Goal: Task Accomplishment & Management: Manage account settings

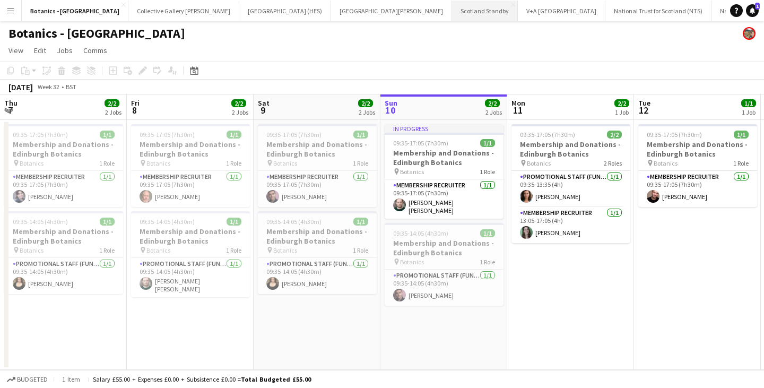
scroll to position [0, 234]
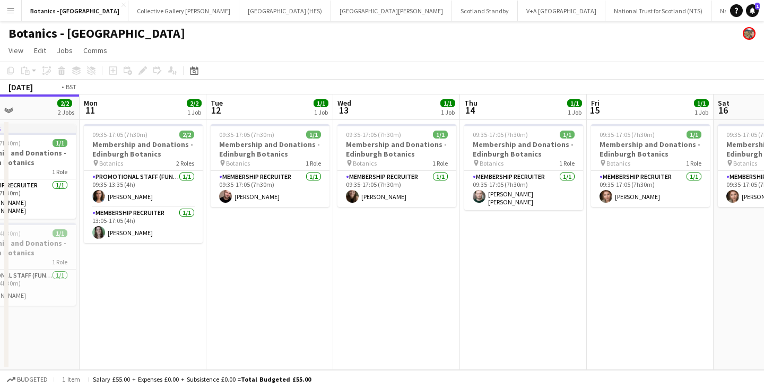
drag, startPoint x: 673, startPoint y: 266, endPoint x: 338, endPoint y: 264, distance: 334.7
click at [59, 287] on app-calendar-viewport "Thu 7 2/2 2 Jobs Fri 8 2/2 2 Jobs Sat 9 2/2 2 Jobs Sun 10 2/2 2 Jobs Mon 11 2/2…" at bounding box center [382, 231] width 764 height 275
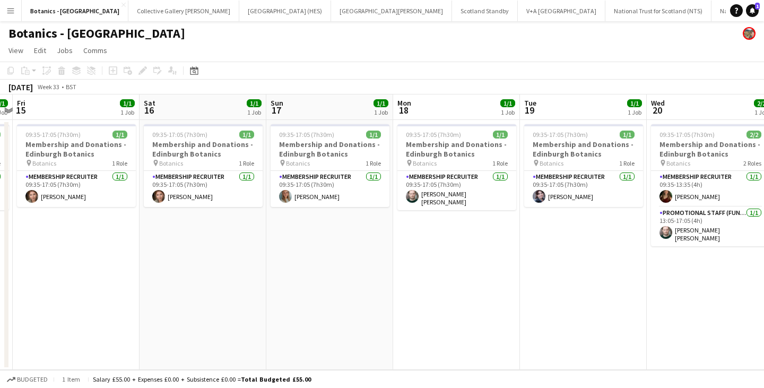
drag, startPoint x: 604, startPoint y: 268, endPoint x: 67, endPoint y: 272, distance: 536.8
click at [68, 273] on app-calendar-viewport "Tue 12 1/1 1 Job Wed 13 1/1 1 Job Thu 14 1/1 1 Job Fri 15 1/1 1 Job Sat 16 1/1 …" at bounding box center [382, 231] width 764 height 275
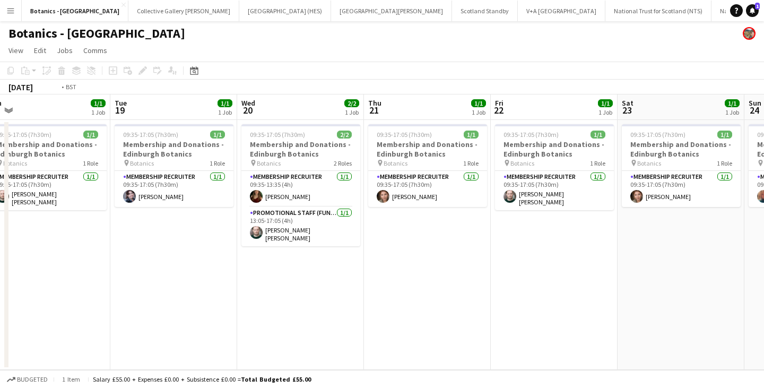
drag, startPoint x: 113, startPoint y: 249, endPoint x: 100, endPoint y: 248, distance: 12.7
click at [100, 248] on app-calendar-viewport "Fri 15 1/1 1 Job Sat 16 1/1 1 Job Sun 17 1/1 1 Job Mon 18 1/1 1 Job Tue 19 1/1 …" at bounding box center [382, 231] width 764 height 275
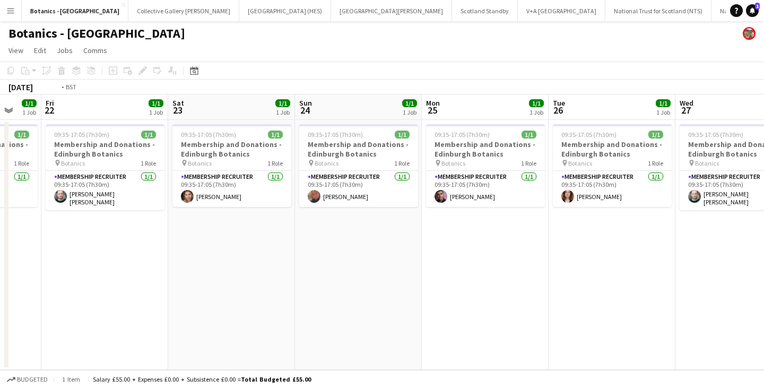
drag, startPoint x: 673, startPoint y: 264, endPoint x: 185, endPoint y: 249, distance: 488.7
click at [169, 252] on app-calendar-viewport "Tue 19 1/1 1 Job Wed 20 2/2 1 Job Thu 21 1/1 1 Job Fri 22 1/1 1 Job Sat 23 1/1 …" at bounding box center [382, 231] width 764 height 275
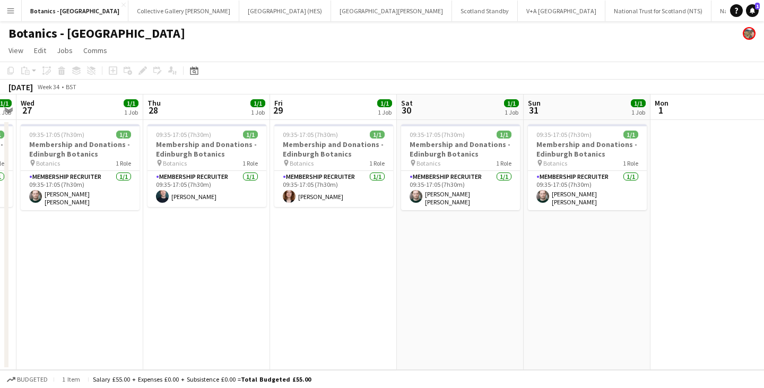
click at [74, 246] on app-calendar-viewport "Sun 24 1/1 1 Job Mon 25 1/1 1 Job Tue 26 1/1 1 Job Wed 27 1/1 1 Job Thu 28 1/1 …" at bounding box center [382, 231] width 764 height 275
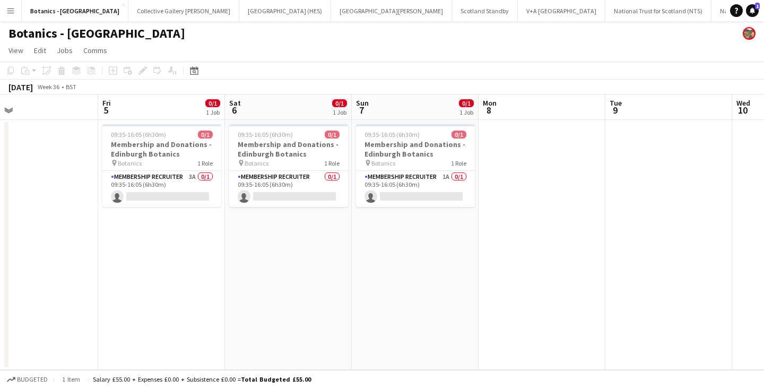
drag, startPoint x: 711, startPoint y: 258, endPoint x: 178, endPoint y: 247, distance: 533.2
click at [178, 247] on app-calendar-viewport "Mon 1 Tue 2 Wed 3 Thu 4 Fri 5 0/1 1 Job Sat 6 0/1 1 Job Sun 7 0/1 1 Job Mon 8 T…" at bounding box center [382, 231] width 764 height 275
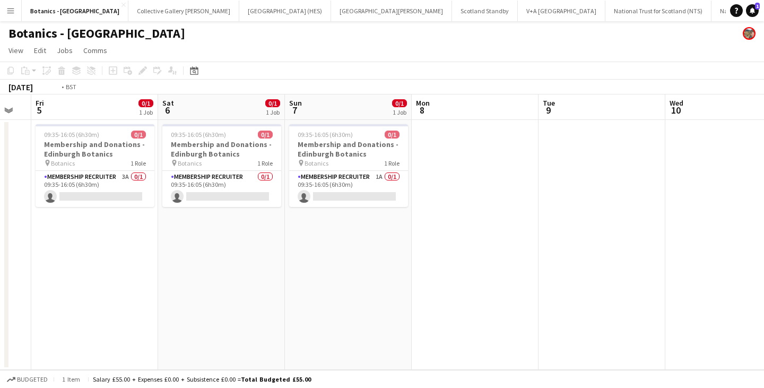
drag, startPoint x: 666, startPoint y: 240, endPoint x: 101, endPoint y: 240, distance: 564.9
click at [97, 240] on app-calendar-viewport "Tue 2 Wed 3 Thu 4 Fri 5 0/1 1 Job Sat 6 0/1 1 Job Sun 7 0/1 1 Job Mon 8 Tue 9 W…" at bounding box center [382, 231] width 764 height 275
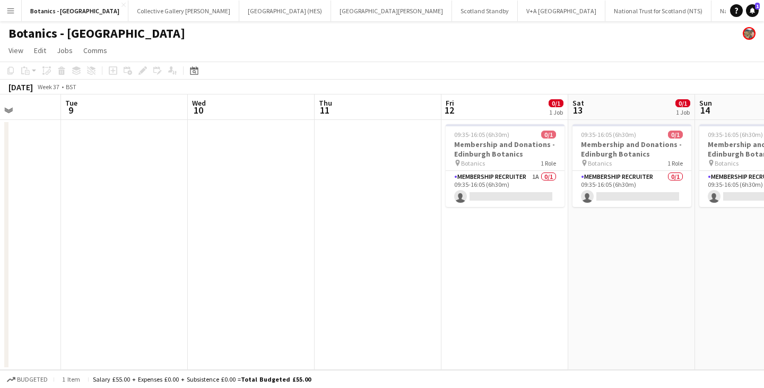
drag, startPoint x: 562, startPoint y: 259, endPoint x: 126, endPoint y: 228, distance: 437.1
click at [27, 237] on app-calendar-viewport "Sat 6 0/1 1 Job Sun 7 0/1 1 Job Mon 8 Tue 9 Wed 10 Thu 11 Fri 12 0/1 1 Job Sat …" at bounding box center [382, 231] width 764 height 275
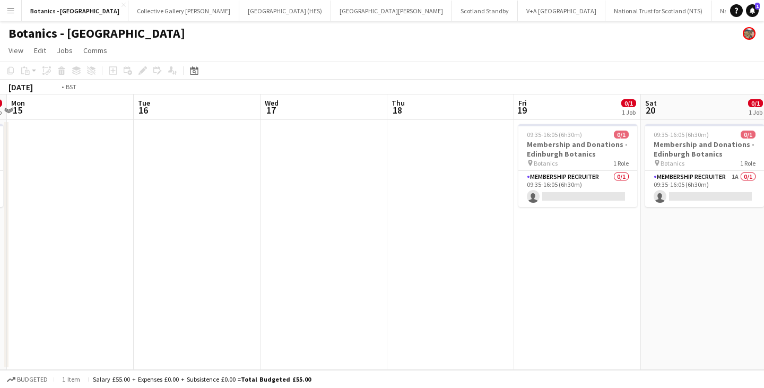
drag, startPoint x: 406, startPoint y: 243, endPoint x: 313, endPoint y: 225, distance: 94.6
click at [157, 231] on app-calendar-viewport "Fri 12 0/1 1 Job Sat 13 0/1 1 Job Sun 14 0/1 1 Job Mon 15 Tue 16 Wed 17 Thu 18 …" at bounding box center [382, 231] width 764 height 275
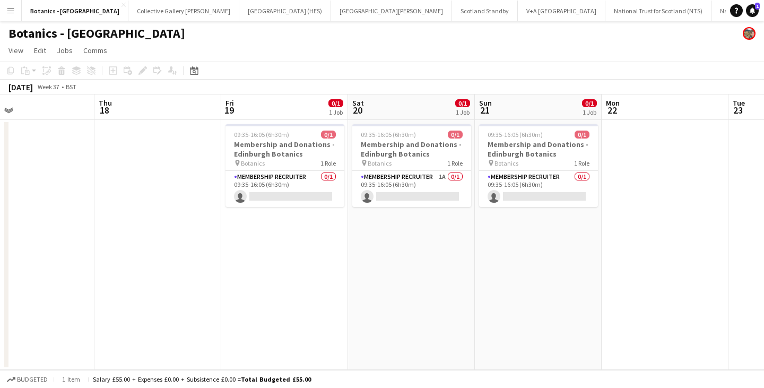
click at [184, 232] on app-calendar-viewport "Sun 14 0/1 1 Job Mon 15 Tue 16 Wed 17 Thu 18 Fri 19 0/1 1 Job Sat 20 0/1 1 Job …" at bounding box center [382, 231] width 764 height 275
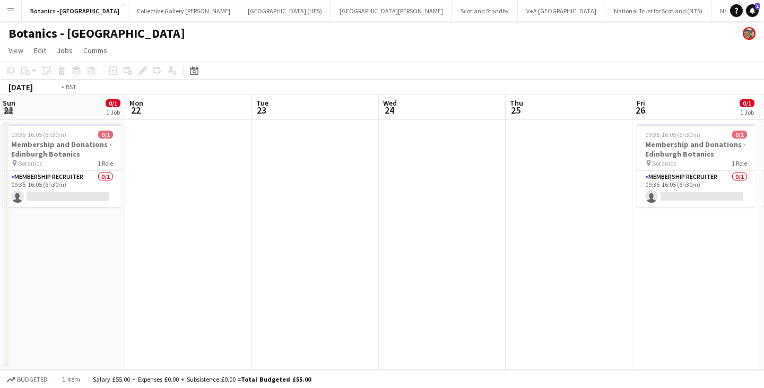
drag, startPoint x: 366, startPoint y: 248, endPoint x: 248, endPoint y: 236, distance: 118.9
click at [174, 236] on app-calendar-viewport "Thu 18 Fri 19 0/1 1 Job Sat 20 0/1 1 Job Sun 21 0/1 1 Job Mon 22 Tue 23 Wed 24 …" at bounding box center [382, 231] width 764 height 275
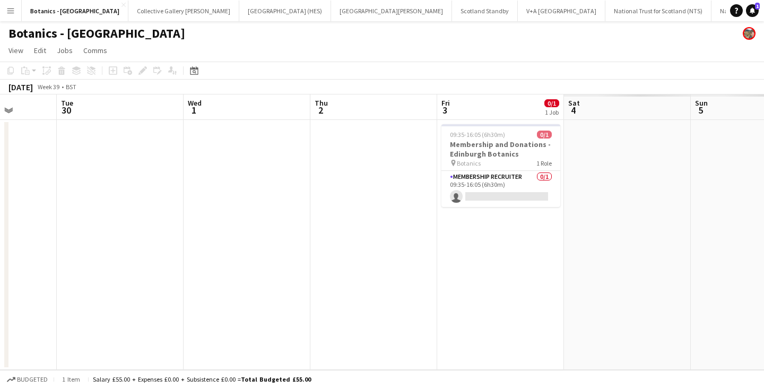
drag, startPoint x: 669, startPoint y: 255, endPoint x: 204, endPoint y: 226, distance: 466.5
click at [204, 226] on app-calendar-viewport "Thu 25 Fri 26 0/1 1 Job Sat 27 0/1 1 Job Sun 28 0/1 1 Job Mon 29 Tue 30 Wed 1 T…" at bounding box center [382, 231] width 764 height 275
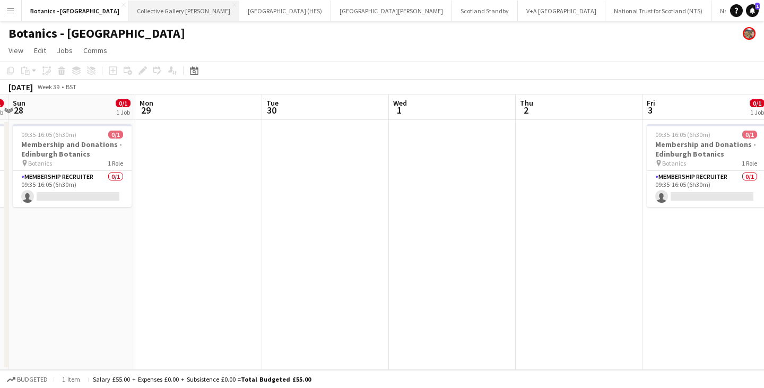
click at [134, 13] on button "Collective Gallery [PERSON_NAME][GEOGRAPHIC_DATA]" at bounding box center [183, 11] width 111 height 21
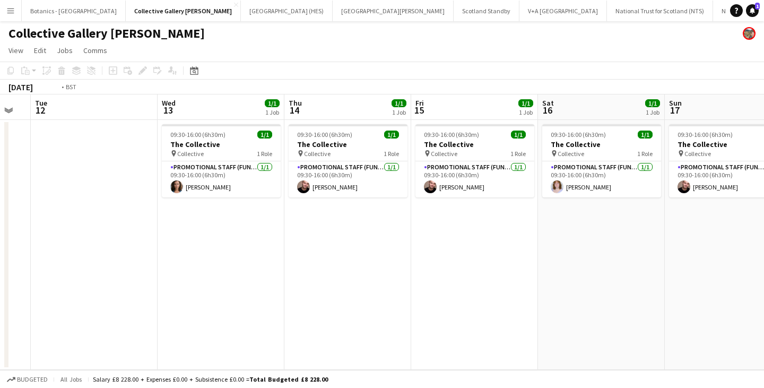
drag, startPoint x: 670, startPoint y: 232, endPoint x: 32, endPoint y: 222, distance: 637.6
click at [0, 222] on app-calendar-viewport "Thu 7 1/1 1 Job Fri 8 1/1 1 Job Sat 9 1/1 1 Job Sun 10 1/2 2 Jobs Mon 11 Tue 12…" at bounding box center [382, 231] width 764 height 275
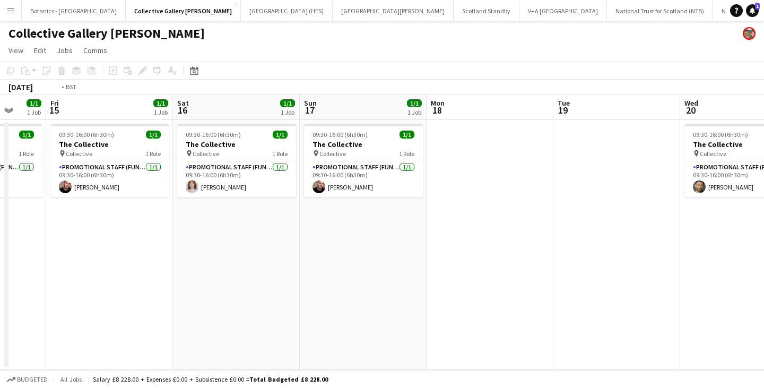
click at [116, 246] on app-calendar-viewport "Tue 12 Wed 13 1/1 1 Job Thu 14 1/1 1 Job Fri 15 1/1 1 Job Sat 16 1/1 1 Job Sun …" at bounding box center [382, 231] width 764 height 275
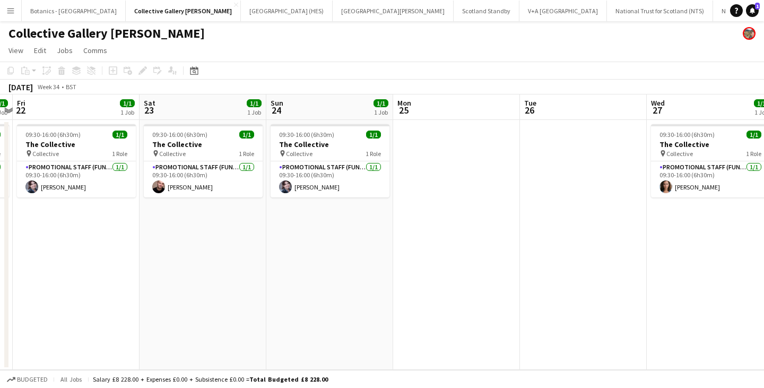
drag, startPoint x: 209, startPoint y: 253, endPoint x: 376, endPoint y: 250, distance: 167.1
click at [140, 251] on app-calendar-viewport "Tue 19 Wed 20 1/1 1 Job Thu 21 1/1 1 Job Fri 22 1/1 1 Job Sat 23 1/1 1 Job Sun …" at bounding box center [382, 231] width 764 height 275
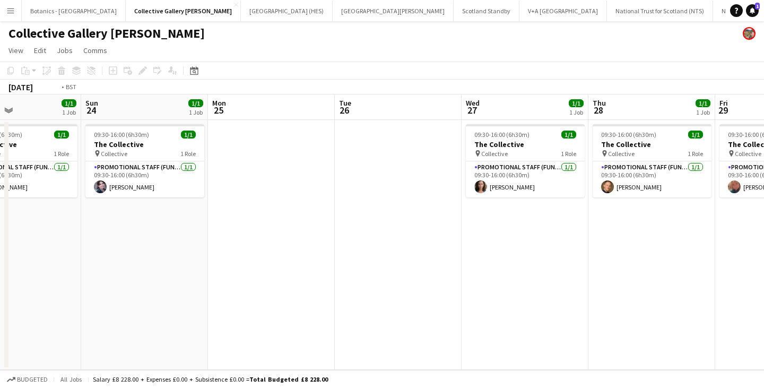
drag, startPoint x: 539, startPoint y: 274, endPoint x: 151, endPoint y: 243, distance: 389.5
click at [151, 243] on app-calendar-viewport "Wed 20 1/1 1 Job Thu 21 1/1 1 Job Fri 22 1/1 1 Job Sat 23 1/1 1 Job Sun 24 1/1 …" at bounding box center [382, 231] width 764 height 275
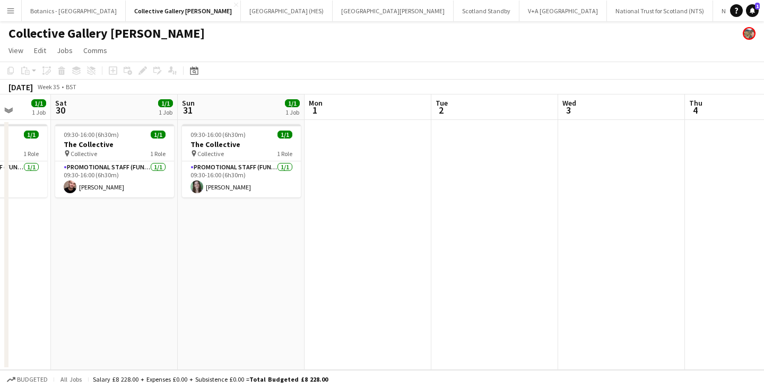
drag, startPoint x: 649, startPoint y: 278, endPoint x: 83, endPoint y: 248, distance: 566.7
click at [83, 248] on app-calendar-viewport "Wed 27 1/1 1 Job Thu 28 1/1 1 Job Fri 29 1/1 1 Job Sat 30 1/1 1 Job Sun 31 1/1 …" at bounding box center [382, 231] width 764 height 275
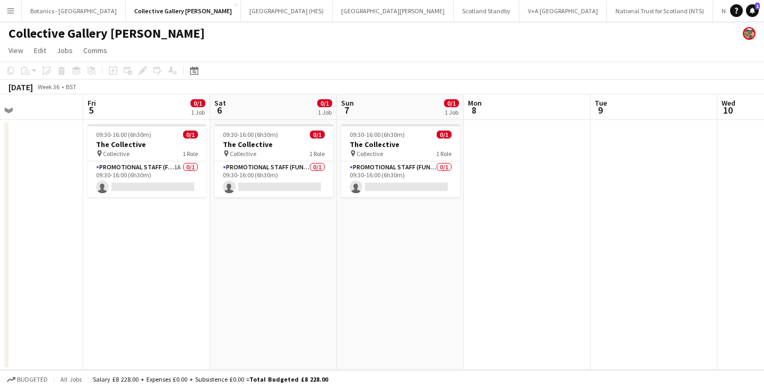
drag, startPoint x: 329, startPoint y: 258, endPoint x: 224, endPoint y: 255, distance: 105.1
click at [225, 255] on app-calendar-viewport "Mon 1 Tue 2 Wed 3 Thu 4 Fri 5 0/1 1 Job Sat 6 0/1 1 Job Sun 7 0/1 1 Job Mon 8 T…" at bounding box center [382, 231] width 764 height 275
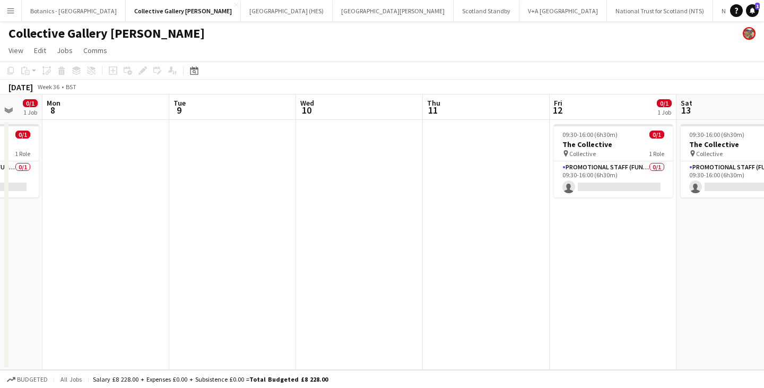
drag, startPoint x: 690, startPoint y: 230, endPoint x: 211, endPoint y: 229, distance: 479.0
click at [211, 229] on app-calendar-viewport "Fri 5 0/1 1 Job Sat 6 0/1 1 Job Sun 7 0/1 1 Job Mon 8 Tue 9 Wed 10 Thu 11 Fri 1…" at bounding box center [382, 231] width 764 height 275
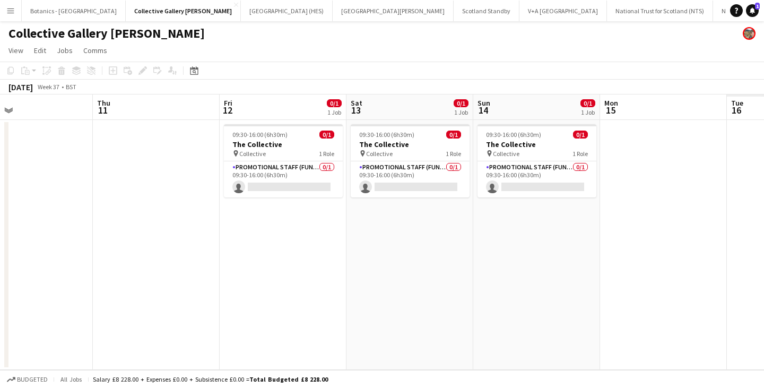
drag, startPoint x: 718, startPoint y: 247, endPoint x: 130, endPoint y: 229, distance: 588.0
click at [130, 229] on app-calendar-viewport "Sun 7 0/1 1 Job Mon 8 Tue 9 Wed 10 Thu 11 Fri 12 0/1 1 Job Sat 13 0/1 1 Job Sun…" at bounding box center [382, 231] width 764 height 275
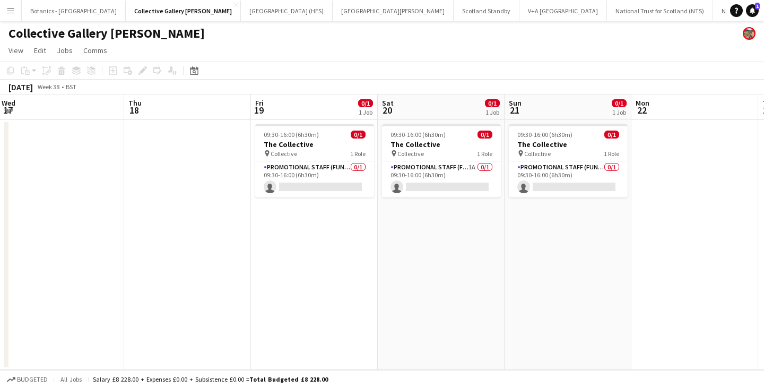
drag, startPoint x: 284, startPoint y: 237, endPoint x: 162, endPoint y: 225, distance: 123.1
click at [162, 225] on app-calendar-viewport "Sun 14 0/1 1 Job Mon 15 Tue 16 Wed 17 Thu 18 Fri 19 0/1 1 Job Sat 20 0/1 1 Job …" at bounding box center [382, 231] width 764 height 275
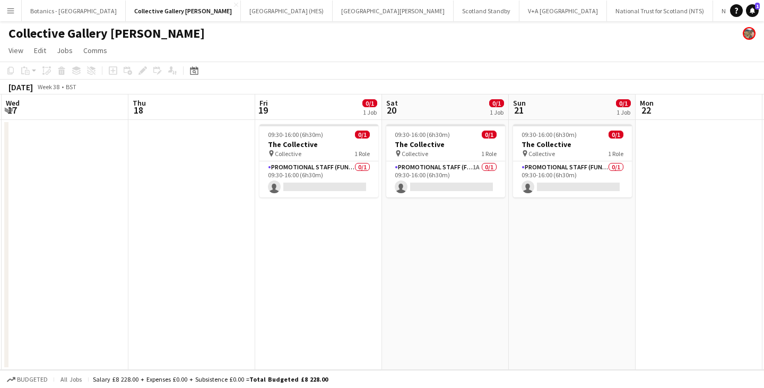
scroll to position [0, 373]
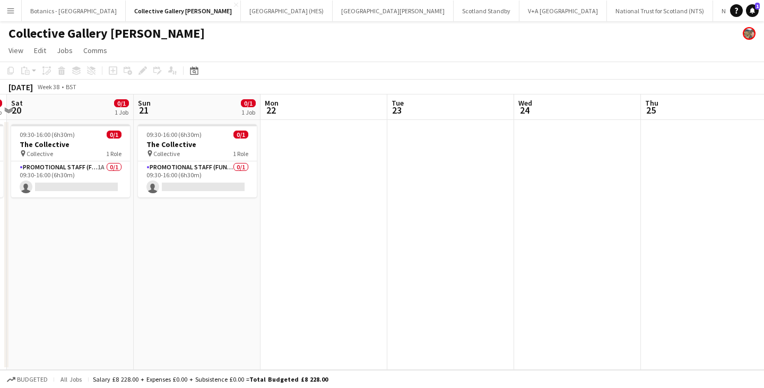
drag, startPoint x: 491, startPoint y: 234, endPoint x: 370, endPoint y: 228, distance: 121.6
click at [370, 228] on app-calendar-viewport "Wed 17 Thu 18 Fri 19 0/1 1 Job Sat 20 0/1 1 Job Sun 21 0/1 1 Job Mon 22 Tue 23 …" at bounding box center [382, 231] width 764 height 275
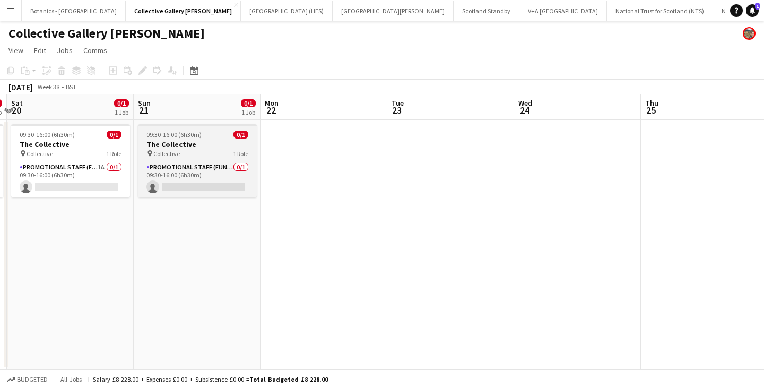
click at [183, 129] on app-job-card "09:30-16:00 (6h30m) 0/1 The Collective pin Collective 1 Role Promotional Staff …" at bounding box center [197, 160] width 119 height 73
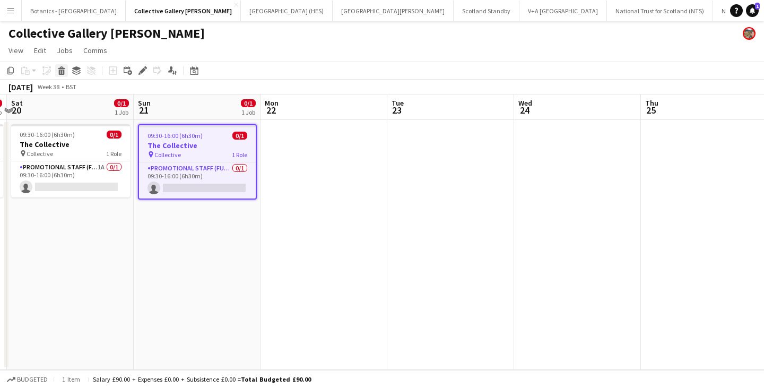
click at [64, 68] on icon at bounding box center [61, 67] width 7 height 3
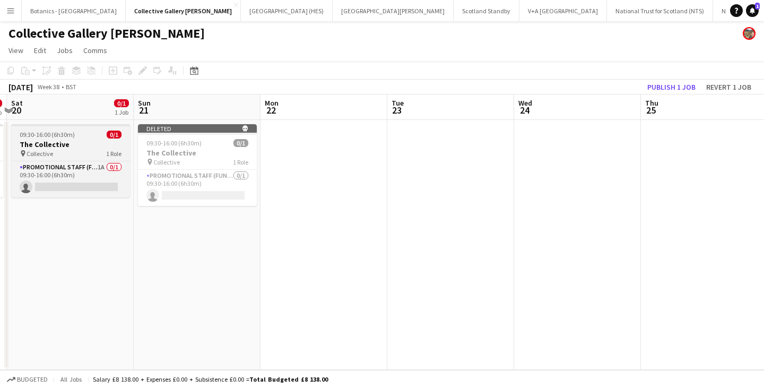
click at [80, 145] on h3 "The Collective" at bounding box center [70, 144] width 119 height 10
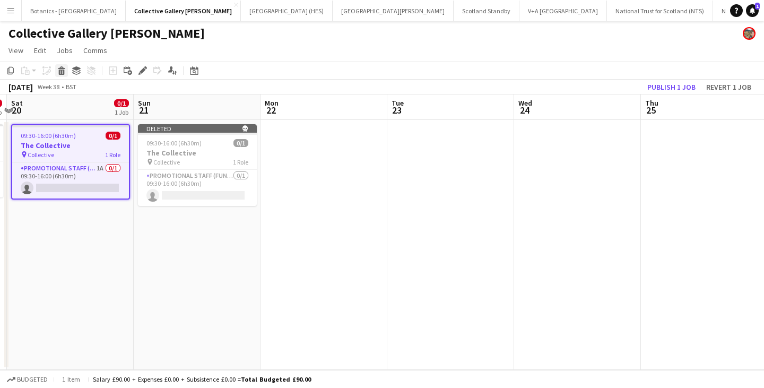
click at [61, 69] on icon at bounding box center [62, 71] width 6 height 5
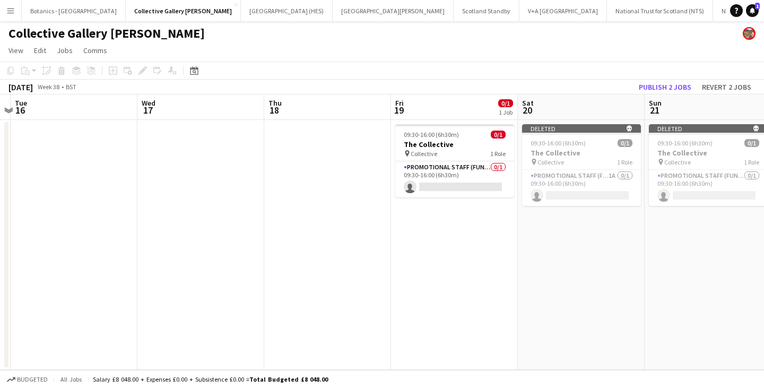
scroll to position [0, 317]
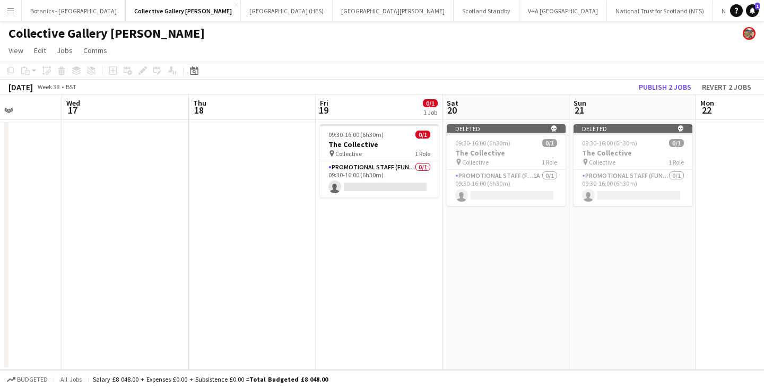
drag, startPoint x: 45, startPoint y: 255, endPoint x: 473, endPoint y: 231, distance: 428.2
click at [469, 265] on app-calendar-viewport "Sun 14 0/1 1 Job Mon 15 Tue 16 Wed 17 Thu 18 Fri 19 0/1 1 Job Sat 20 Sun 21 Mon…" at bounding box center [382, 231] width 764 height 275
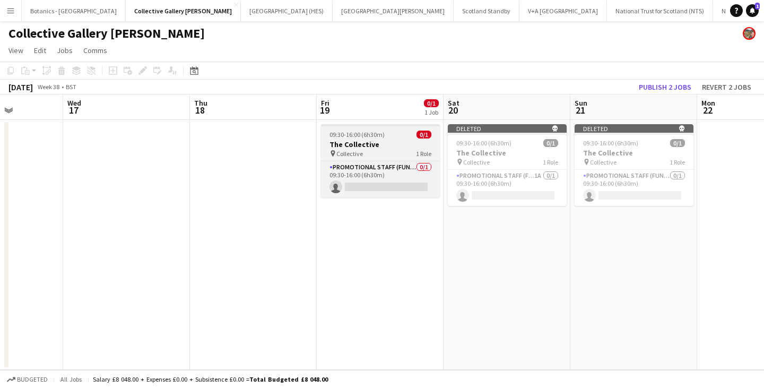
click at [362, 134] on span "09:30-16:00 (6h30m)" at bounding box center [356, 134] width 55 height 8
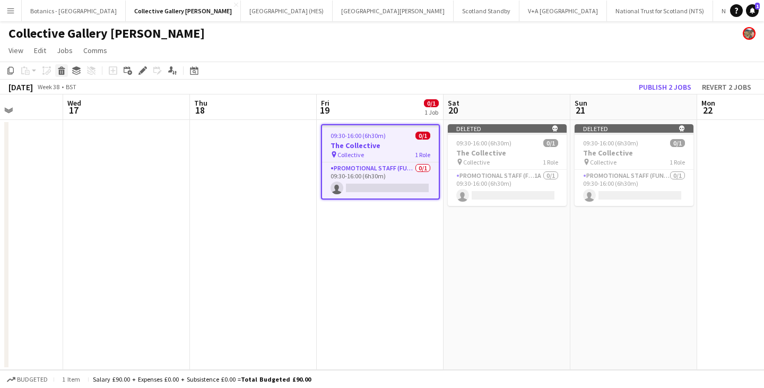
click at [60, 70] on icon at bounding box center [62, 71] width 6 height 5
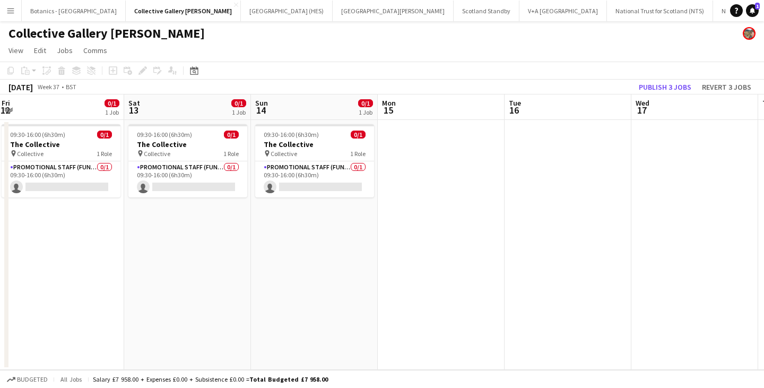
drag, startPoint x: 122, startPoint y: 214, endPoint x: 694, endPoint y: 221, distance: 571.8
click at [694, 221] on app-calendar-viewport "Wed 10 Thu 11 Fri 12 0/1 1 Job Sat 13 0/1 1 Job Sun 14 0/1 1 Job Mon 15 Tue 16 …" at bounding box center [382, 231] width 764 height 275
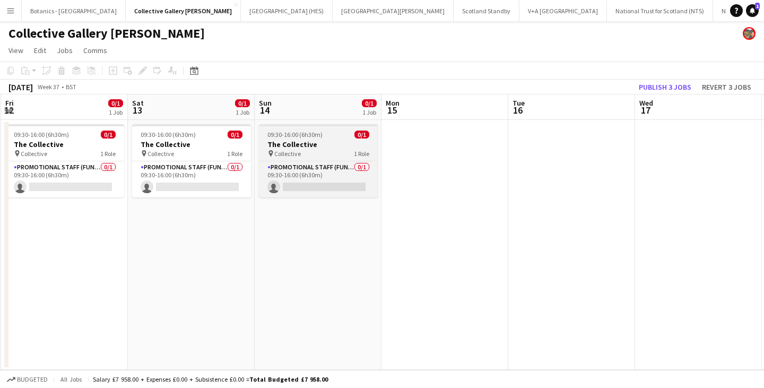
click at [301, 145] on h3 "The Collective" at bounding box center [318, 144] width 119 height 10
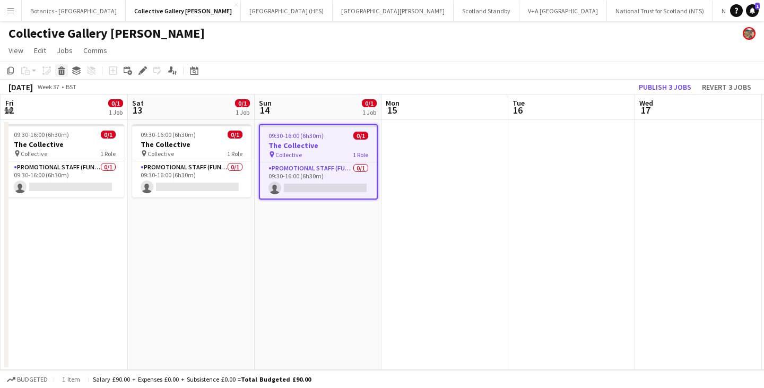
click at [61, 66] on icon "Delete" at bounding box center [61, 70] width 8 height 8
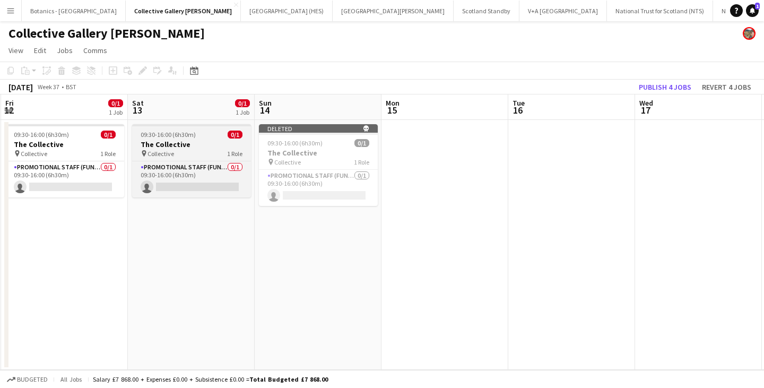
click at [142, 138] on span "09:30-16:00 (6h30m)" at bounding box center [168, 134] width 55 height 8
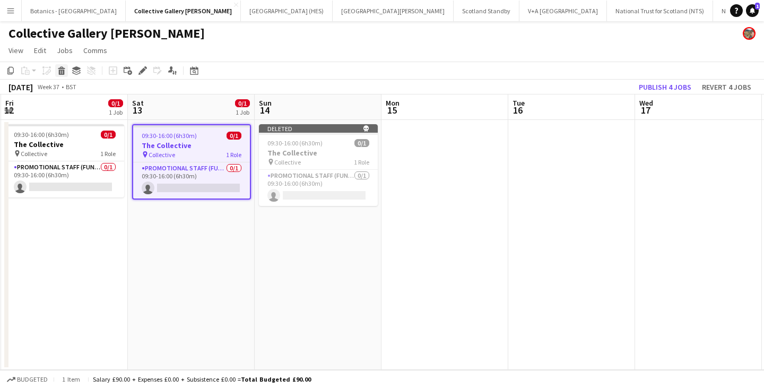
click at [62, 72] on icon at bounding box center [62, 71] width 6 height 5
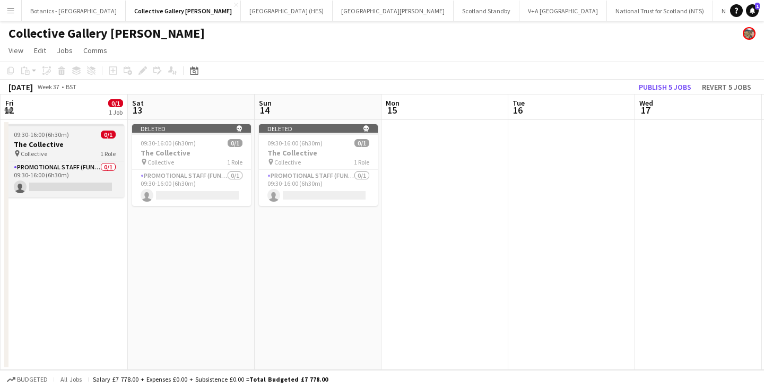
click at [50, 137] on span "09:30-16:00 (6h30m)" at bounding box center [41, 134] width 55 height 8
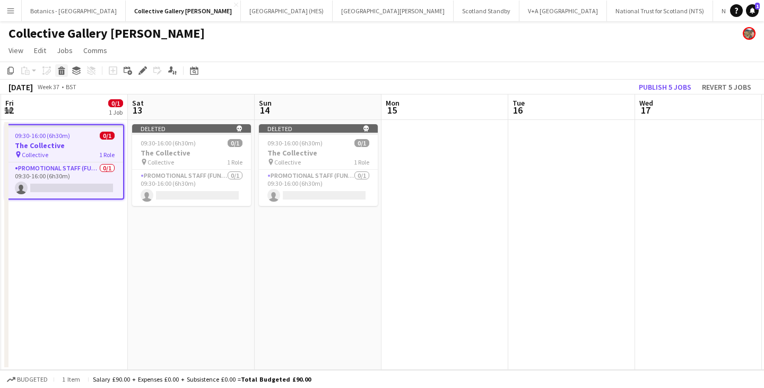
click at [59, 72] on icon at bounding box center [62, 71] width 6 height 5
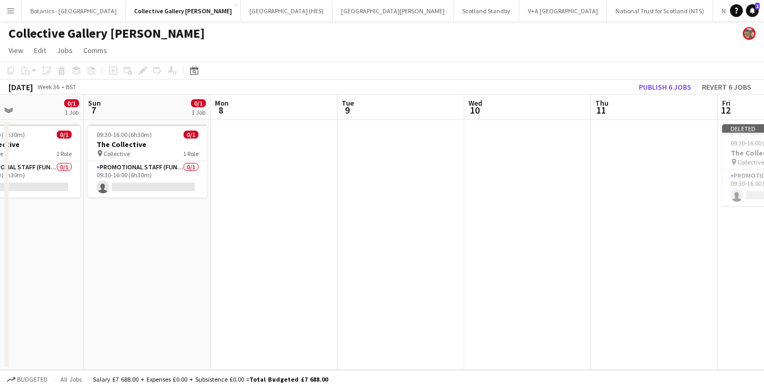
drag, startPoint x: 51, startPoint y: 255, endPoint x: 763, endPoint y: 242, distance: 711.9
click at [763, 242] on app-calendar-viewport "Thu 4 Fri 5 0/1 1 Job Sat 6 0/1 1 Job Sun 7 0/1 1 Job Mon 8 Tue 9 Wed 10 Thu 11…" at bounding box center [382, 231] width 764 height 275
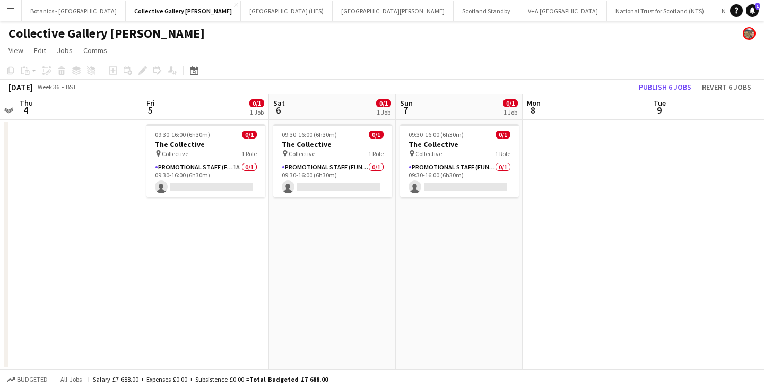
scroll to position [0, 216]
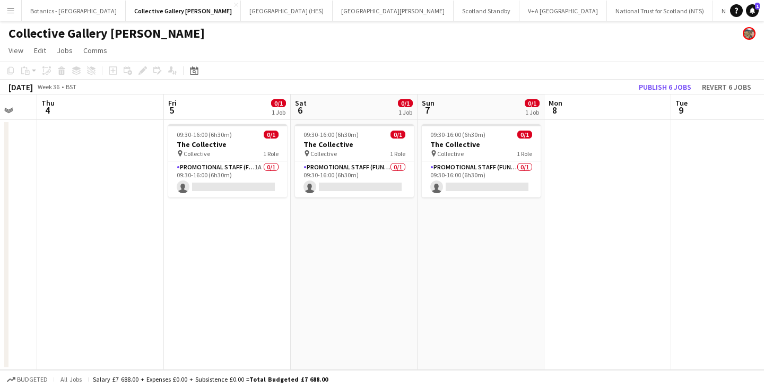
drag, startPoint x: 123, startPoint y: 235, endPoint x: 409, endPoint y: 248, distance: 287.3
click at [409, 248] on app-calendar-viewport "Tue 2 Wed 3 Thu 4 Fri 5 0/1 1 Job Sat 6 0/1 1 Job Sun 7 0/1 1 Job Mon 8 Tue 9 W…" at bounding box center [382, 231] width 764 height 275
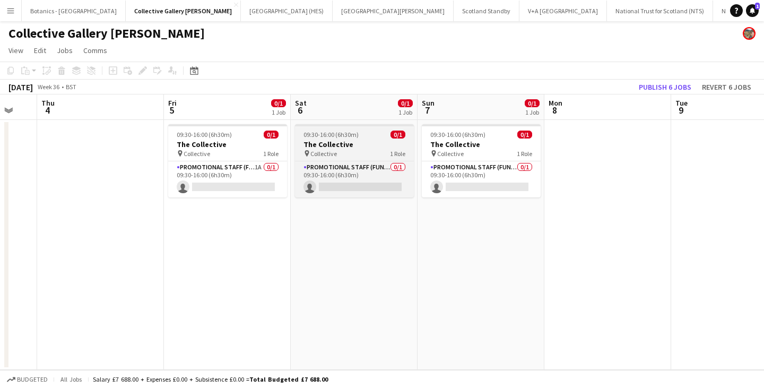
click at [343, 133] on span "09:30-16:00 (6h30m)" at bounding box center [330, 134] width 55 height 8
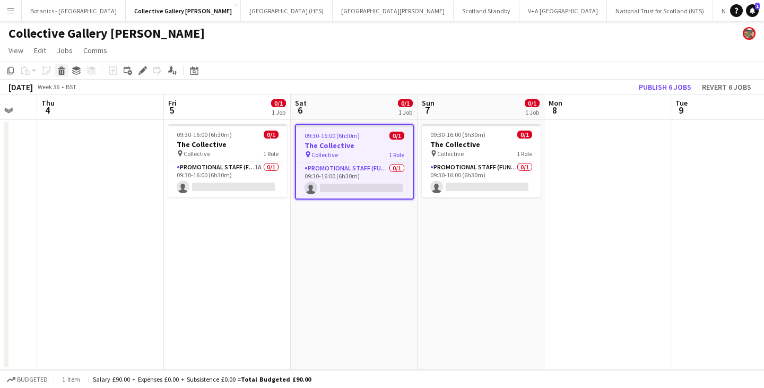
click at [64, 72] on icon at bounding box center [62, 71] width 6 height 5
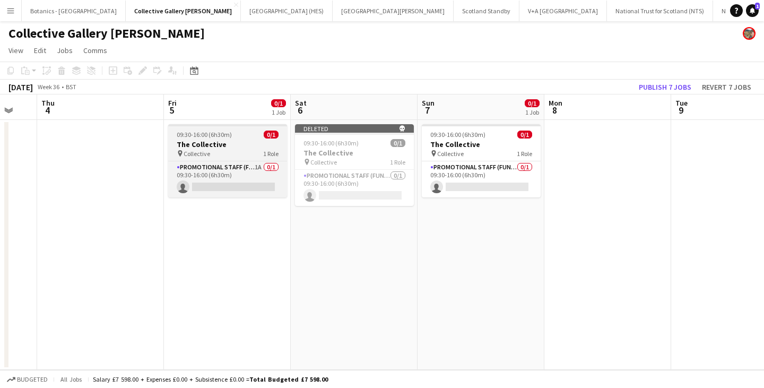
click at [182, 143] on h3 "The Collective" at bounding box center [227, 144] width 119 height 10
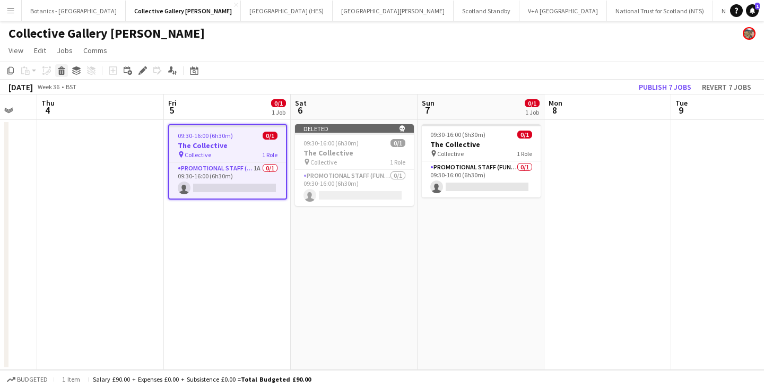
click at [56, 68] on div "Delete" at bounding box center [61, 70] width 13 height 13
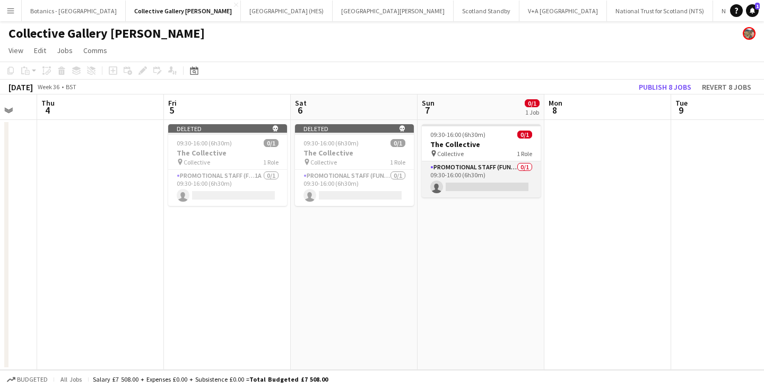
click at [470, 172] on app-card-role "Promotional Staff (Fundraiser) 0/1 09:30-16:00 (6h30m) single-neutral-actions" at bounding box center [481, 179] width 119 height 36
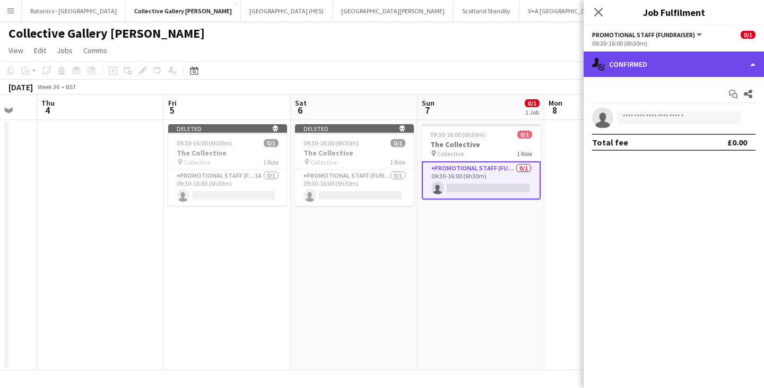
click at [686, 67] on div "single-neutral-actions-check-2 Confirmed" at bounding box center [673, 63] width 180 height 25
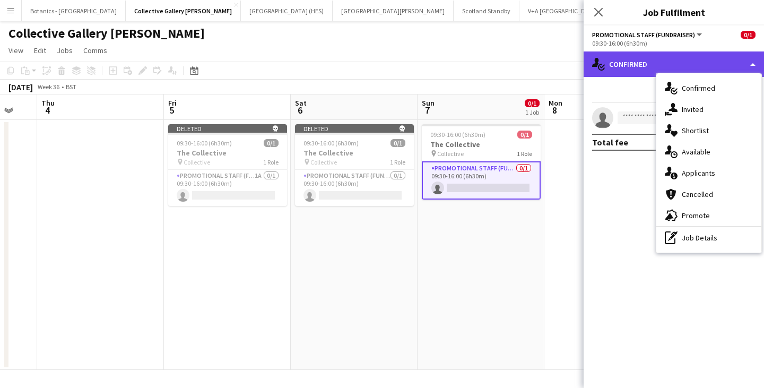
click at [686, 67] on div "single-neutral-actions-check-2 Confirmed" at bounding box center [673, 63] width 180 height 25
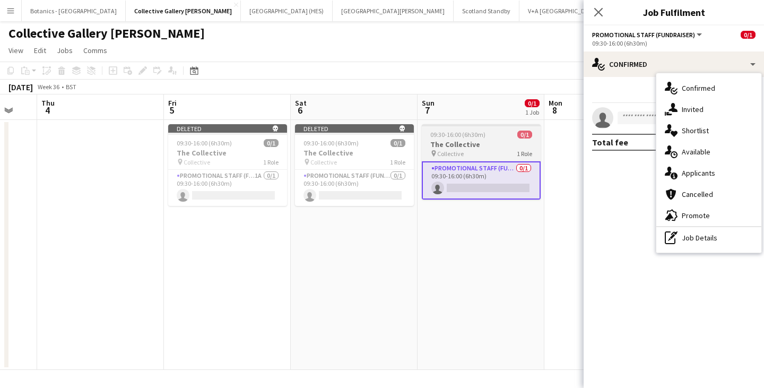
click at [455, 149] on div "pin Collective 1 Role" at bounding box center [481, 153] width 119 height 8
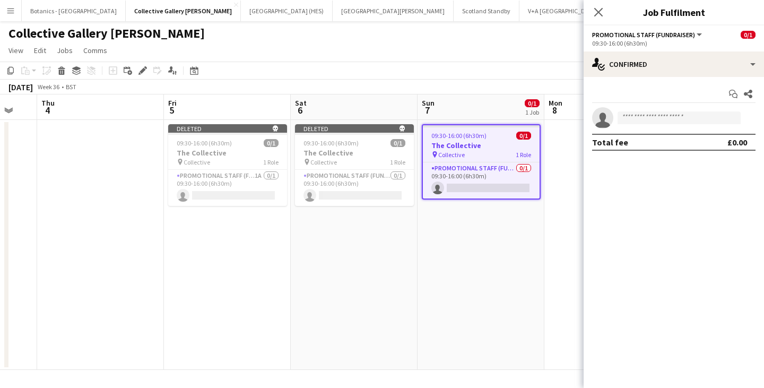
click at [144, 69] on icon at bounding box center [142, 71] width 6 height 6
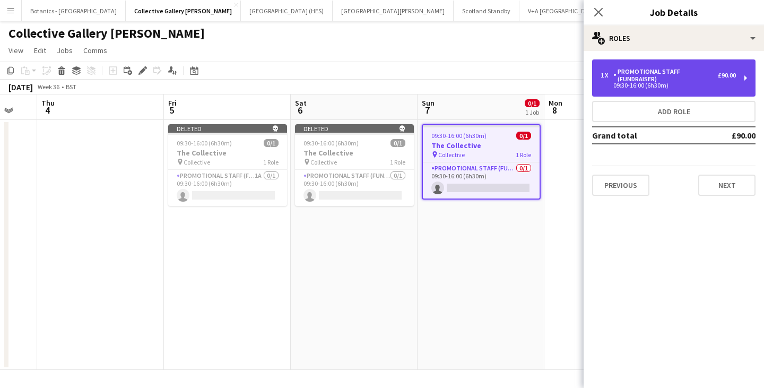
click at [694, 79] on div "Promotional Staff (Fundraiser)" at bounding box center [665, 75] width 104 height 15
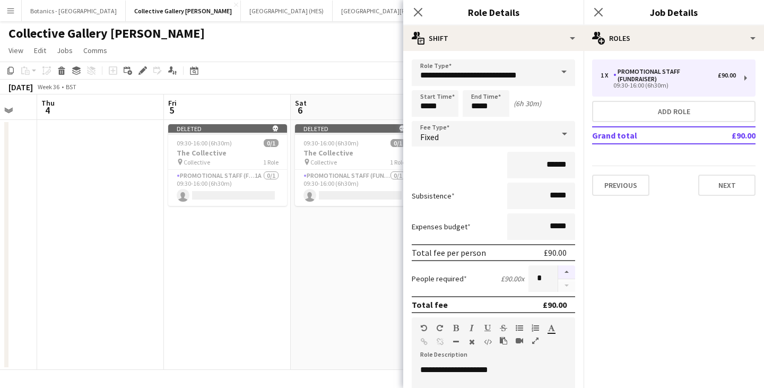
click at [559, 271] on button "button" at bounding box center [566, 272] width 17 height 14
type input "*"
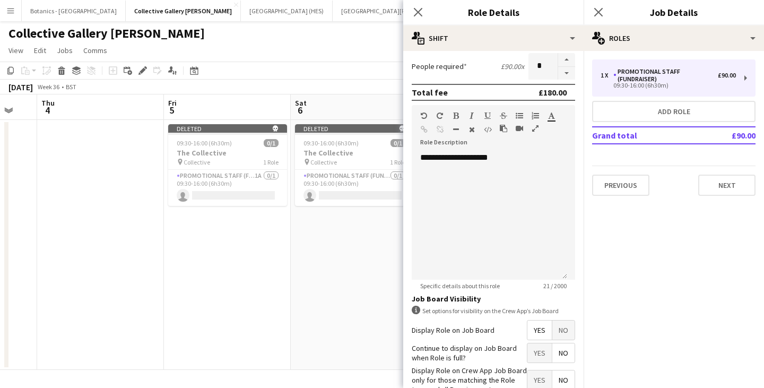
scroll to position [278, 0]
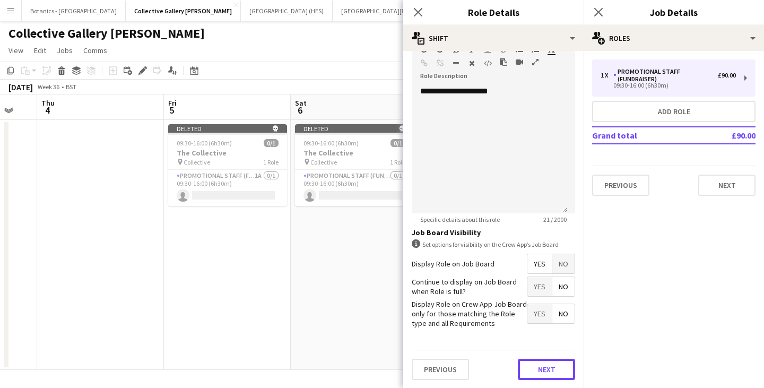
click at [533, 366] on button "Next" at bounding box center [546, 369] width 57 height 21
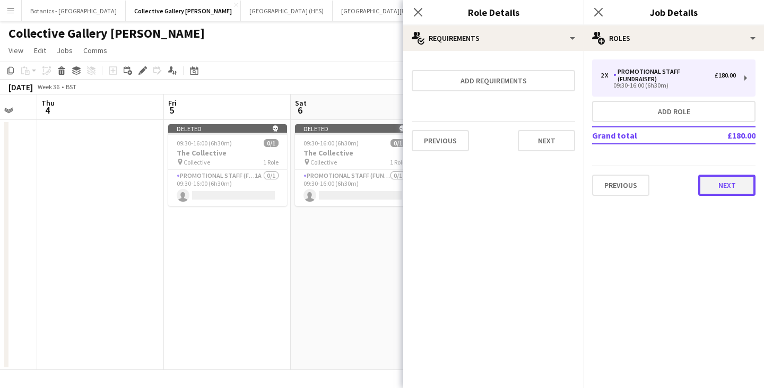
click at [706, 186] on button "Next" at bounding box center [726, 185] width 57 height 21
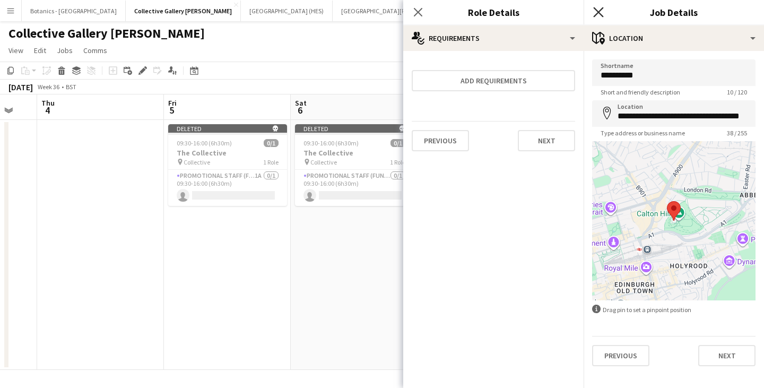
click at [601, 14] on icon "Close pop-in" at bounding box center [598, 12] width 10 height 10
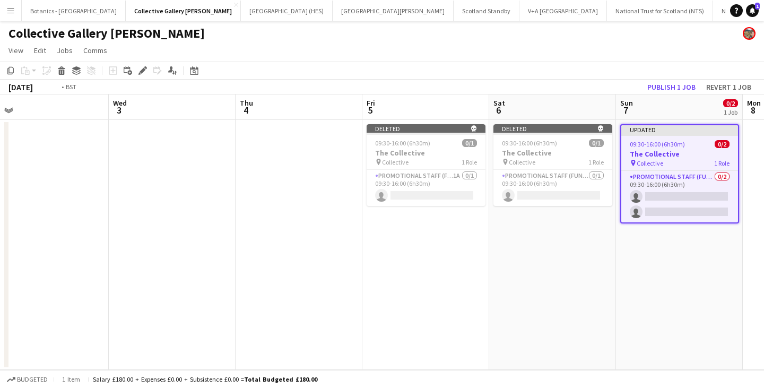
drag, startPoint x: 227, startPoint y: 243, endPoint x: 676, endPoint y: 251, distance: 448.8
click at [677, 251] on app-calendar-viewport "Sun 31 1/1 1 Job Mon 1 Tue 2 Wed 3 Thu 4 Fri 5 Sat 6 Sun 7 0/2 1 Job Mon 8 Tue …" at bounding box center [382, 231] width 764 height 275
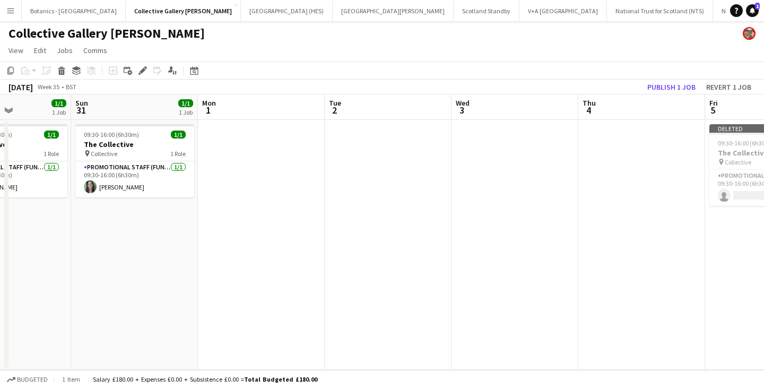
scroll to position [0, 340]
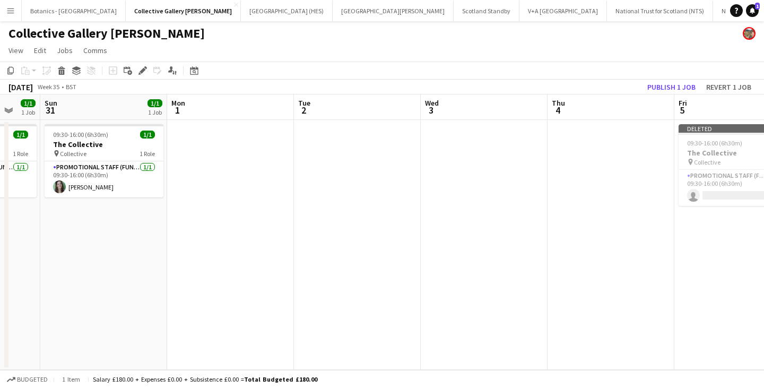
drag, startPoint x: 278, startPoint y: 250, endPoint x: 333, endPoint y: 246, distance: 55.3
click at [333, 246] on app-calendar-viewport "Thu 28 1/1 1 Job Fri 29 1/1 1 Job Sat 30 1/1 1 Job Sun 31 1/1 1 Job Mon 1 Tue 2…" at bounding box center [382, 231] width 764 height 275
click at [684, 89] on button "Publish 1 job" at bounding box center [671, 87] width 57 height 14
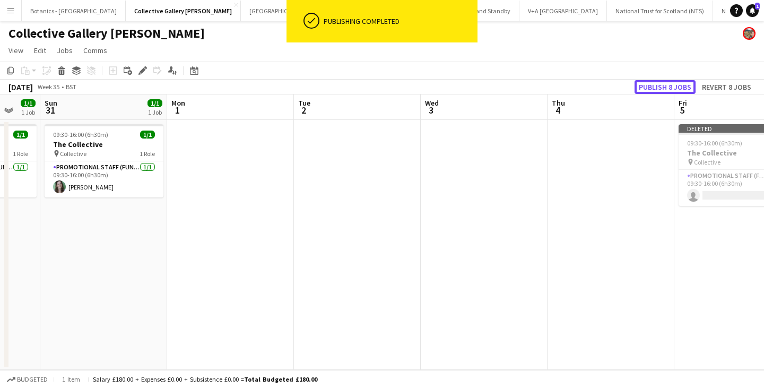
click at [677, 88] on button "Publish 8 jobs" at bounding box center [664, 87] width 61 height 14
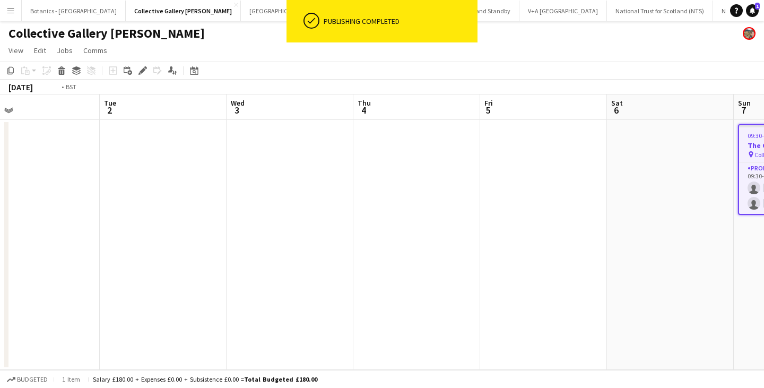
drag, startPoint x: 722, startPoint y: 226, endPoint x: 283, endPoint y: 238, distance: 438.8
click at [274, 238] on app-calendar-viewport "Fri 29 1/1 1 Job Sat 30 1/1 1 Job Sun 31 1/1 1 Job Mon 1 Tue 2 Wed 3 Thu 4 Fri …" at bounding box center [382, 231] width 764 height 275
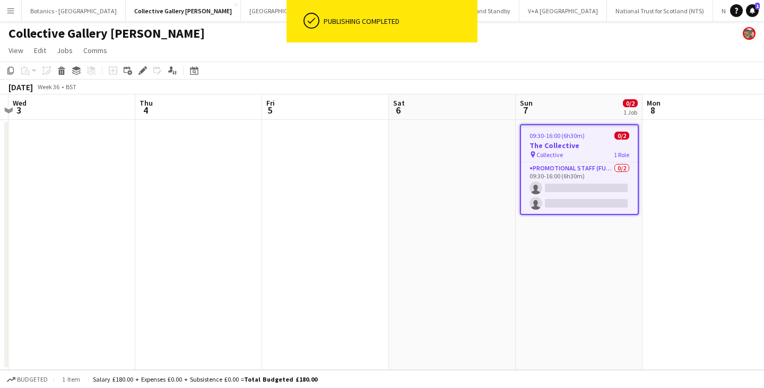
drag, startPoint x: 523, startPoint y: 240, endPoint x: 181, endPoint y: 243, distance: 342.1
click at [145, 243] on app-calendar-viewport "Sun 31 1/1 1 Job Mon 1 Tue 2 Wed 3 Thu 4 Fri 5 Sat 6 Sun 7 0/2 1 Job Mon 8 Tue …" at bounding box center [382, 231] width 764 height 275
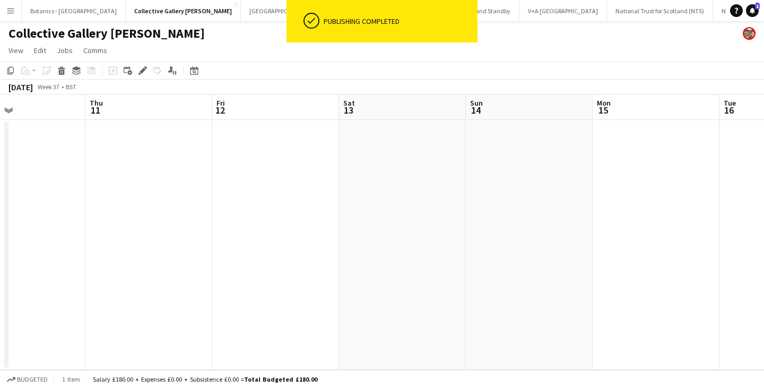
drag, startPoint x: 204, startPoint y: 251, endPoint x: 530, endPoint y: 250, distance: 326.7
click at [155, 251] on app-calendar-viewport "Sun 7 0/2 1 Job Mon 8 Tue 9 Wed 10 Thu 11 Fri 12 Sat 13 Sun 14 Mon 15 Tue 16 We…" at bounding box center [382, 231] width 764 height 275
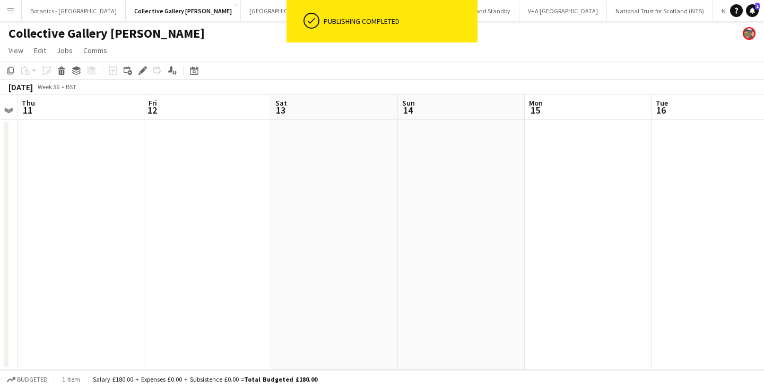
drag, startPoint x: 470, startPoint y: 256, endPoint x: 566, endPoint y: 255, distance: 96.5
click at [177, 257] on app-calendar-viewport "Mon 8 Tue 9 Wed 10 Thu 11 Fri 12 Sat 13 Sun 14 Mon 15 Tue 16 Wed 17 Thu 18" at bounding box center [382, 231] width 764 height 275
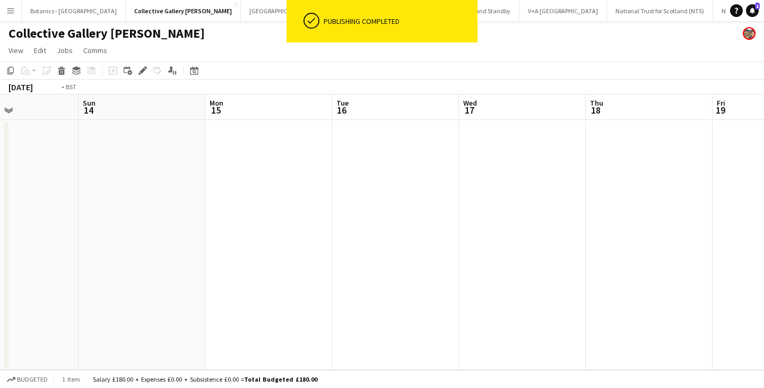
drag, startPoint x: 290, startPoint y: 259, endPoint x: 431, endPoint y: 259, distance: 141.1
click at [236, 259] on app-calendar-viewport "Thu 11 Fri 12 Sat 13 Sun 14 Mon 15 Tue 16 Wed 17 Thu 18 Fri 19 Sat 20 Sun 21" at bounding box center [382, 231] width 764 height 275
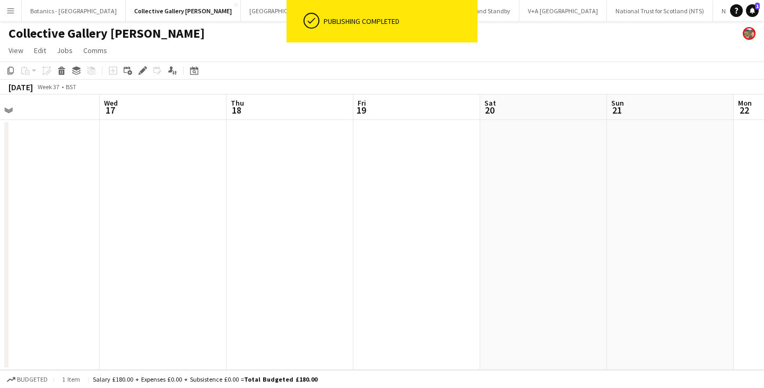
drag, startPoint x: 239, startPoint y: 263, endPoint x: 186, endPoint y: 264, distance: 53.1
click at [187, 263] on app-calendar-viewport "Sat 13 Sun 14 Mon 15 Tue 16 Wed 17 Thu 18 Fri 19 Sat 20 Sun 21 Mon 22 Tue 23" at bounding box center [382, 231] width 764 height 275
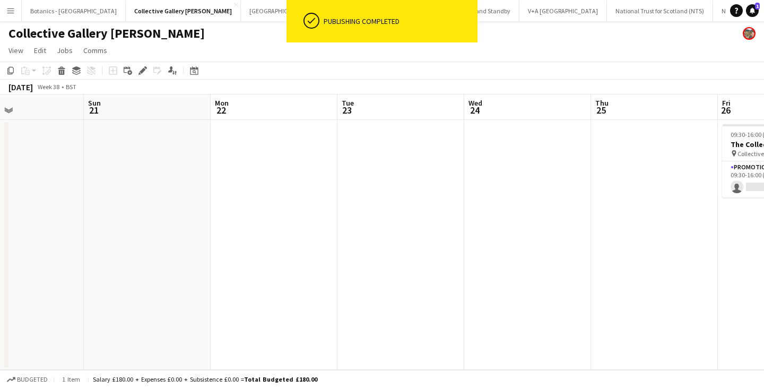
drag, startPoint x: 330, startPoint y: 261, endPoint x: 575, endPoint y: 260, distance: 245.1
click at [226, 260] on app-calendar-viewport "Wed 17 Thu 18 Fri 19 Sat 20 Sun 21 Mon 22 Tue 23 Wed 24 Thu 25 Fri 26 0/1 1 Job…" at bounding box center [382, 231] width 764 height 275
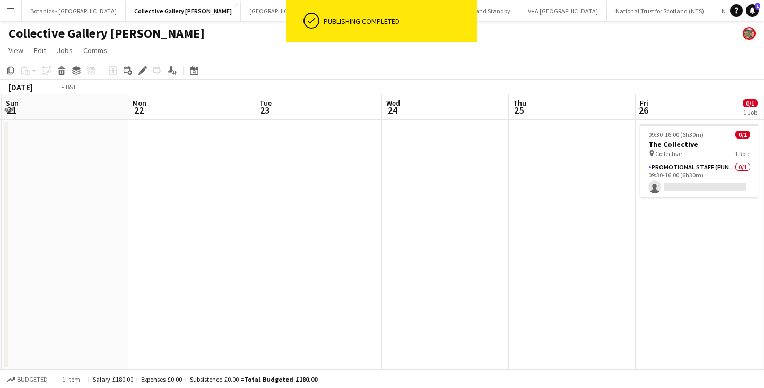
drag, startPoint x: 553, startPoint y: 266, endPoint x: 337, endPoint y: 265, distance: 215.4
click at [346, 265] on app-calendar-viewport "Thu 18 Fri 19 Sat 20 Sun 21 Mon 22 Tue 23 Wed 24 Thu 25 Fri 26 0/1 1 Job Sat 27…" at bounding box center [382, 231] width 764 height 275
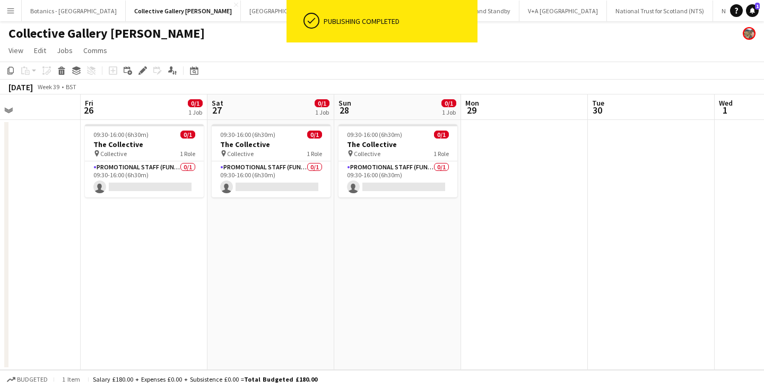
drag, startPoint x: 554, startPoint y: 267, endPoint x: 269, endPoint y: 261, distance: 284.9
click at [269, 261] on app-calendar-viewport "Tue 23 Wed 24 Thu 25 Fri 26 0/1 1 Job Sat 27 0/1 1 Job Sun 28 0/1 1 Job Mon 29 …" at bounding box center [382, 231] width 764 height 275
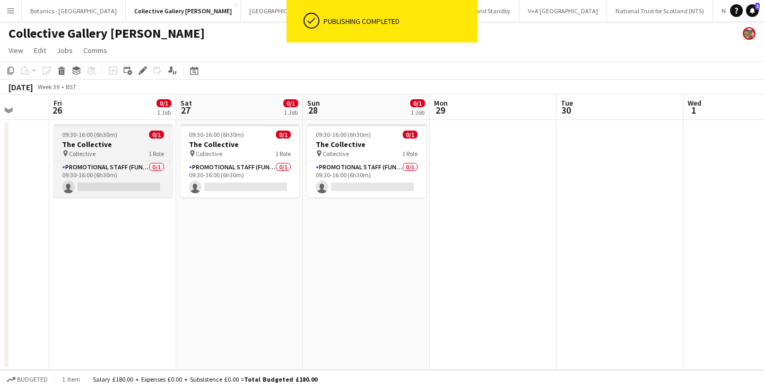
click at [120, 133] on div "09:30-16:00 (6h30m) 0/1" at bounding box center [113, 134] width 119 height 8
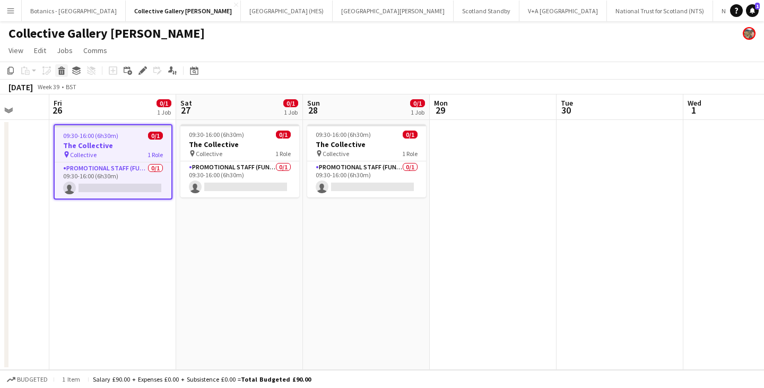
click at [56, 67] on div "Delete" at bounding box center [61, 70] width 13 height 13
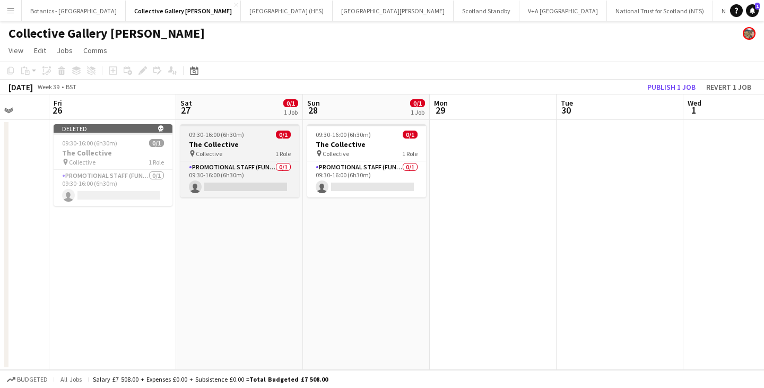
click at [254, 144] on h3 "The Collective" at bounding box center [239, 144] width 119 height 10
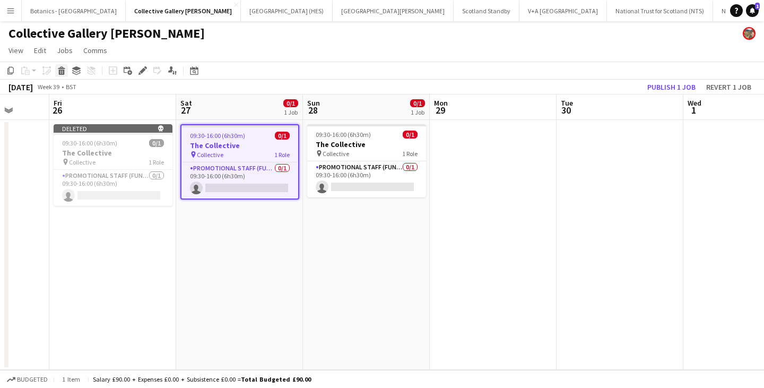
click at [63, 68] on icon at bounding box center [61, 67] width 7 height 3
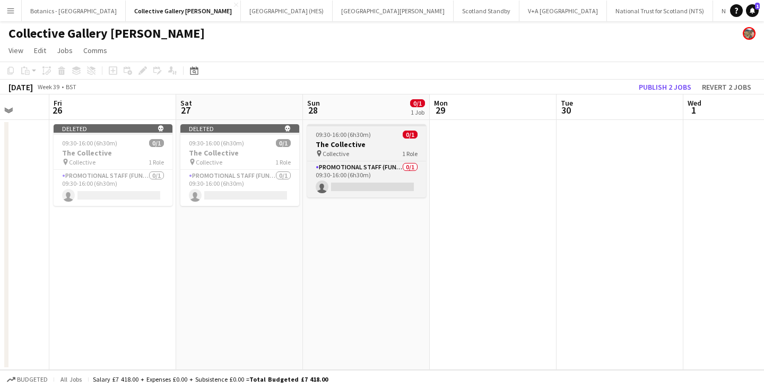
click at [335, 144] on h3 "The Collective" at bounding box center [366, 144] width 119 height 10
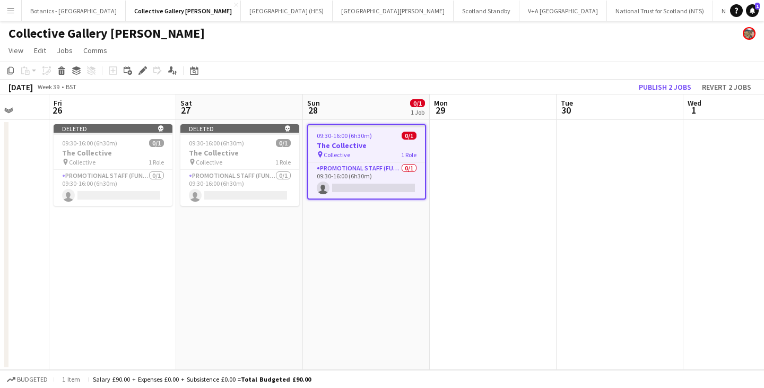
scroll to position [0, 330]
click at [57, 71] on icon "Delete" at bounding box center [61, 70] width 8 height 8
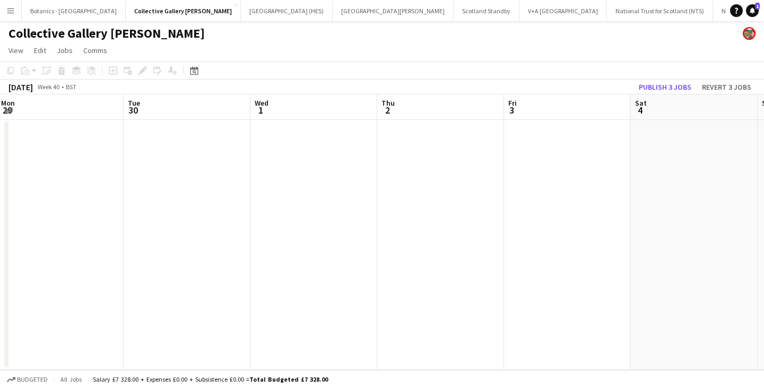
scroll to position [0, 408]
drag, startPoint x: 607, startPoint y: 261, endPoint x: 261, endPoint y: 220, distance: 348.2
click at [149, 264] on app-calendar-viewport "Fri 26 Sat 27 Sun 28 Mon 29 Tue 30 Wed 1 Thu 2 Fri 3 Sat 4 Sun 5 Mon 6 Deleted …" at bounding box center [382, 231] width 764 height 275
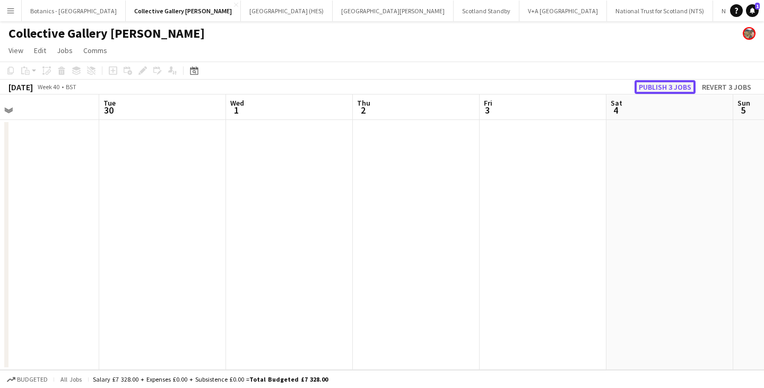
click at [651, 86] on button "Publish 3 jobs" at bounding box center [664, 87] width 61 height 14
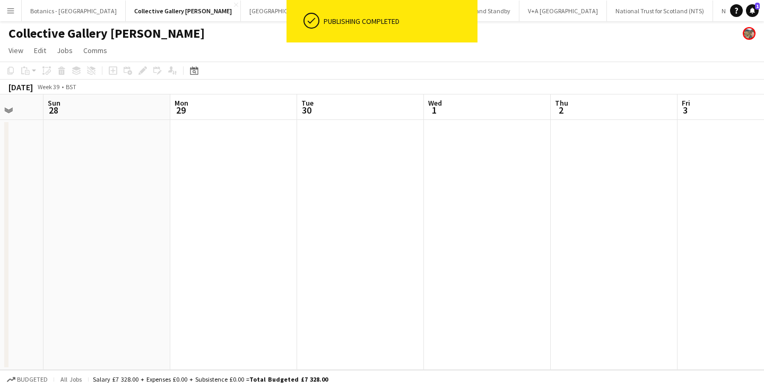
drag, startPoint x: 651, startPoint y: 230, endPoint x: 731, endPoint y: 271, distance: 90.4
click at [731, 271] on app-calendar-viewport "Fri 26 Sat 27 Sun 28 Mon 29 Tue 30 Wed 1 Thu 2 Fri 3 Sat 4 Sun 5 Mon 6" at bounding box center [382, 231] width 764 height 275
drag, startPoint x: 594, startPoint y: 267, endPoint x: 705, endPoint y: 266, distance: 110.9
click at [713, 266] on app-calendar-viewport "Fri 26 Sat 27 Sun 28 Mon 29 Tue 30 Wed 1 Thu 2 Fri 3 Sat 4 Sun 5 Mon 6" at bounding box center [382, 231] width 764 height 275
drag, startPoint x: 424, startPoint y: 265, endPoint x: 444, endPoint y: 265, distance: 20.7
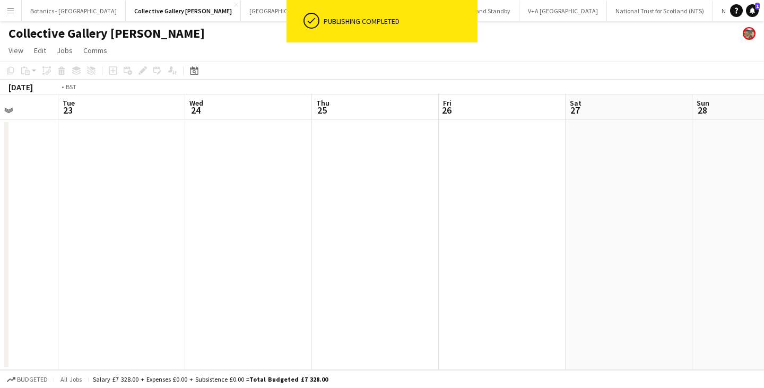
click at [682, 261] on app-calendar-viewport "Sat 20 Sun 21 Mon 22 Tue 23 Wed 24 Thu 25 Fri 26 Sat 27 Sun 28 Mon 29 Tue 30" at bounding box center [382, 231] width 764 height 275
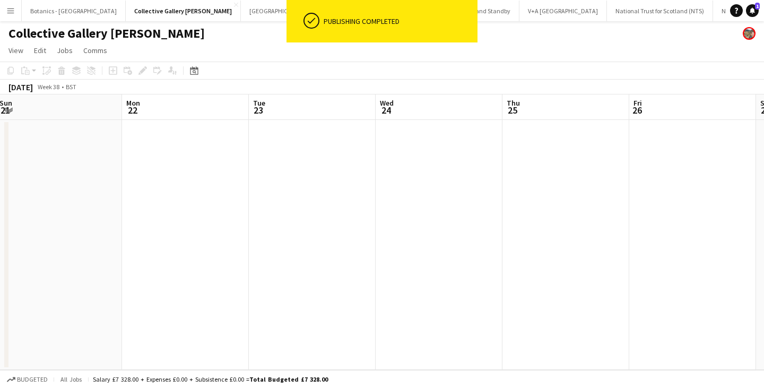
drag, startPoint x: 362, startPoint y: 250, endPoint x: 360, endPoint y: 245, distance: 5.7
click at [632, 239] on app-calendar-viewport "Fri 19 Sat 20 Sun 21 Mon 22 Tue 23 Wed 24 Thu 25 Fri 26 Sat 27 Sun 28 Mon 29" at bounding box center [382, 231] width 764 height 275
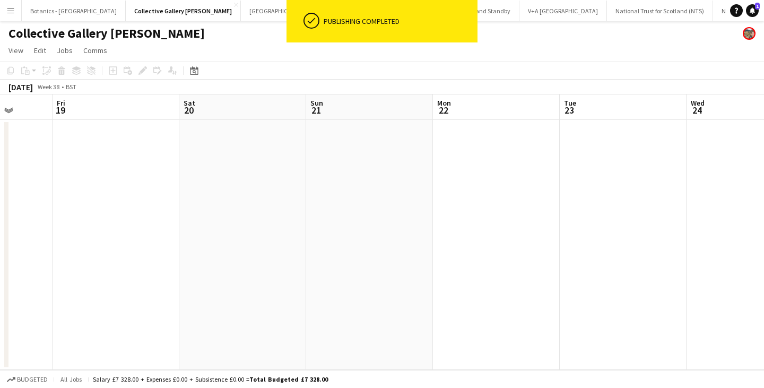
click at [708, 235] on app-calendar-viewport "Tue 16 Wed 17 Thu 18 Fri 19 Sat 20 Sun 21 Mon 22 Tue 23 Wed 24 Thu 25 Fri 26" at bounding box center [382, 231] width 764 height 275
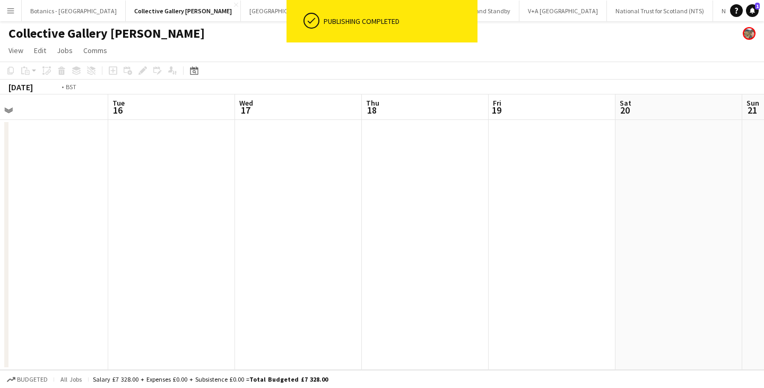
drag, startPoint x: 268, startPoint y: 246, endPoint x: 687, endPoint y: 225, distance: 419.6
click at [642, 224] on app-calendar-viewport "Sat 13 Sun 14 Mon 15 Tue 16 Wed 17 Thu 18 Fri 19 Sat 20 Sun 21 Mon 22 Tue 23" at bounding box center [382, 231] width 764 height 275
drag, startPoint x: 348, startPoint y: 221, endPoint x: 332, endPoint y: 226, distance: 16.6
click at [505, 217] on app-calendar-viewport "Wed 10 Thu 11 Fri 12 Sat 13 Sun 14 Mon 15 Tue 16 Wed 17 Thu 18 Fri 19 Sat 20" at bounding box center [382, 231] width 764 height 275
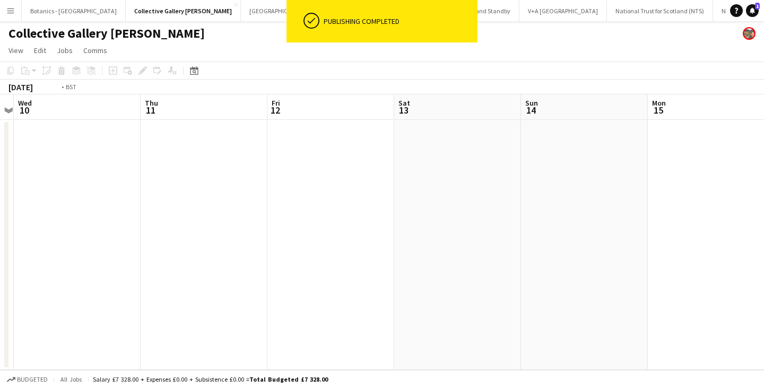
click at [510, 214] on app-calendar-viewport "Mon 8 Tue 9 Wed 10 Thu 11 Fri 12 Sat 13 Sun 14 Mon 15 Tue 16 Wed 17 Thu 18" at bounding box center [382, 231] width 764 height 275
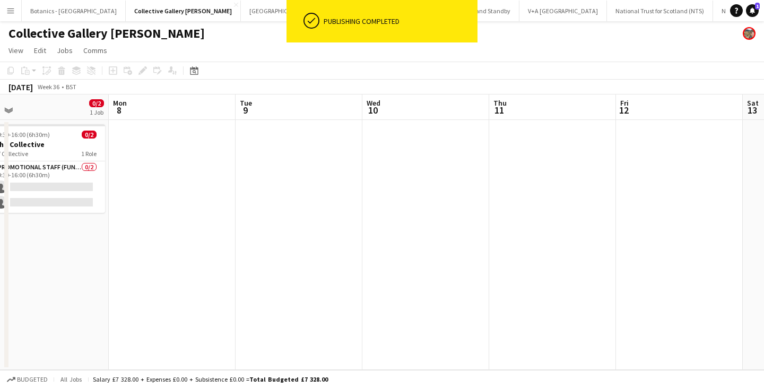
drag, startPoint x: 165, startPoint y: 227, endPoint x: 428, endPoint y: 219, distance: 262.7
click at [414, 215] on app-calendar-viewport "Fri 5 Sat 6 Sun 7 0/2 1 Job Mon 8 Tue 9 Wed 10 Thu 11 Fri 12 Sat 13 Sun 14 Mon …" at bounding box center [382, 231] width 764 height 275
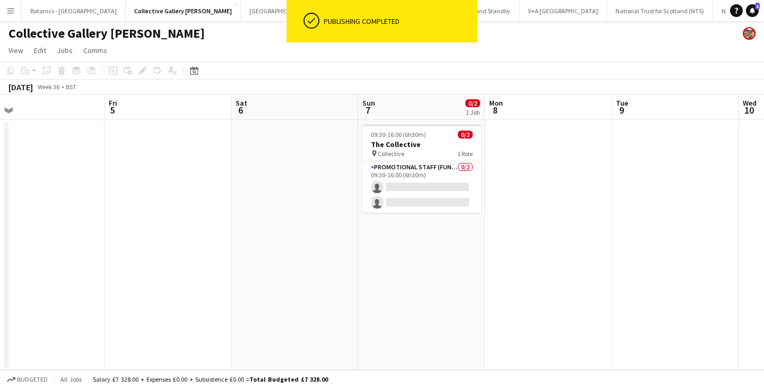
drag, startPoint x: 280, startPoint y: 225, endPoint x: 445, endPoint y: 220, distance: 165.6
click at [425, 220] on app-calendar-viewport "Tue 2 Wed 3 Thu 4 Fri 5 Sat 6 Sun 7 0/2 1 Job Mon 8 Tue 9 Wed 10 Thu 11 Fri 12 …" at bounding box center [382, 231] width 764 height 275
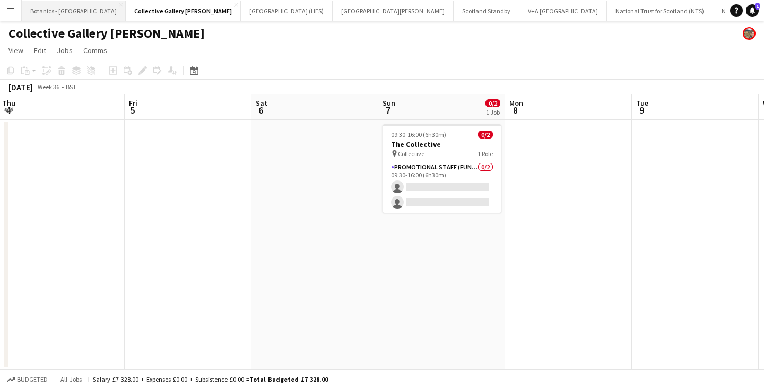
click at [42, 4] on button "Botanics - [GEOGRAPHIC_DATA] Close" at bounding box center [74, 11] width 104 height 21
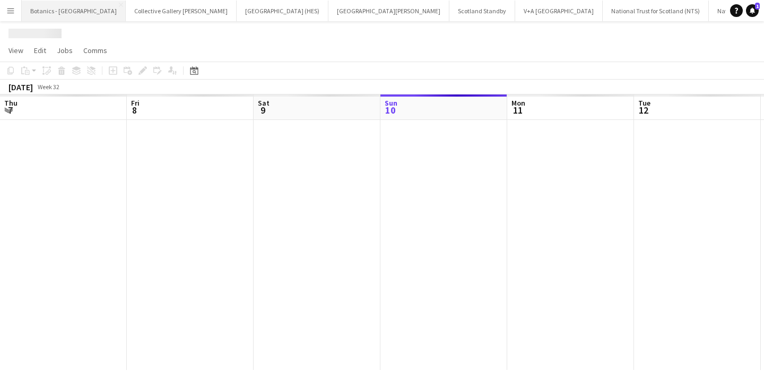
scroll to position [0, 254]
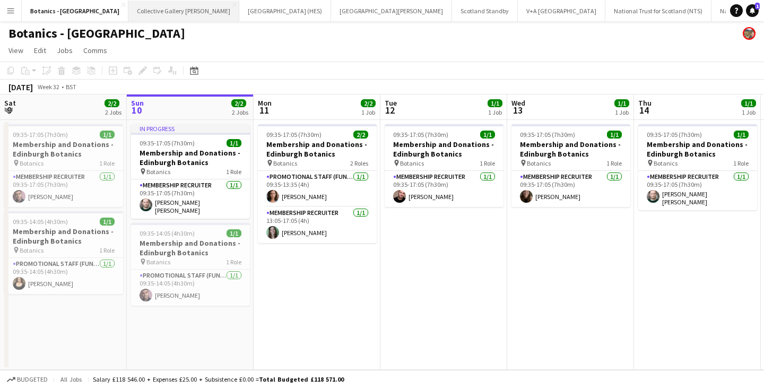
click at [128, 5] on button "Collective Gallery [PERSON_NAME][GEOGRAPHIC_DATA]" at bounding box center [183, 11] width 111 height 21
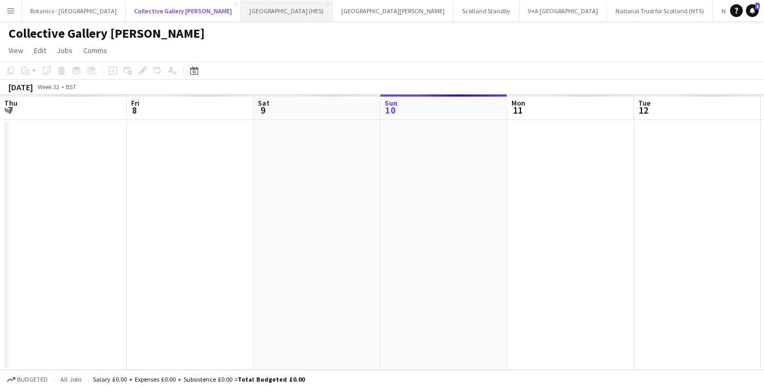
scroll to position [0, 254]
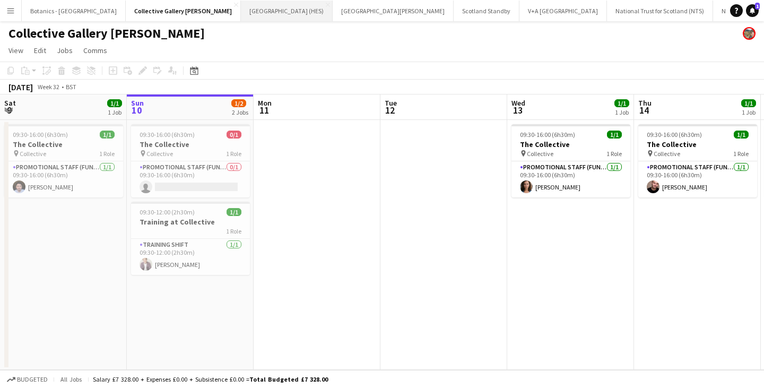
click at [241, 10] on button "[GEOGRAPHIC_DATA] (HES) Close" at bounding box center [287, 11] width 92 height 21
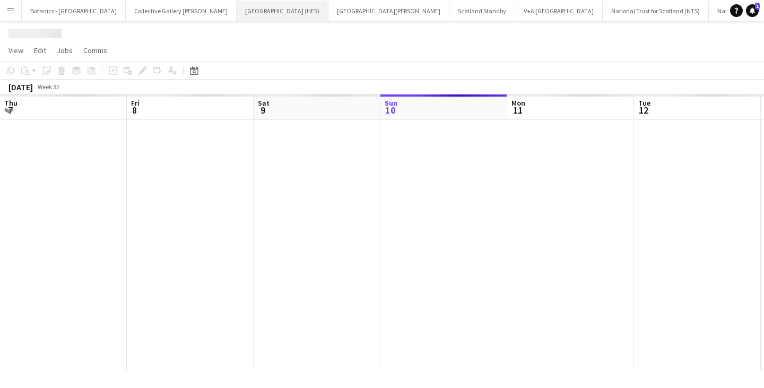
scroll to position [0, 254]
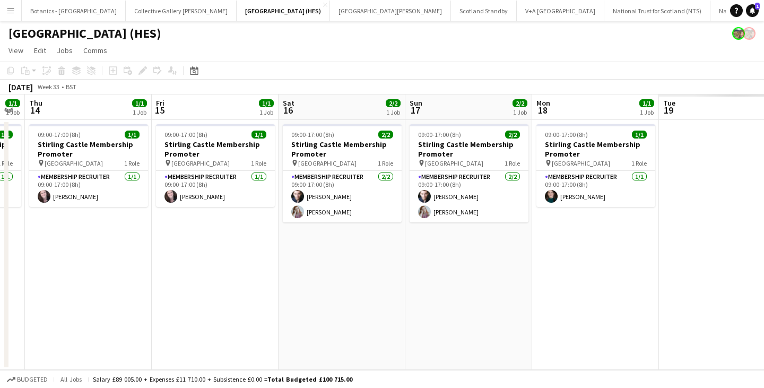
drag, startPoint x: 683, startPoint y: 305, endPoint x: 402, endPoint y: 234, distance: 289.4
click at [0, 254] on app-calendar-viewport "Mon 11 1/1 1 Job Tue 12 1/1 1 Job Wed 13 1/1 1 Job Thu 14 1/1 1 Job Fri 15 1/1 …" at bounding box center [382, 231] width 764 height 275
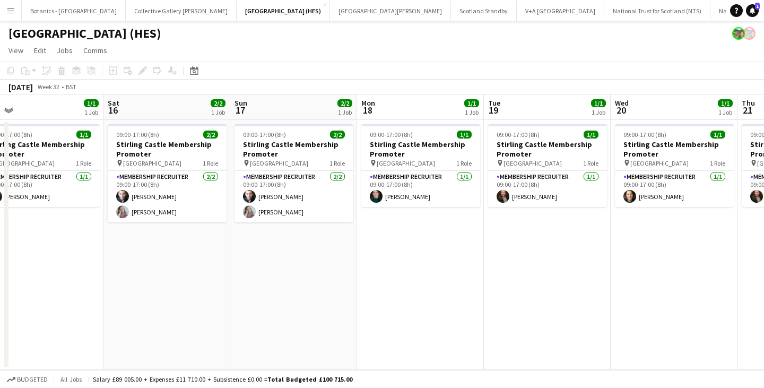
drag, startPoint x: 531, startPoint y: 243, endPoint x: 121, endPoint y: 245, distance: 410.5
click at [101, 248] on app-calendar-viewport "Tue 12 1/1 1 Job Wed 13 1/1 1 Job Thu 14 1/1 1 Job Fri 15 1/1 1 Job Sat 16 2/2 …" at bounding box center [382, 231] width 764 height 275
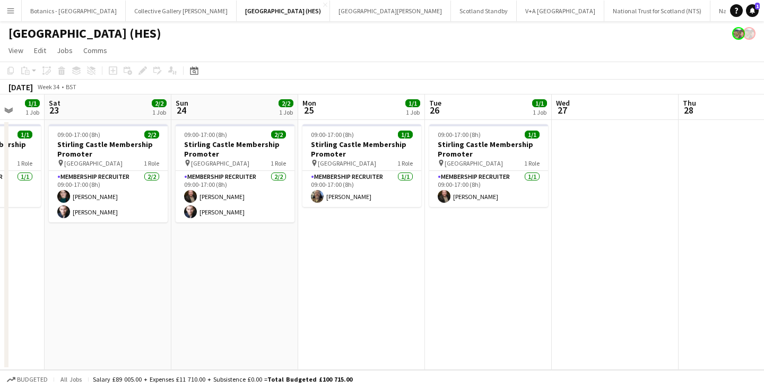
drag, startPoint x: 590, startPoint y: 238, endPoint x: 0, endPoint y: 252, distance: 590.0
click at [0, 252] on app-calendar-viewport "Wed 20 1/1 1 Job Thu 21 1/1 1 Job Fri 22 1/1 1 Job Sat 23 2/2 1 Job Sun 24 2/2 …" at bounding box center [382, 231] width 764 height 275
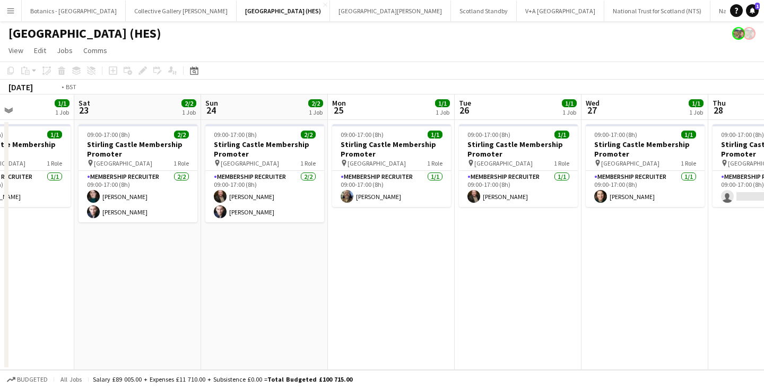
drag, startPoint x: 610, startPoint y: 255, endPoint x: 39, endPoint y: 262, distance: 571.8
click at [37, 262] on app-calendar-viewport "Wed 20 1/1 1 Job Thu 21 1/1 1 Job Fri 22 1/1 1 Job Sat 23 2/2 1 Job Sun 24 2/2 …" at bounding box center [382, 231] width 764 height 275
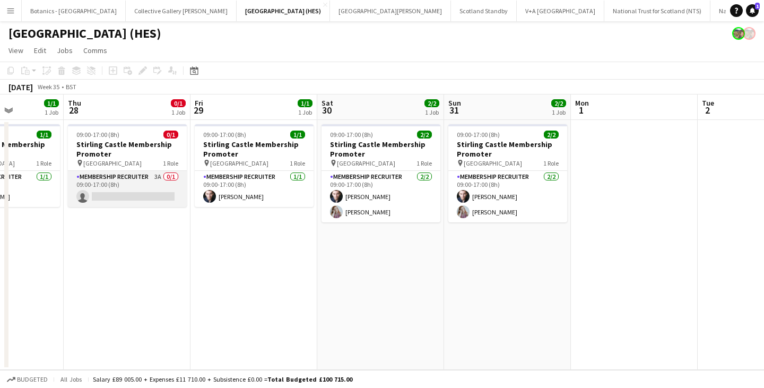
click at [137, 175] on app-card-role "Membership Recruiter 3A 0/1 09:00-17:00 (8h) single-neutral-actions" at bounding box center [127, 189] width 119 height 36
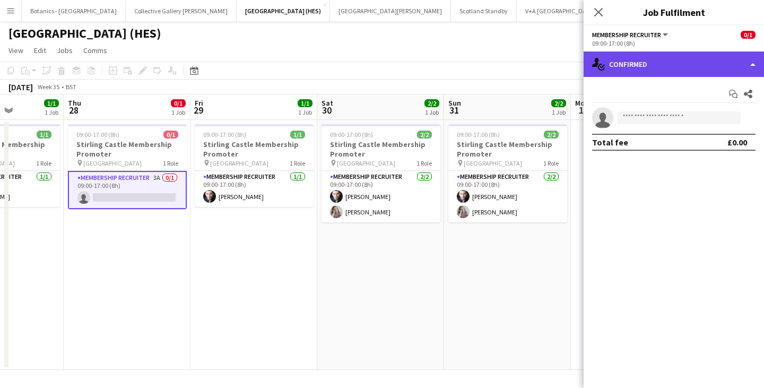
click at [652, 56] on div "single-neutral-actions-check-2 Confirmed" at bounding box center [673, 63] width 180 height 25
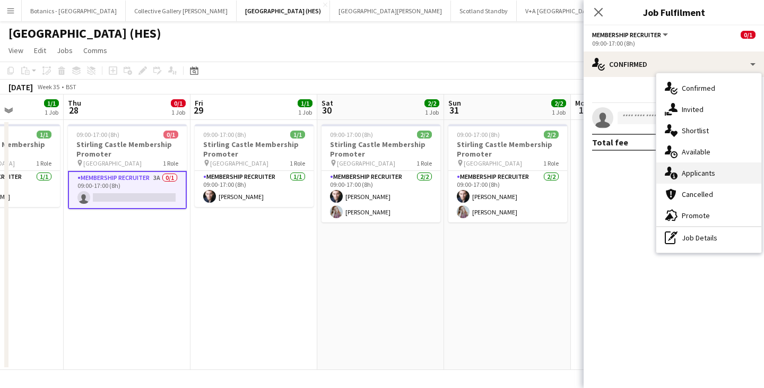
click at [702, 176] on div "single-neutral-actions-information Applicants" at bounding box center [708, 172] width 105 height 21
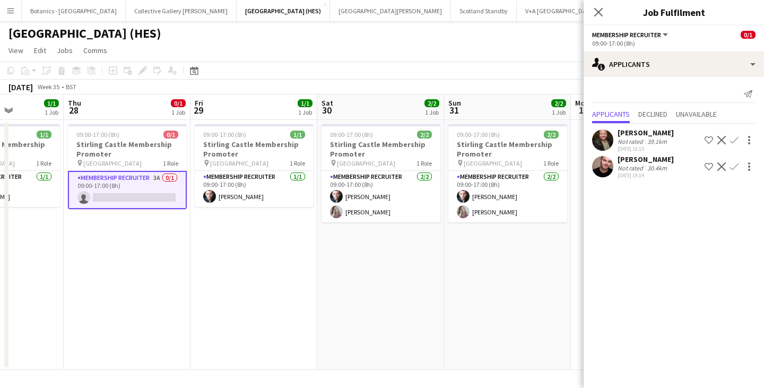
click at [496, 281] on app-date-cell "09:00-17:00 (8h) 2/2 Stirling Castle Membership Promoter pin Stirling Castle 1 …" at bounding box center [507, 245] width 127 height 250
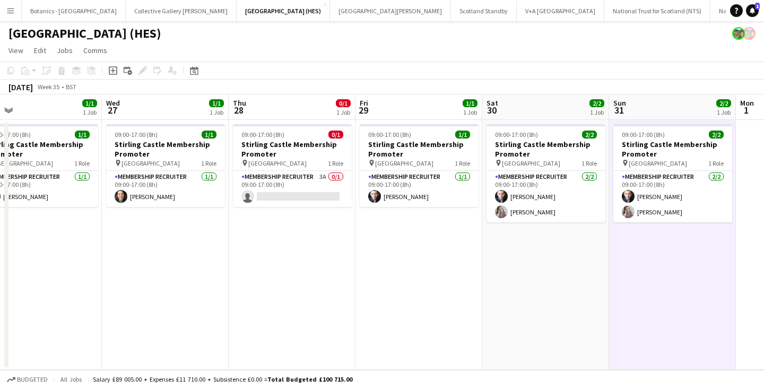
scroll to position [0, 318]
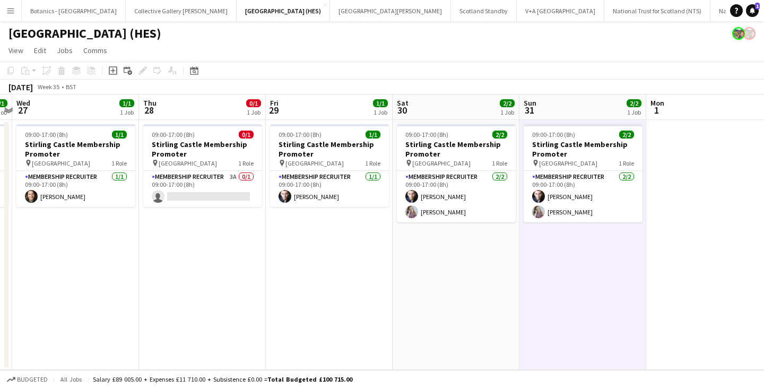
drag, startPoint x: 149, startPoint y: 260, endPoint x: 224, endPoint y: 266, distance: 75.5
click at [224, 266] on app-calendar-viewport "Sun 24 2/2 1 Job Mon 25 1/1 1 Job Tue 26 1/1 1 Job Wed 27 1/1 1 Job Thu 28 0/1 …" at bounding box center [382, 231] width 764 height 275
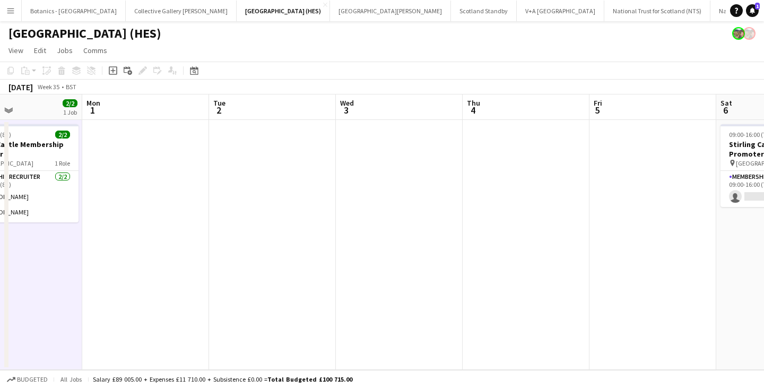
drag, startPoint x: 349, startPoint y: 279, endPoint x: 68, endPoint y: 260, distance: 281.8
click at [68, 260] on app-calendar-viewport "Thu 28 0/1 1 Job Fri 29 1/1 1 Job Sat 30 2/2 1 Job Sun 31 2/2 1 Job Mon 1 Tue 2…" at bounding box center [382, 231] width 764 height 275
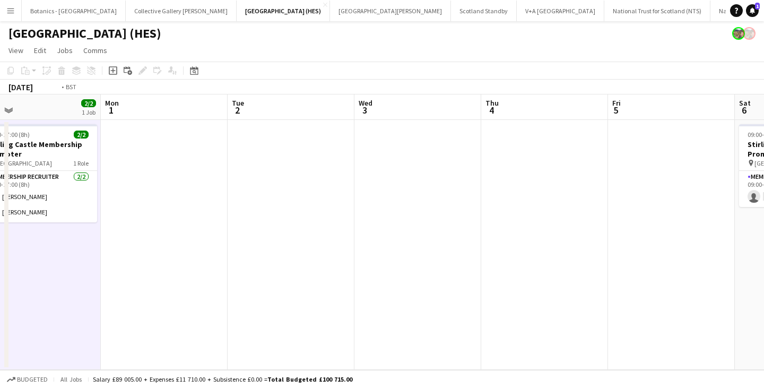
click at [103, 266] on app-calendar-viewport "Thu 28 0/1 1 Job Fri 29 1/1 1 Job Sat 30 2/2 1 Job Sun 31 2/2 1 Job Mon 1 Tue 2…" at bounding box center [382, 231] width 764 height 275
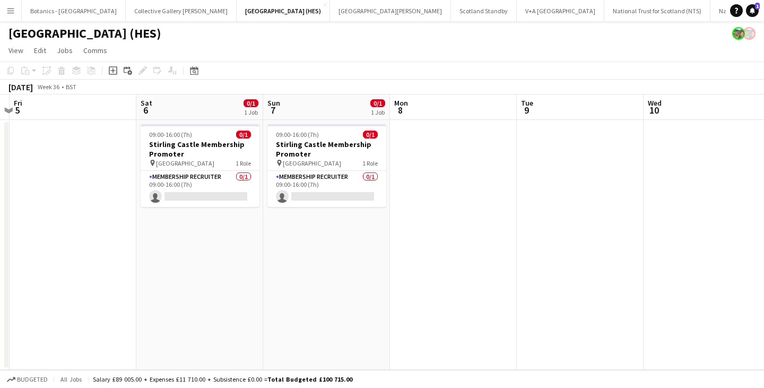
scroll to position [0, 412]
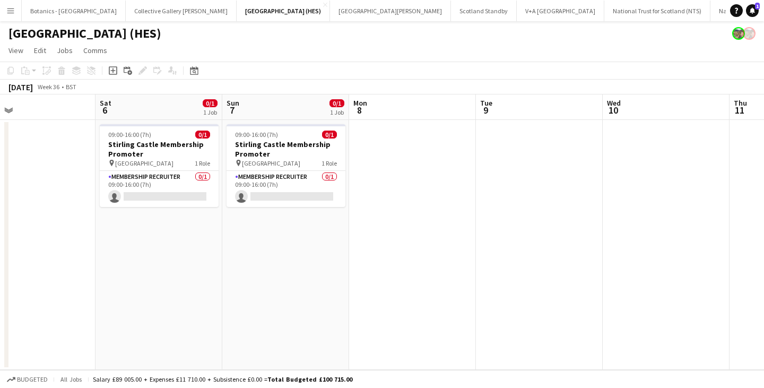
drag, startPoint x: 661, startPoint y: 277, endPoint x: 386, endPoint y: 281, distance: 275.3
click at [386, 281] on app-calendar-viewport "Tue 2 Wed 3 Thu 4 Fri 5 Sat 6 0/1 1 Job Sun 7 0/1 1 Job Mon 8 Tue 9 Wed 10 Thu …" at bounding box center [382, 231] width 764 height 275
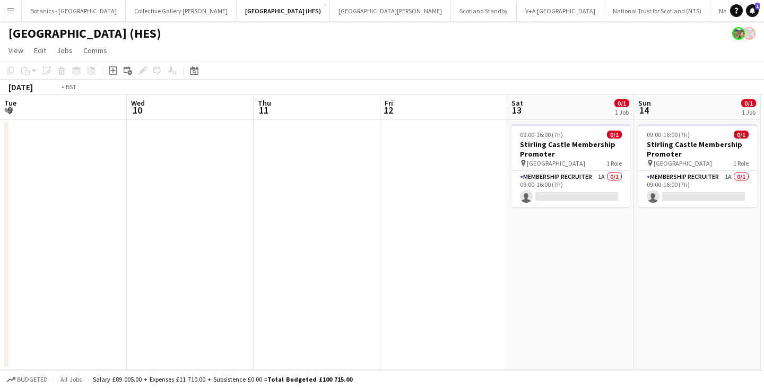
drag, startPoint x: 601, startPoint y: 269, endPoint x: 277, endPoint y: 268, distance: 324.6
click at [13, 276] on app-calendar-viewport "Thu 4 Fri 5 Sat 6 0/1 1 Job Sun 7 0/1 1 Job Mon 8 Tue 9 Wed 10 Thu 11 Fri 12 Sa…" at bounding box center [382, 231] width 764 height 275
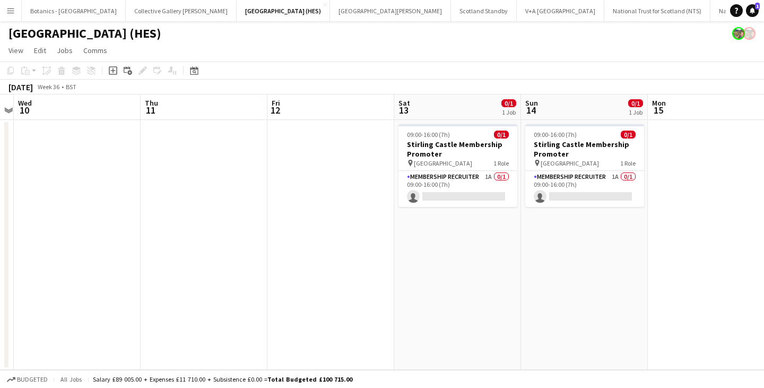
drag, startPoint x: 537, startPoint y: 267, endPoint x: 29, endPoint y: 280, distance: 508.3
click at [29, 280] on app-calendar-viewport "Sun 7 0/1 1 Job Mon 8 Tue 9 Wed 10 Thu 11 Fri 12 Sat 13 0/1 1 Job Sun 14 0/1 1 …" at bounding box center [382, 231] width 764 height 275
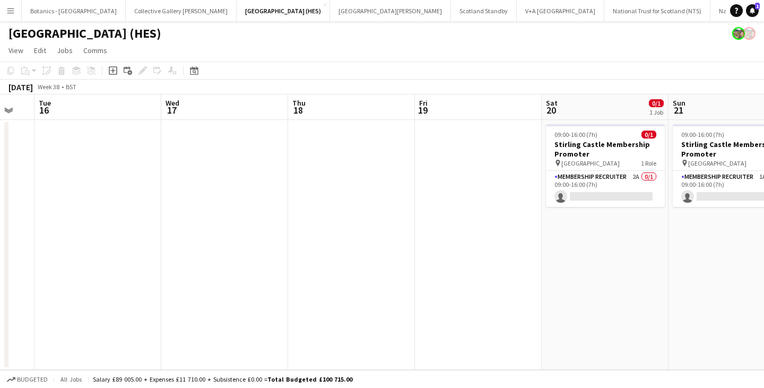
drag, startPoint x: 305, startPoint y: 289, endPoint x: 498, endPoint y: 290, distance: 192.5
click at [0, 299] on app-calendar-viewport "Sat 13 0/1 1 Job Sun 14 0/1 1 Job Mon 15 Tue 16 Wed 17 Thu 18 Fri 19 Sat 20 0/1…" at bounding box center [382, 231] width 764 height 275
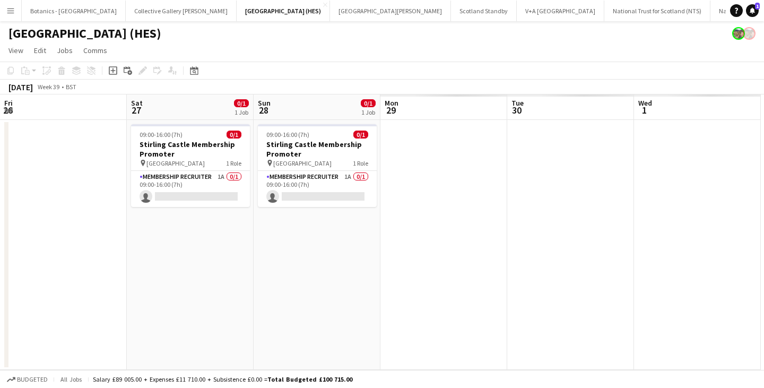
drag, startPoint x: 446, startPoint y: 297, endPoint x: 3, endPoint y: 297, distance: 442.4
click at [3, 297] on app-calendar-viewport "Sun 21 0/1 1 Job Mon 22 Tue 23 Wed 24 Thu 25 Fri 26 Sat 27 0/1 1 Job Sun 28 0/1…" at bounding box center [382, 231] width 764 height 275
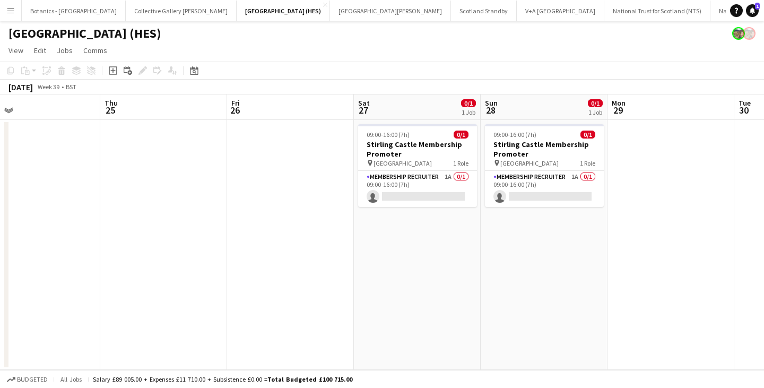
scroll to position [0, 254]
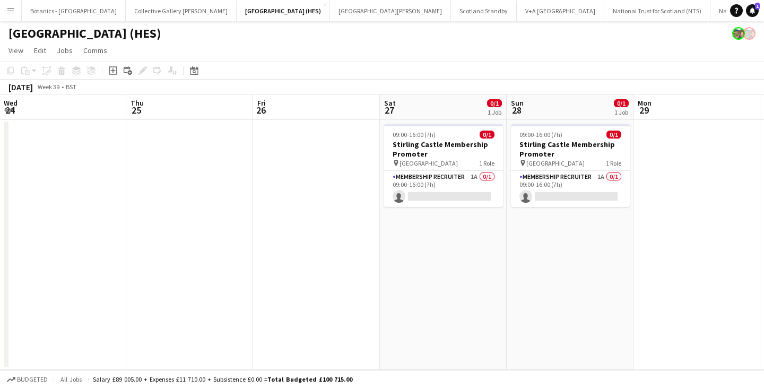
drag, startPoint x: 618, startPoint y: 277, endPoint x: 587, endPoint y: 285, distance: 32.2
click at [587, 285] on app-calendar-viewport "Mon 22 Tue 23 Wed 24 Thu 25 Fri 26 Sat 27 0/1 1 Job Sun 28 0/1 1 Job Mon 29 Tue…" at bounding box center [382, 231] width 764 height 275
click at [579, 179] on app-card-role "Membership Recruiter 1A 0/1 09:00-16:00 (7h) single-neutral-actions" at bounding box center [570, 189] width 119 height 36
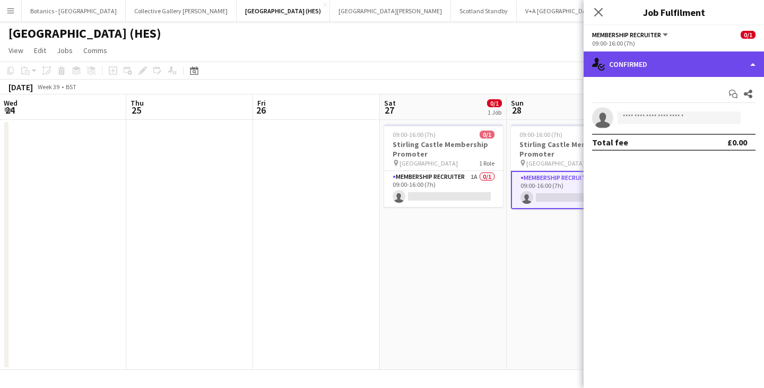
click at [677, 61] on div "single-neutral-actions-check-2 Confirmed" at bounding box center [673, 63] width 180 height 25
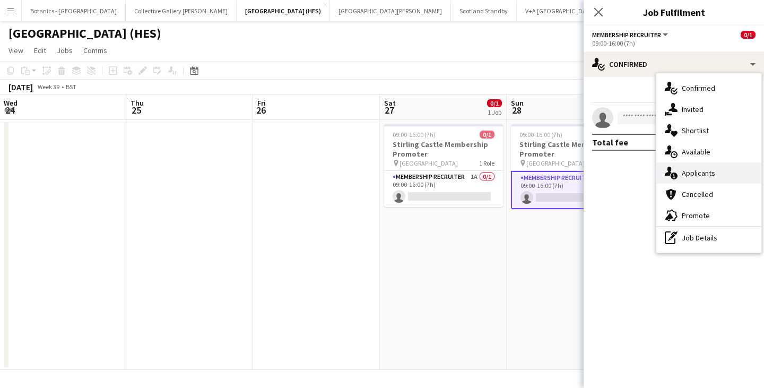
click at [699, 179] on div "single-neutral-actions-information Applicants" at bounding box center [708, 172] width 105 height 21
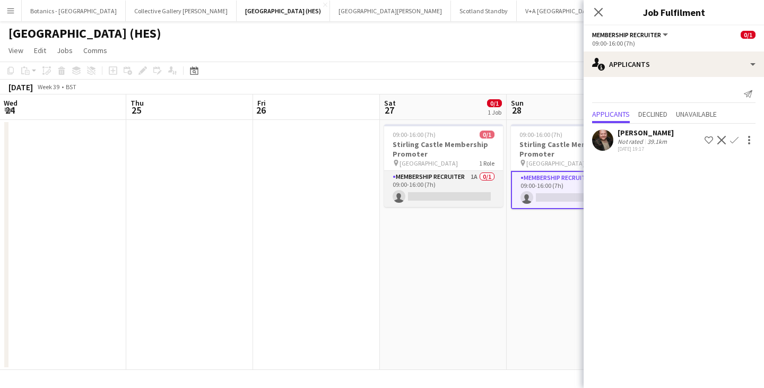
click at [449, 185] on app-card-role "Membership Recruiter 1A 0/1 09:00-16:00 (7h) single-neutral-actions" at bounding box center [443, 189] width 119 height 36
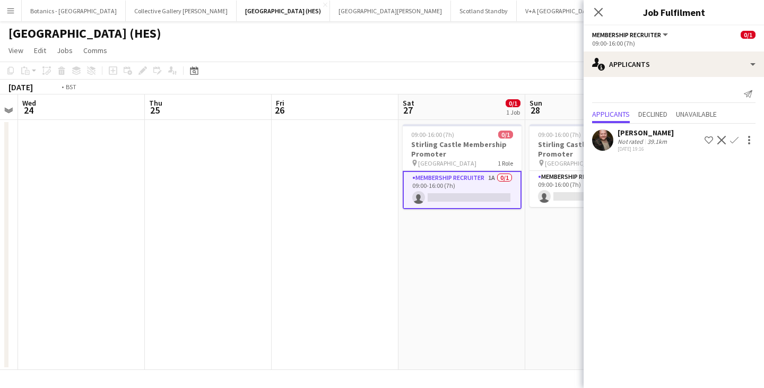
scroll to position [0, 333]
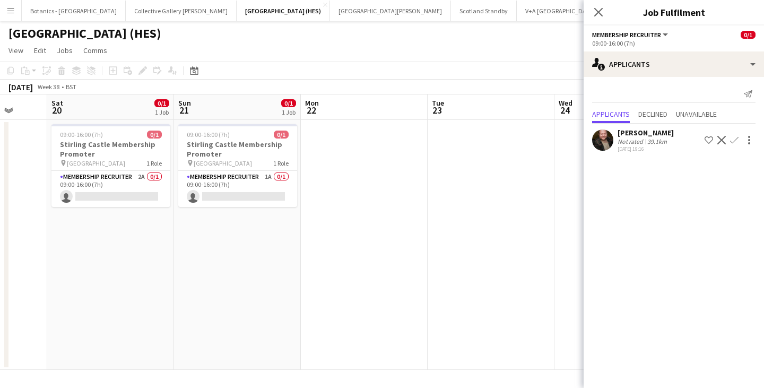
drag, startPoint x: 0, startPoint y: 223, endPoint x: 671, endPoint y: 237, distance: 671.1
click at [671, 237] on body "Menu Boards Boards Boards All jobs Status Workforce Workforce My Workforce Recr…" at bounding box center [382, 194] width 764 height 388
click at [196, 169] on app-job-card "09:00-16:00 (7h) 0/1 Stirling Castle Membership Promoter pin Stirling Castle 1 …" at bounding box center [237, 165] width 119 height 83
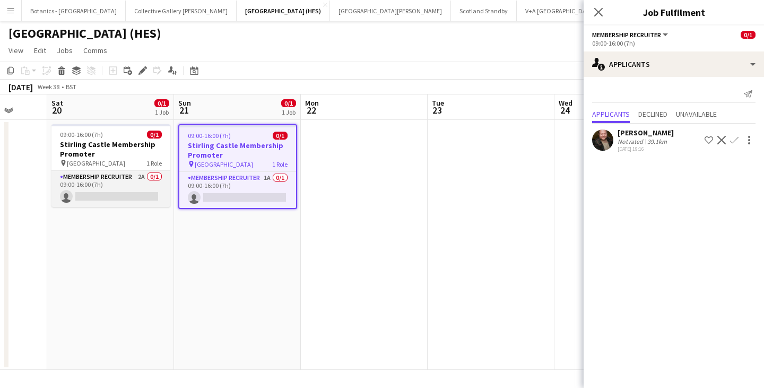
click at [109, 191] on app-card-role "Membership Recruiter 2A 0/1 09:00-16:00 (7h) single-neutral-actions" at bounding box center [110, 189] width 119 height 36
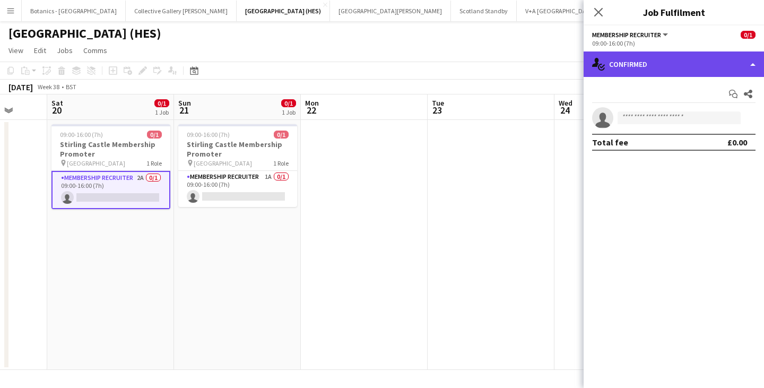
click at [630, 60] on div "single-neutral-actions-check-2 Confirmed" at bounding box center [673, 63] width 180 height 25
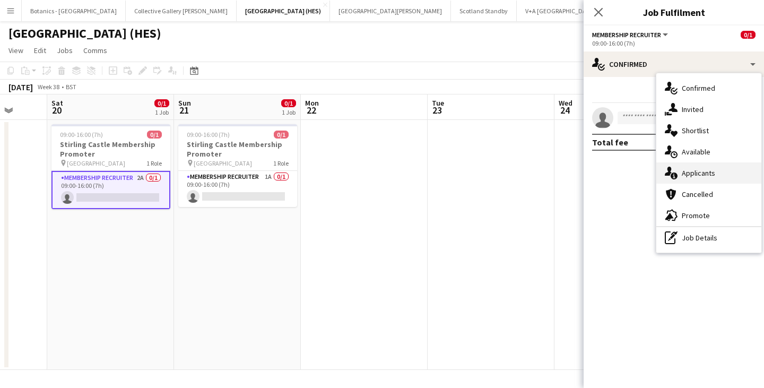
click at [696, 164] on div "single-neutral-actions-information Applicants" at bounding box center [708, 172] width 105 height 21
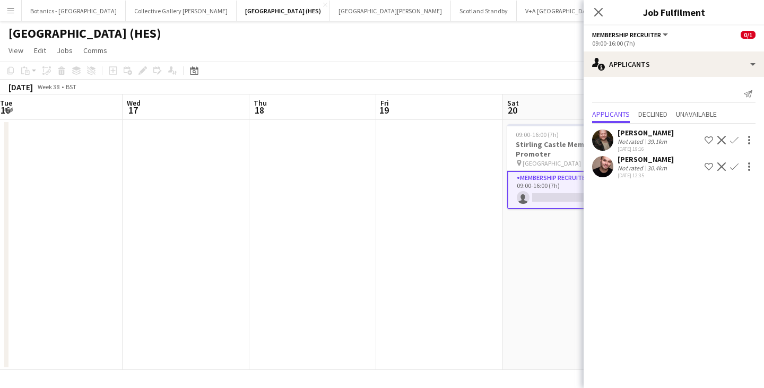
drag, startPoint x: 121, startPoint y: 246, endPoint x: 483, endPoint y: 253, distance: 361.8
click at [594, 255] on body "Menu Boards Boards Boards All jobs Status Workforce Workforce My Workforce Recr…" at bounding box center [382, 194] width 764 height 388
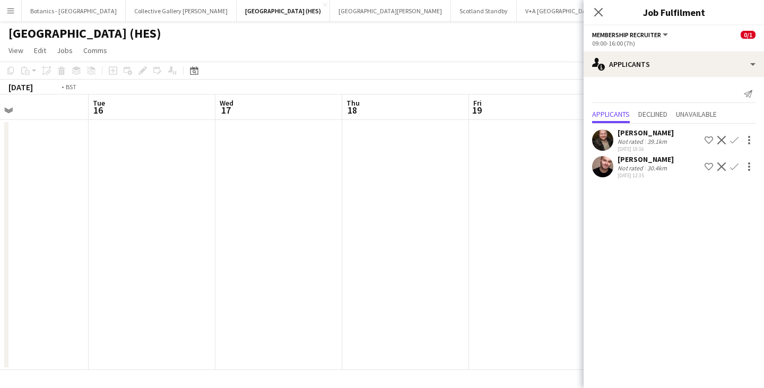
drag, startPoint x: 508, startPoint y: 255, endPoint x: 603, endPoint y: 254, distance: 94.4
click at [603, 254] on body "Menu Boards Boards Boards All jobs Status Workforce Workforce My Workforce Recr…" at bounding box center [382, 194] width 764 height 388
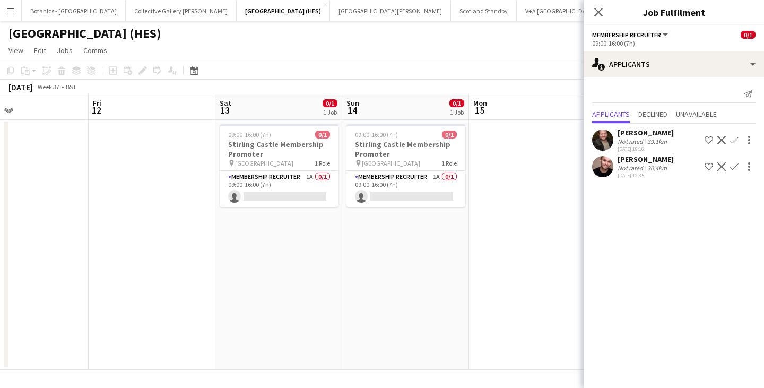
scroll to position [0, 355]
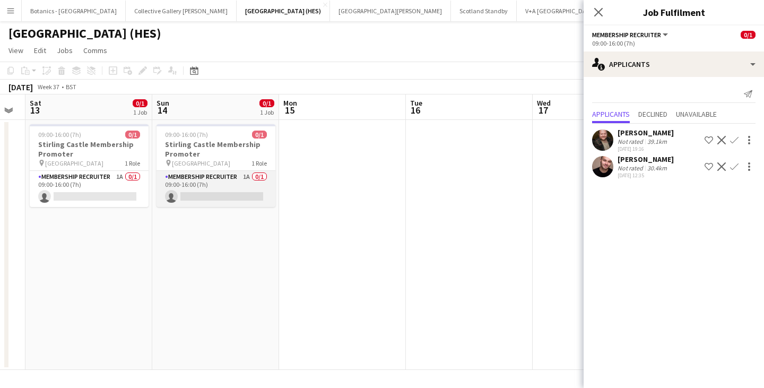
click at [203, 177] on app-card-role "Membership Recruiter 1A 0/1 09:00-16:00 (7h) single-neutral-actions" at bounding box center [215, 189] width 119 height 36
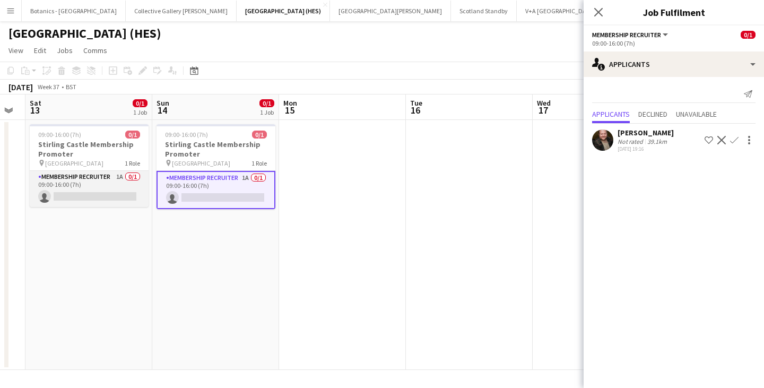
click at [66, 184] on app-card-role "Membership Recruiter 1A 0/1 09:00-16:00 (7h) single-neutral-actions" at bounding box center [89, 189] width 119 height 36
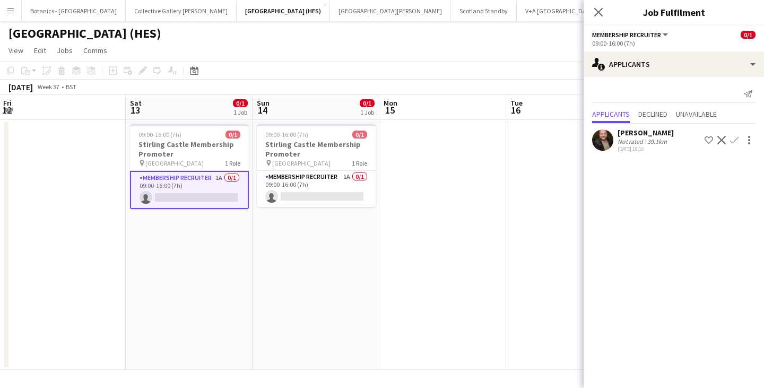
drag, startPoint x: 94, startPoint y: 256, endPoint x: 609, endPoint y: 265, distance: 515.1
click at [609, 265] on body "Menu Boards Boards Boards All jobs Status Workforce Workforce My Workforce Recr…" at bounding box center [382, 194] width 764 height 388
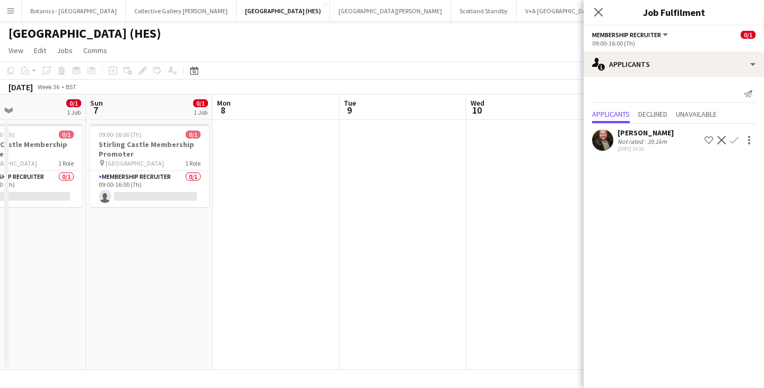
drag, startPoint x: 228, startPoint y: 271, endPoint x: 608, endPoint y: 268, distance: 380.3
click at [608, 268] on body "Menu Boards Boards Boards All jobs Status Workforce Workforce My Workforce Recr…" at bounding box center [382, 194] width 764 height 388
click at [121, 181] on app-card-role "Membership Recruiter 0/1 09:00-16:00 (7h) single-neutral-actions" at bounding box center [149, 189] width 119 height 36
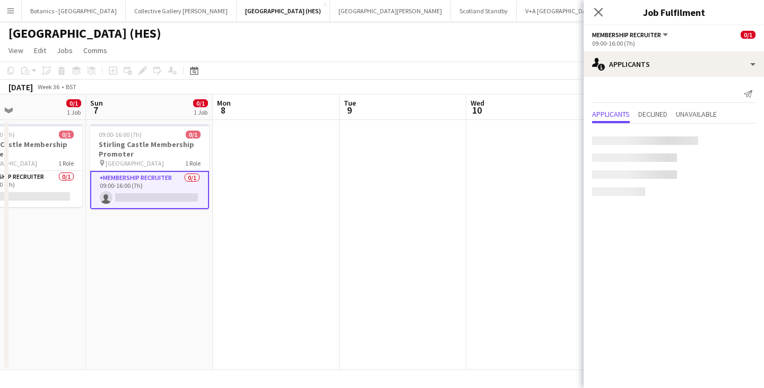
scroll to position [0, 294]
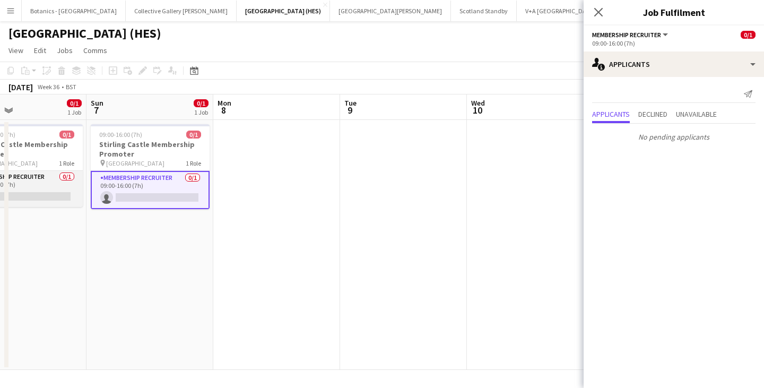
click at [33, 172] on app-card-role "Membership Recruiter 0/1 09:00-16:00 (7h) single-neutral-actions" at bounding box center [23, 189] width 119 height 36
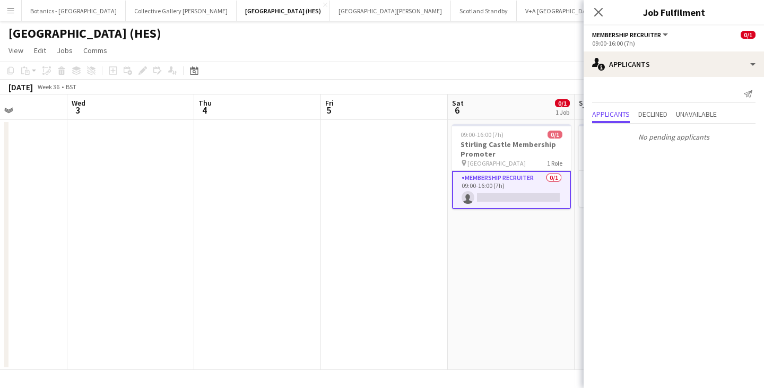
drag, startPoint x: 63, startPoint y: 266, endPoint x: 550, endPoint y: 289, distance: 487.5
click at [551, 289] on app-calendar-viewport "Sun 31 2/2 1 Job Mon 1 Tue 2 Wed 3 Thu 4 Fri 5 Sat 6 0/1 1 Job Sun 7 0/1 1 Job …" at bounding box center [382, 231] width 764 height 275
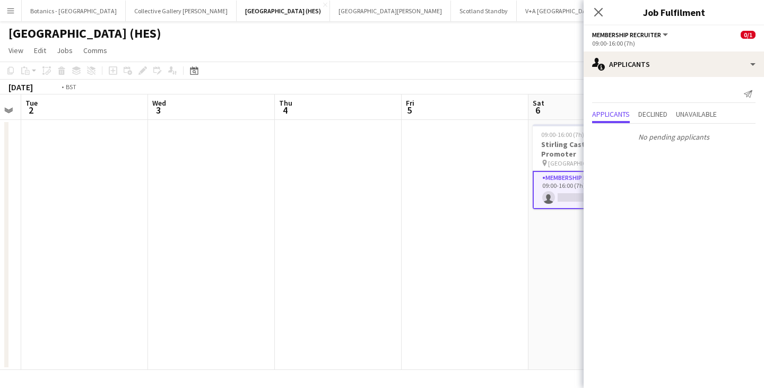
drag, startPoint x: 234, startPoint y: 285, endPoint x: 580, endPoint y: 284, distance: 345.3
click at [581, 284] on app-calendar-viewport "Sun 31 2/2 1 Job Mon 1 Tue 2 Wed 3 Thu 4 Fri 5 Sat 6 0/1 1 Job Sun 7 0/1 1 Job …" at bounding box center [382, 231] width 764 height 275
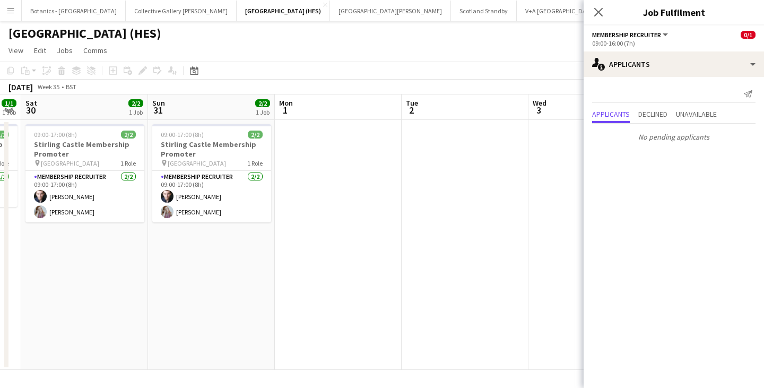
scroll to position [0, 338]
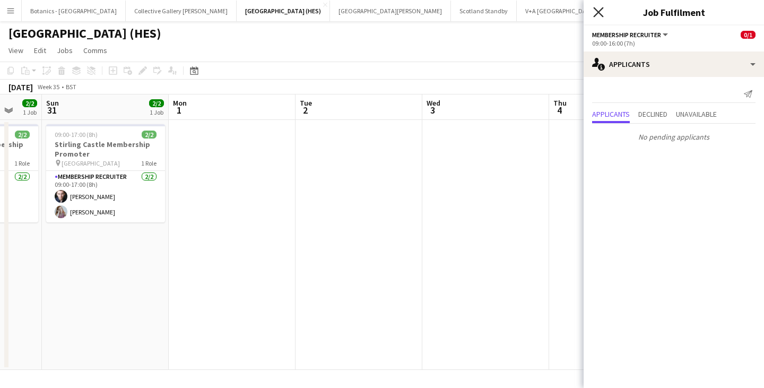
click at [598, 13] on icon "Close pop-in" at bounding box center [598, 12] width 10 height 10
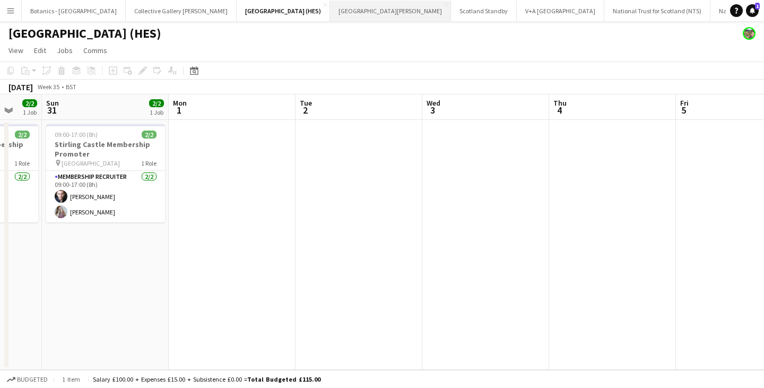
click at [330, 14] on button "[GEOGRAPHIC_DATA][PERSON_NAME] [GEOGRAPHIC_DATA] Close" at bounding box center [390, 11] width 121 height 21
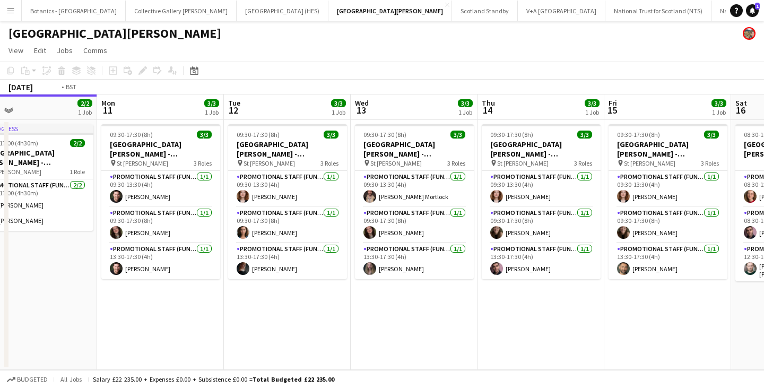
drag, startPoint x: 713, startPoint y: 246, endPoint x: 95, endPoint y: 252, distance: 617.4
click at [95, 252] on app-calendar-viewport "Thu 7 3/3 1 Job Fri 8 3/3 1 Job Sat 9 3/3 1 Job Sun 10 2/2 1 Job Mon 11 3/3 1 J…" at bounding box center [382, 231] width 764 height 275
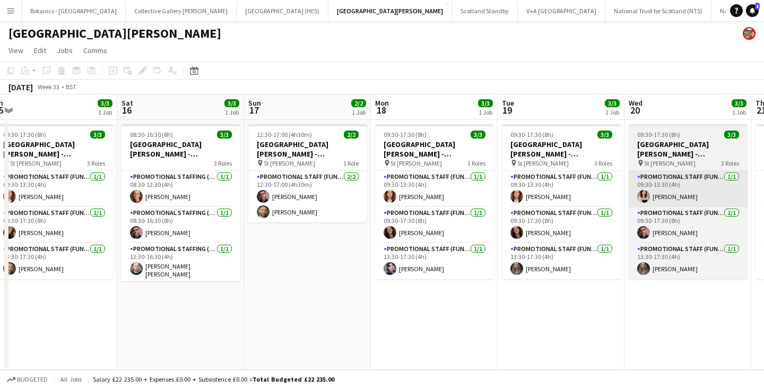
drag, startPoint x: 398, startPoint y: 228, endPoint x: 409, endPoint y: 193, distance: 36.7
click at [98, 226] on app-calendar-viewport "Tue 12 3/3 1 Job Wed 13 3/3 1 Job Thu 14 3/3 1 Job Fri 15 3/3 1 Job Sat 16 3/3 …" at bounding box center [382, 231] width 764 height 275
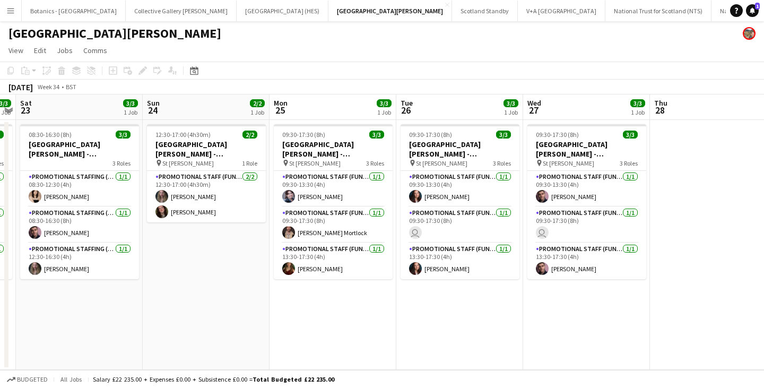
drag, startPoint x: 560, startPoint y: 205, endPoint x: 111, endPoint y: 200, distance: 448.8
click at [112, 200] on app-calendar-viewport "Tue 19 3/3 1 Job Wed 20 3/3 1 Job Thu 21 3/3 1 Job Fri 22 3/3 1 Job Sat 23 3/3 …" at bounding box center [382, 231] width 764 height 275
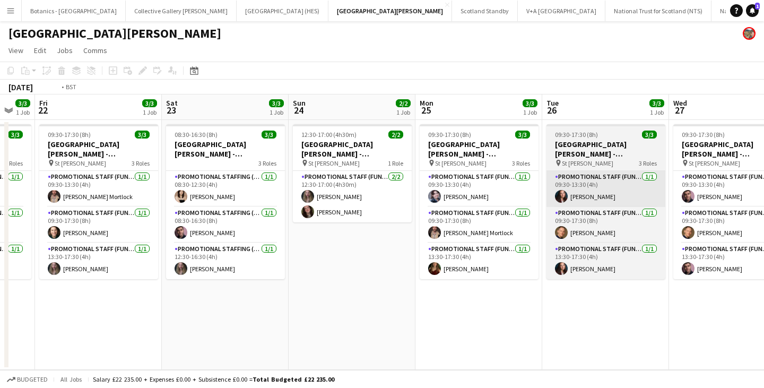
drag, startPoint x: 538, startPoint y: 187, endPoint x: 192, endPoint y: 182, distance: 346.4
click at [202, 184] on app-calendar-viewport "Tue 19 3/3 1 Job Wed 20 3/3 1 Job Thu 21 3/3 1 Job Fri 22 3/3 1 Job Sat 23 3/3 …" at bounding box center [382, 231] width 764 height 275
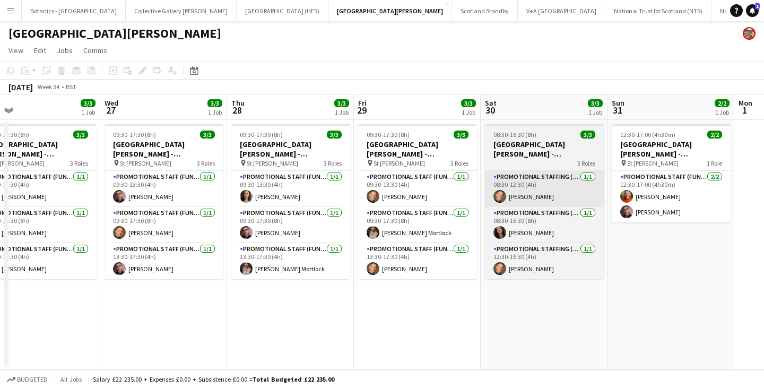
drag, startPoint x: 517, startPoint y: 179, endPoint x: 170, endPoint y: 178, distance: 347.4
click at [197, 179] on app-calendar-viewport "Sat 23 3/3 1 Job Sun 24 2/2 1 Job Mon 25 3/3 1 Job Tue 26 3/3 1 Job Wed 27 3/3 …" at bounding box center [382, 231] width 764 height 275
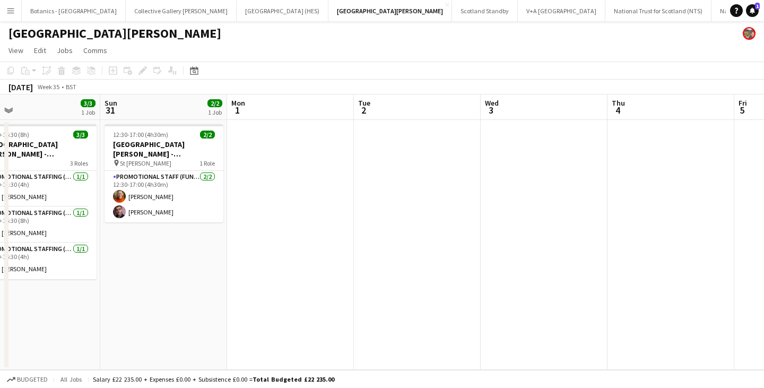
scroll to position [0, 311]
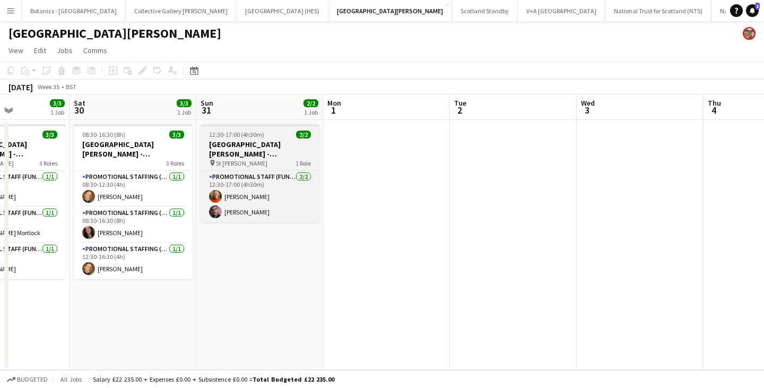
click at [257, 141] on h3 "[GEOGRAPHIC_DATA][PERSON_NAME] - Fundraising" at bounding box center [259, 148] width 119 height 19
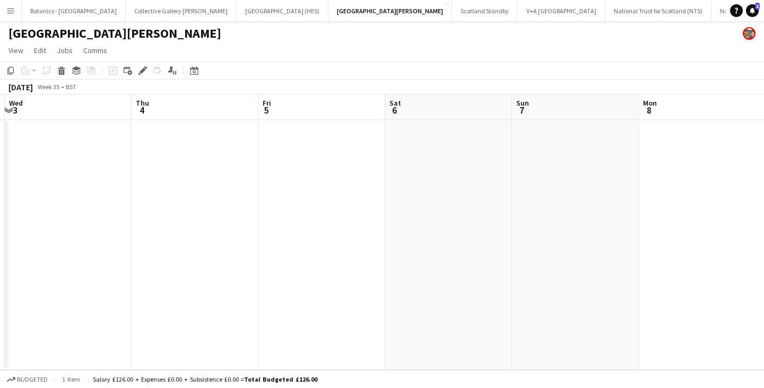
scroll to position [0, 312]
drag, startPoint x: 722, startPoint y: 208, endPoint x: 89, endPoint y: 211, distance: 632.8
click at [89, 211] on app-calendar-viewport "Sun 31 2/2 1 Job Mon 1 Tue 2 Wed 3 Thu 4 Fri 5 Sat 6 Sun 7 Mon 8 Tue 9 Wed 10 1…" at bounding box center [382, 231] width 764 height 275
click at [481, 147] on app-date-cell at bounding box center [511, 245] width 127 height 250
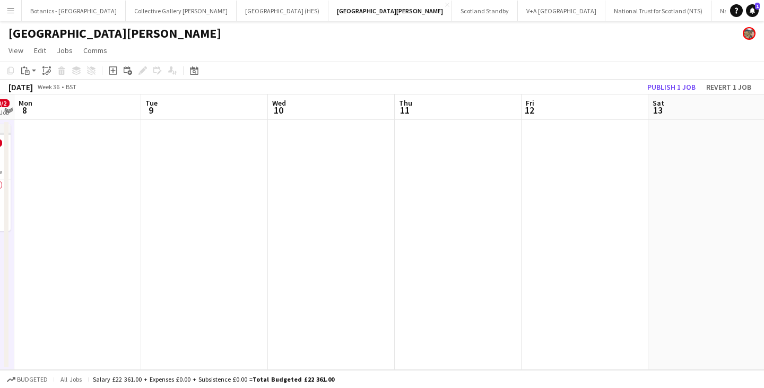
drag, startPoint x: 564, startPoint y: 210, endPoint x: 335, endPoint y: 197, distance: 229.5
click at [164, 211] on app-calendar-viewport "Fri 5 Sat 6 Sun 7 0/2 1 Job Mon 8 Tue 9 Wed 10 Thu 11 Fri 12 Sat 13 Sun 14 Mon …" at bounding box center [382, 231] width 764 height 275
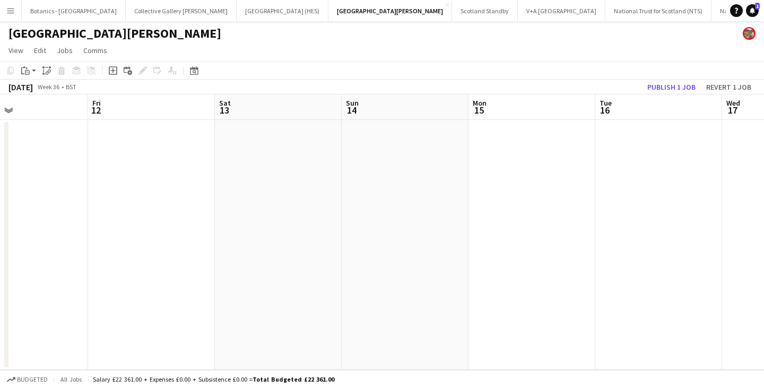
drag, startPoint x: 673, startPoint y: 205, endPoint x: 240, endPoint y: 210, distance: 432.3
click at [240, 210] on app-calendar-viewport "Mon 8 Tue 9 Wed 10 Thu 11 Fri 12 Sat 13 Sun 14 Mon 15 Tue 16 Wed 17 Thu 18" at bounding box center [382, 231] width 764 height 275
click at [388, 160] on app-date-cell at bounding box center [395, 245] width 127 height 250
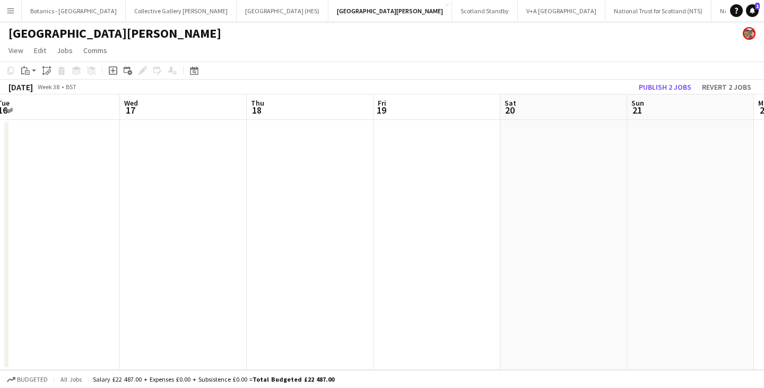
drag, startPoint x: 699, startPoint y: 226, endPoint x: 118, endPoint y: 232, distance: 580.3
click at [118, 232] on app-calendar-viewport "Sat 13 Sun 14 0/2 1 Job Mon 15 Tue 16 Wed 17 Thu 18 Fri 19 Sat 20 Sun 21 Mon 22…" at bounding box center [382, 231] width 764 height 275
click at [703, 165] on app-date-cell at bounding box center [690, 245] width 127 height 250
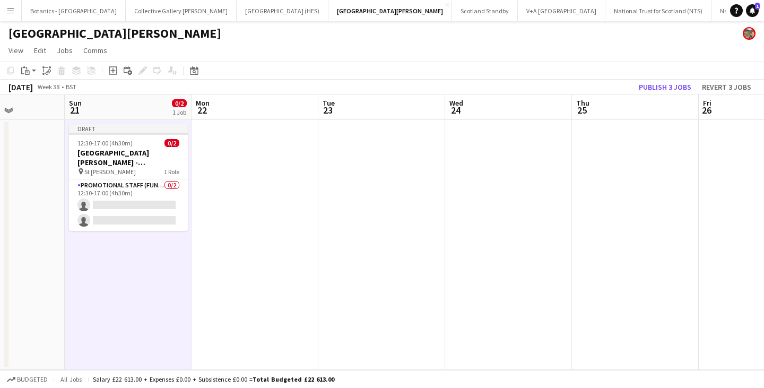
drag, startPoint x: 728, startPoint y: 214, endPoint x: 153, endPoint y: 218, distance: 574.4
click at [153, 218] on app-calendar-viewport "Thu 18 Fri 19 Sat 20 Sun 21 0/2 1 Job Mon 22 Tue 23 Wed 24 Thu 25 Fri 26 Sat 27…" at bounding box center [382, 231] width 764 height 275
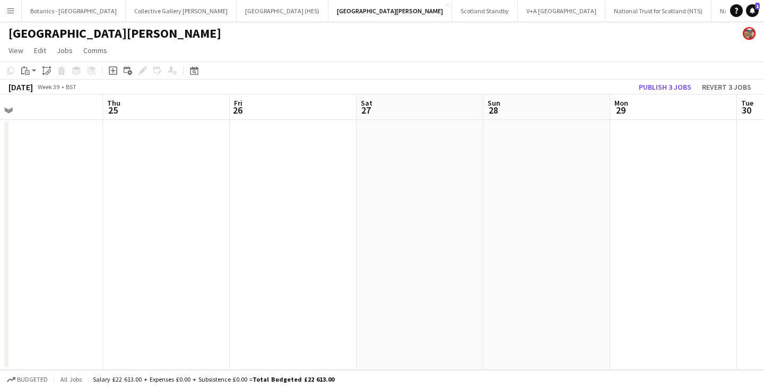
scroll to position [0, 352]
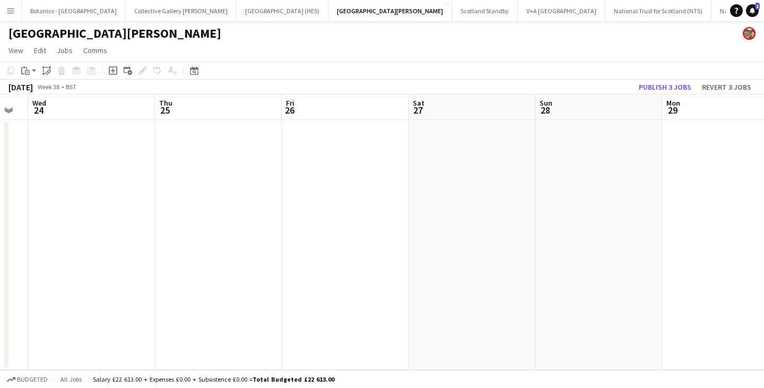
drag, startPoint x: 641, startPoint y: 198, endPoint x: 238, endPoint y: 200, distance: 403.6
click at [236, 202] on app-calendar-viewport "Sun 21 0/2 1 Job Mon 22 Tue 23 Wed 24 Thu 25 Fri 26 Sat 27 Sun 28 Mon 29 Tue 30…" at bounding box center [382, 231] width 764 height 275
click at [657, 185] on app-date-cell at bounding box center [598, 245] width 127 height 250
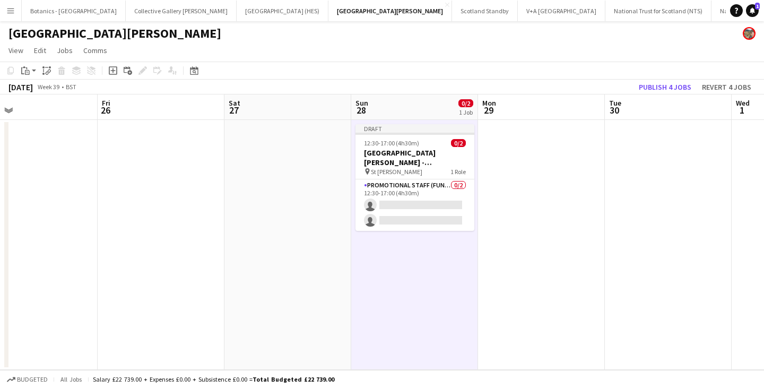
drag, startPoint x: 498, startPoint y: 263, endPoint x: 681, endPoint y: 295, distance: 185.3
click at [684, 295] on app-calendar-viewport "Tue 23 Wed 24 Thu 25 Fri 26 Sat 27 Sun 28 0/2 1 Job Mon 29 Tue 30 Wed 1 Thu 2 F…" at bounding box center [382, 231] width 764 height 275
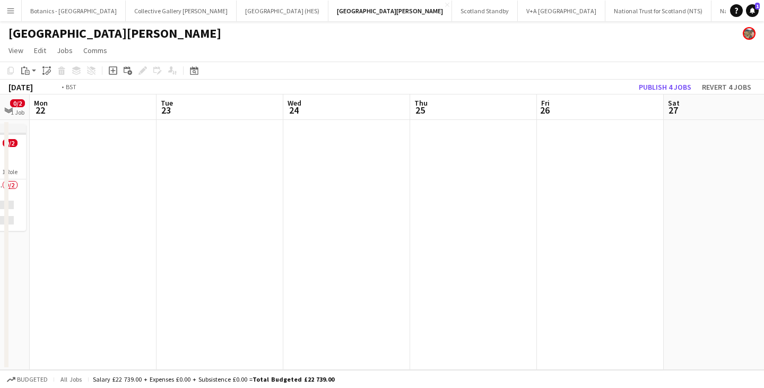
drag, startPoint x: 177, startPoint y: 259, endPoint x: 380, endPoint y: 273, distance: 204.1
click at [675, 274] on app-calendar-viewport "Sat 20 Sun 21 0/2 1 Job Mon 22 Tue 23 Wed 24 Thu 25 Fri 26 Sat 27 Sun 28 0/2 1 …" at bounding box center [382, 231] width 764 height 275
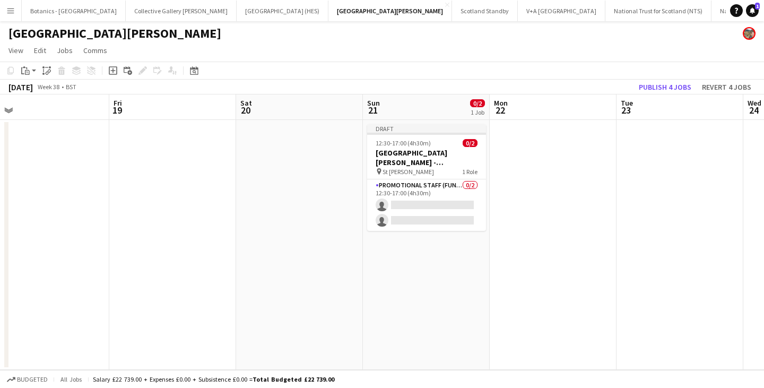
drag, startPoint x: 514, startPoint y: 265, endPoint x: 716, endPoint y: 260, distance: 202.1
click at [712, 261] on app-calendar-viewport "Tue 16 Wed 17 Thu 18 Fri 19 Sat 20 Sun 21 0/2 1 Job Mon 22 Tue 23 Wed 24 Thu 25…" at bounding box center [382, 231] width 764 height 275
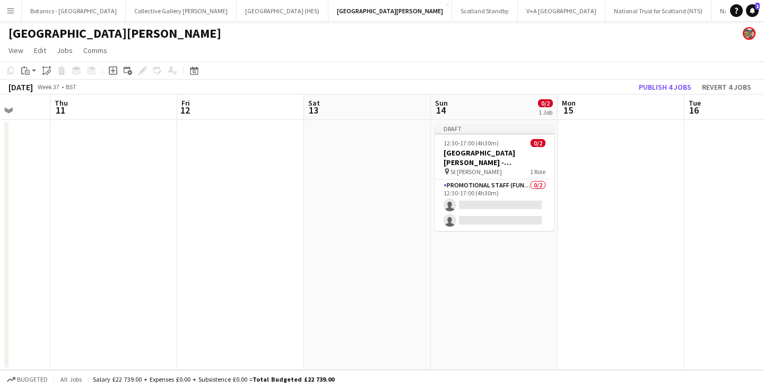
drag, startPoint x: 534, startPoint y: 257, endPoint x: 356, endPoint y: 257, distance: 177.7
click at [712, 252] on app-calendar-viewport "Tue 9 Wed 10 Thu 11 Fri 12 Sat 13 Sun 14 0/2 1 Job Mon 15 Tue 16 Wed 17 Thu 18 …" at bounding box center [382, 231] width 764 height 275
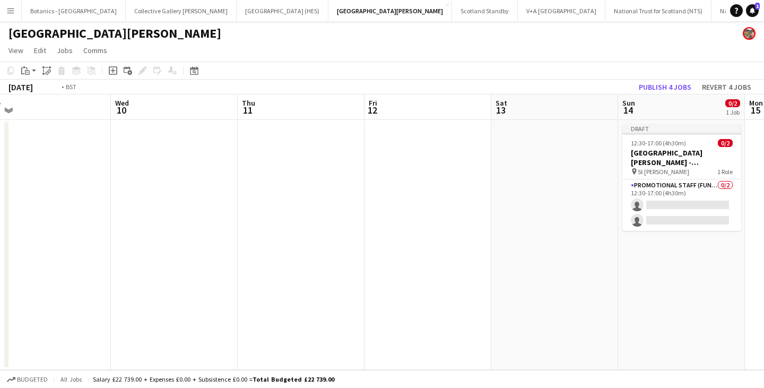
drag, startPoint x: 159, startPoint y: 248, endPoint x: 568, endPoint y: 252, distance: 409.0
click at [729, 251] on app-calendar-viewport "Sun 7 0/2 1 Job Mon 8 Tue 9 Wed 10 Thu 11 Fri 12 Sat 13 Sun 14 0/2 1 Job Mon 15…" at bounding box center [382, 231] width 764 height 275
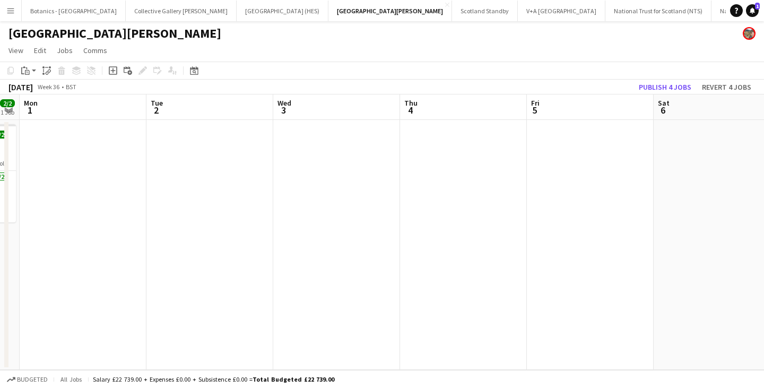
drag, startPoint x: 326, startPoint y: 249, endPoint x: 744, endPoint y: 249, distance: 418.0
click at [738, 249] on app-calendar-viewport "Sat 30 3/3 1 Job Sun 31 2/2 1 Job Mon 1 Tue 2 Wed 3 Thu 4 Fri 5 Sat 6 Sun 7 0/2…" at bounding box center [382, 231] width 764 height 275
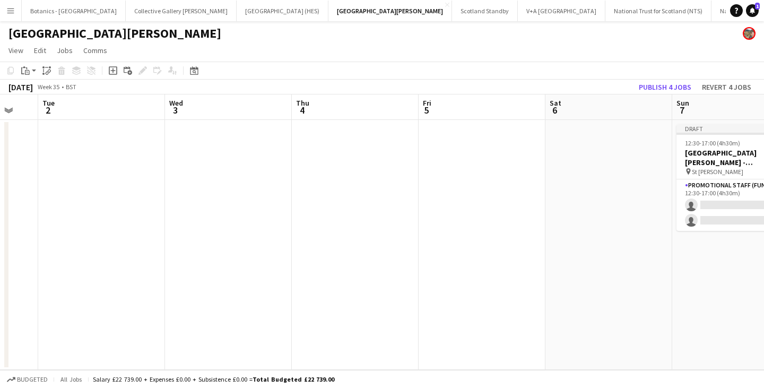
drag, startPoint x: 231, startPoint y: 243, endPoint x: 656, endPoint y: 245, distance: 424.9
click at [656, 245] on app-calendar-viewport "Sat 30 3/3 1 Job Sun 31 2/2 1 Job Mon 1 Tue 2 Wed 3 Thu 4 Fri 5 Sat 6 Sun 7 0/2…" at bounding box center [382, 231] width 764 height 275
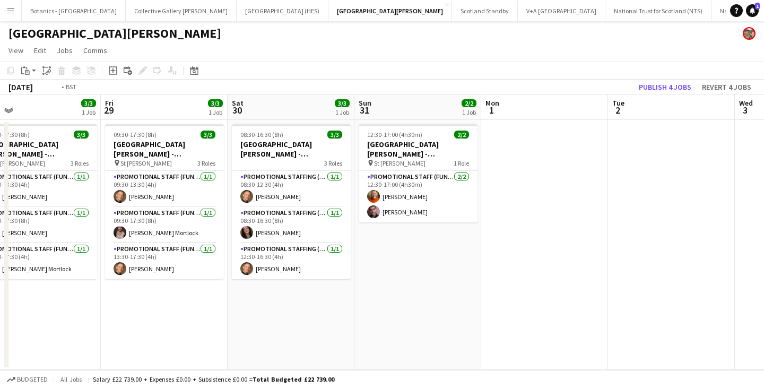
drag
click at [700, 233] on app-calendar-viewport "Tue 26 3/3 1 Job Wed 27 3/3 1 Job Thu 28 3/3 1 Job Fri 29 3/3 1 Job Sat 30 3/3 …" at bounding box center [382, 231] width 764 height 275
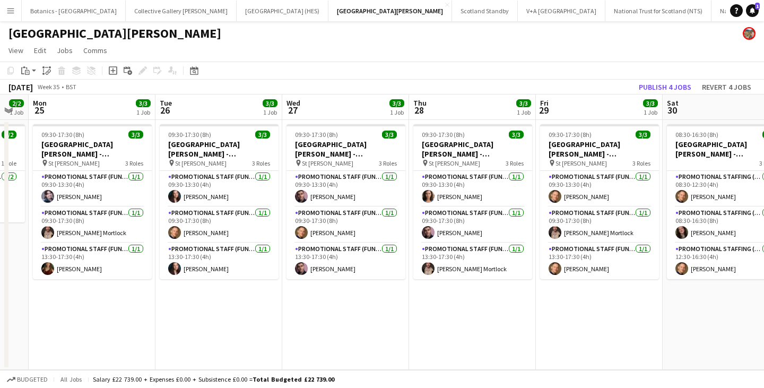
click at [688, 215] on app-calendar-viewport "Sat 23 3/3 1 Job Sun 24 2/2 1 Job Mon 25 3/3 1 Job Tue 26 3/3 1 Job Wed 27 3/3 …" at bounding box center [382, 231] width 764 height 275
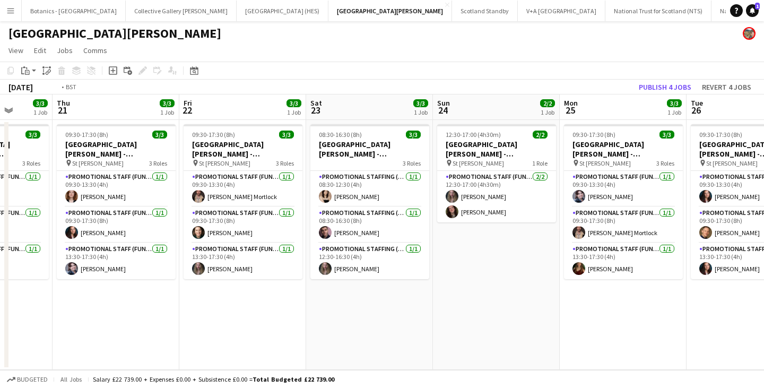
click at [667, 211] on app-calendar-viewport "Tue 19 3/3 1 Job Wed 20 3/3 1 Job Thu 21 3/3 1 Job Fri 22 3/3 1 Job Sat 23 3/3 …" at bounding box center [382, 231] width 764 height 275
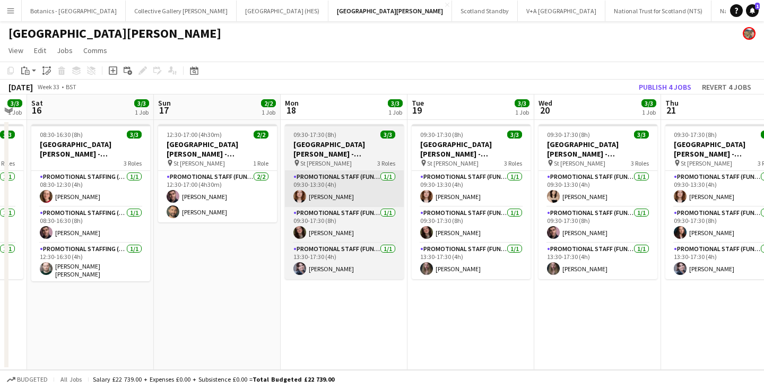
click at [692, 203] on app-calendar-viewport "Thu 14 3/3 1 Job Fri 15 3/3 1 Job Sat 16 3/3 1 Job Sun 17 2/2 1 Job Mon 18 3/3 …" at bounding box center [382, 231] width 764 height 275
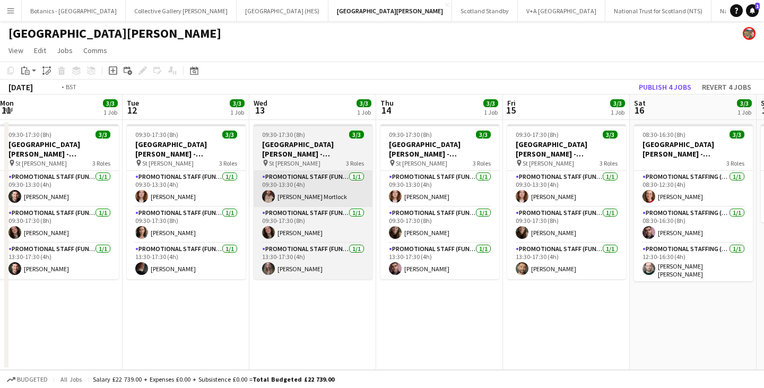
scroll to position [0, 247]
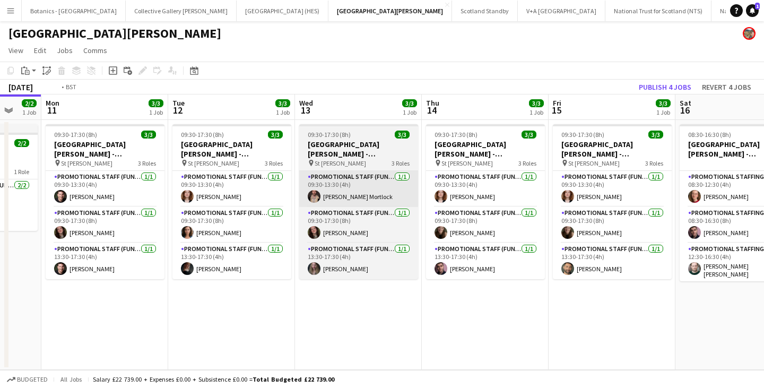
click at [625, 206] on app-calendar-viewport "Sat 9 3/3 1 Job Sun 10 2/2 1 Job Mon 11 3/3 1 Job Tue 12 3/3 1 Job Wed 13 3/3 1…" at bounding box center [382, 231] width 764 height 275
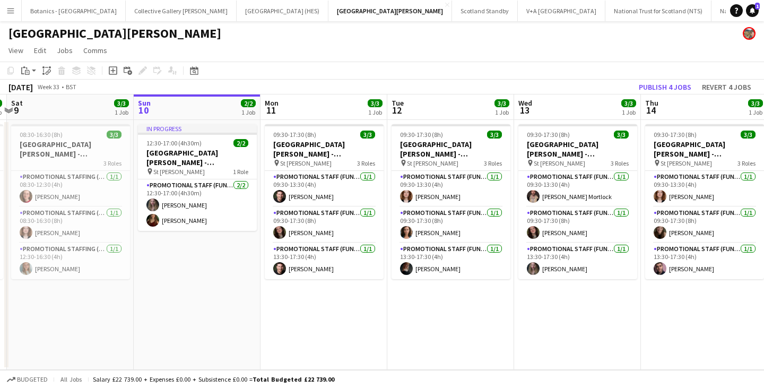
scroll to position [0, 0]
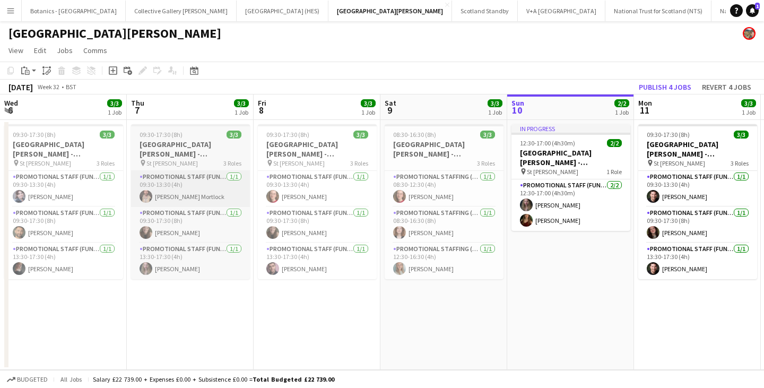
click at [701, 208] on app-calendar-viewport "Wed 6 3/3 1 Job Thu 7 3/3 1 Job Fri 8 3/3 1 Job Sat 9 3/3 1 Job Sun 10 2/2 1 Jo…" at bounding box center [382, 231] width 764 height 275
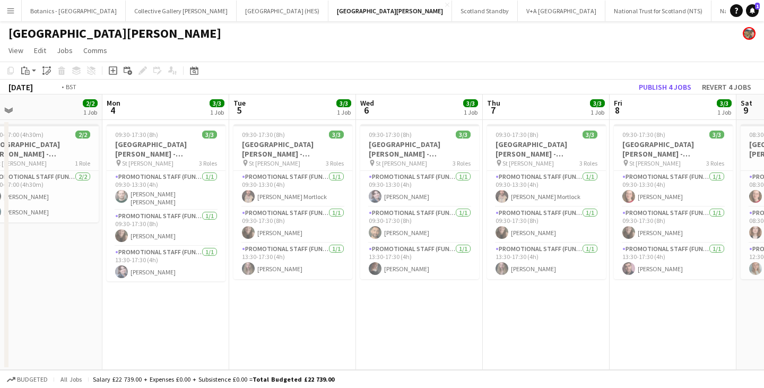
click at [755, 209] on app-calendar-viewport "Sat 2 3/3 1 Job Sun 3 2/2 1 Job Mon 4 3/3 1 Job Tue 5 3/3 1 Job Wed 6 3/3 1 Job…" at bounding box center [382, 231] width 764 height 275
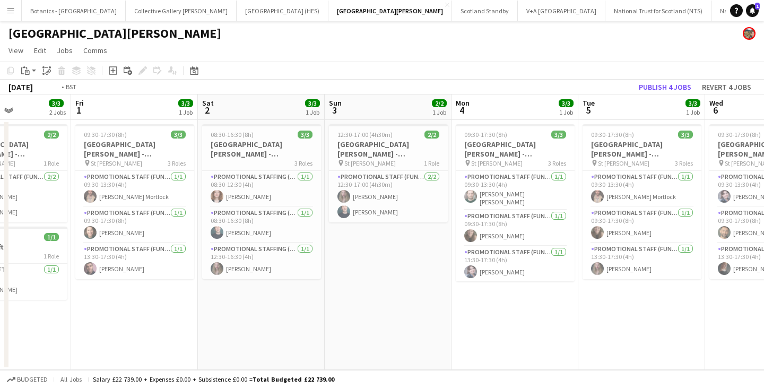
click at [676, 218] on app-calendar-viewport "Tue 29 2/2 1 Job Wed 30 2/2 1 Job Thu 31 3/3 2 Jobs Fri 1 3/3 1 Job Sat 2 3/3 1…" at bounding box center [382, 231] width 764 height 275
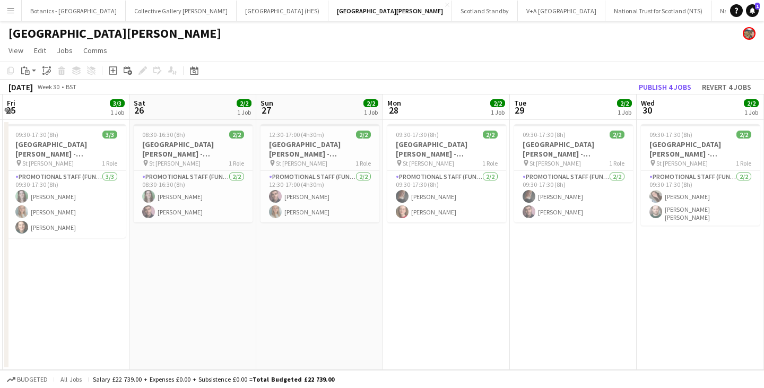
scroll to position [0, 217]
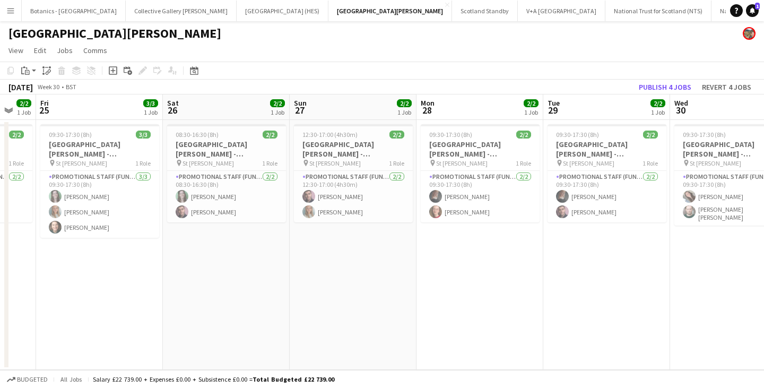
click at [391, 265] on app-calendar-viewport "Wed 23 2/2 1 Job Thu 24 2/2 1 Job Fri 25 3/3 1 Job Sat 26 2/2 1 Job Sun 27 2/2 …" at bounding box center [382, 231] width 764 height 275
click at [216, 154] on h3 "[GEOGRAPHIC_DATA][PERSON_NAME] - Fundraising" at bounding box center [226, 148] width 119 height 19
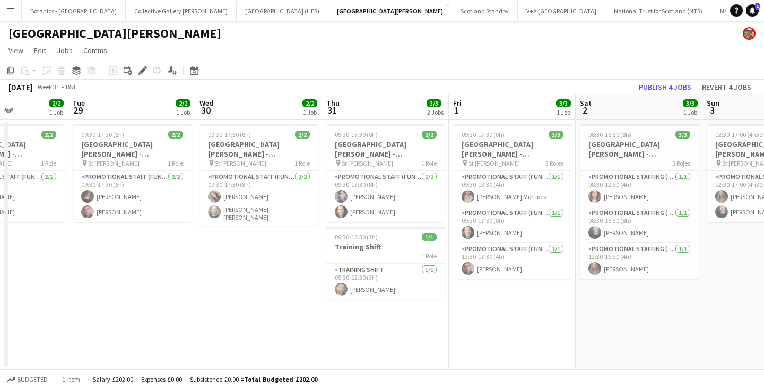
click at [114, 263] on app-calendar-viewport "Sat 26 2/2 1 Job Sun 27 2/2 1 Job Mon 28 2/2 1 Job Tue 29 2/2 1 Job Wed 30 2/2 …" at bounding box center [382, 231] width 764 height 275
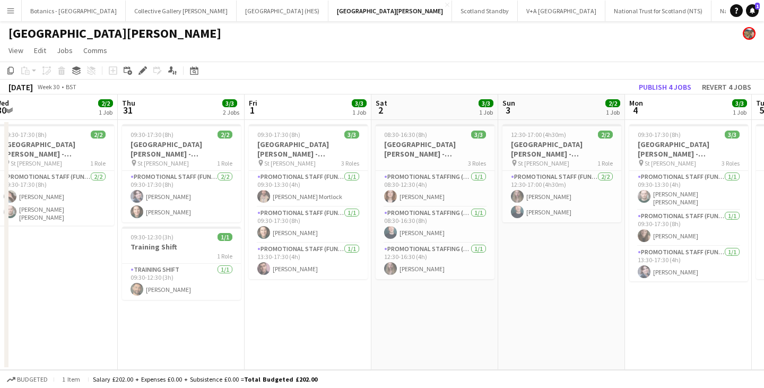
click at [115, 258] on app-calendar-viewport "Sun 27 2/2 1 Job Mon 28 2/2 1 Job Tue 29 2/2 1 Job Wed 30 2/2 1 Job Thu 31 3/3 …" at bounding box center [382, 231] width 764 height 275
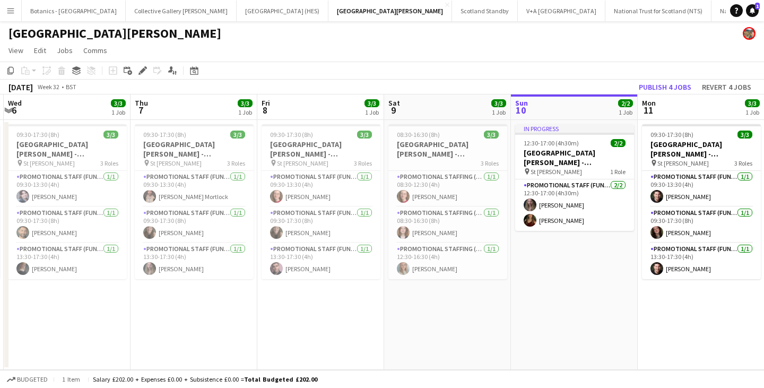
click at [70, 243] on app-calendar-viewport "Sun 3 2/2 1 Job Mon 4 3/3 1 Job Tue 5 3/3 1 Job Wed 6 3/3 1 Job Thu 7 3/3 1 Job…" at bounding box center [382, 231] width 764 height 275
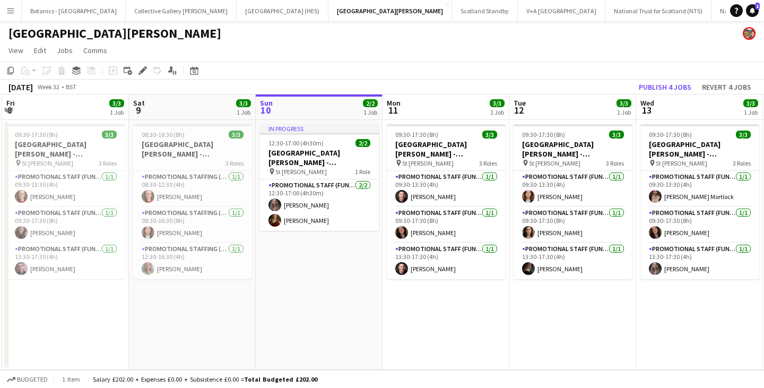
click at [30, 239] on app-calendar-viewport "Tue 5 3/3 1 Job Wed 6 3/3 1 Job Thu 7 3/3 1 Job Fri 8 3/3 1 Job Sat 9 3/3 1 Job…" at bounding box center [382, 231] width 764 height 275
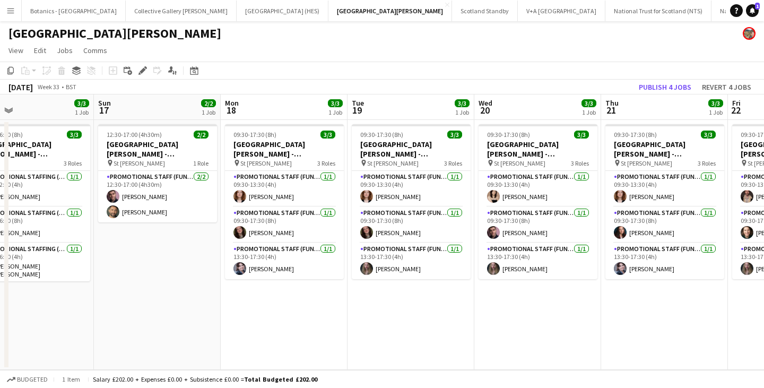
click at [51, 236] on app-calendar-viewport "Wed 13 3/3 1 Job Thu 14 3/3 1 Job Fri 15 3/3 1 Job Sat 16 3/3 1 Job Sun 17 2/2 …" at bounding box center [382, 231] width 764 height 275
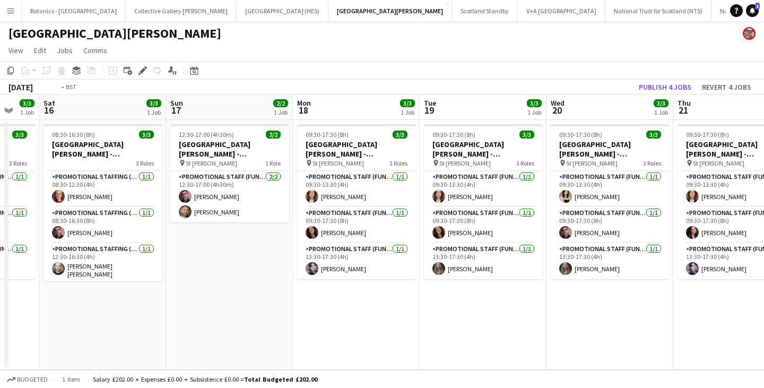
click at [0, 234] on app-calendar-viewport "Wed 13 3/3 1 Job Thu 14 3/3 1 Job Fri 15 3/3 1 Job Sat 16 3/3 1 Job Sun 17 2/2 …" at bounding box center [382, 231] width 764 height 275
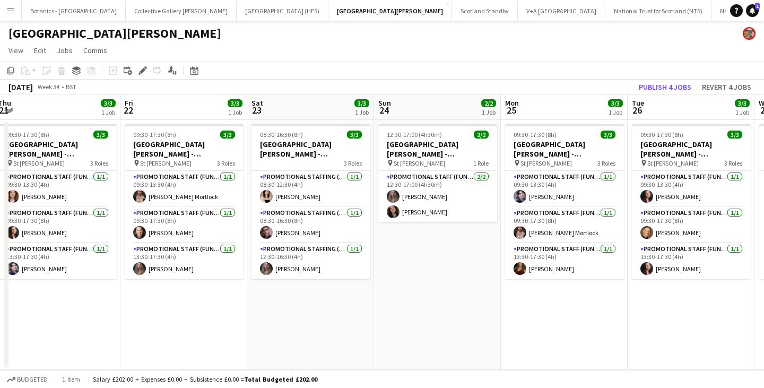
click at [0, 226] on app-calendar-viewport "Sun 17 2/2 1 Job Mon 18 3/3 1 Job Tue 19 3/3 1 Job Wed 20 3/3 1 Job Thu 21 3/3 …" at bounding box center [382, 231] width 764 height 275
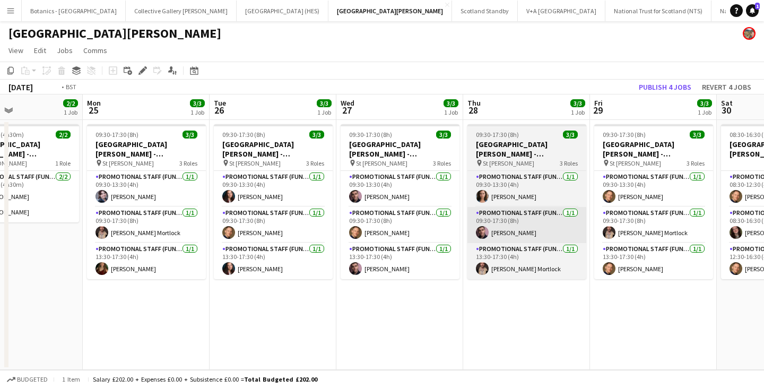
click at [125, 215] on app-calendar-viewport "Thu 21 3/3 1 Job Fri 22 3/3 1 Job Sat 23 3/3 1 Job Sun 24 2/2 1 Job Mon 25 3/3 …" at bounding box center [382, 231] width 764 height 275
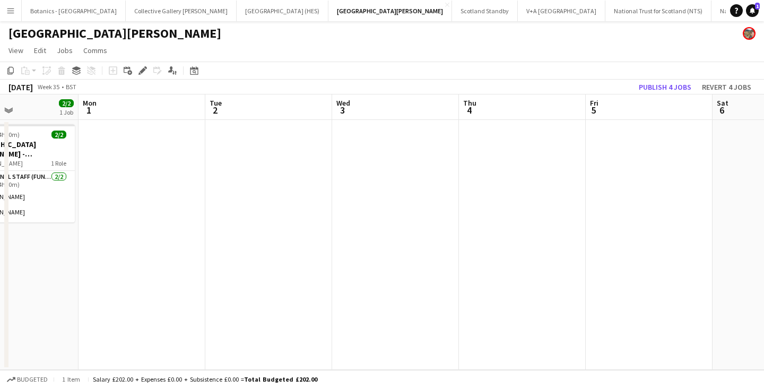
click at [121, 213] on app-calendar-viewport "Thu 28 3/3 1 Job Fri 29 3/3 1 Job Sat 30 3/3 1 Job Sun 31 2/2 1 Job Mon 1 Tue 2…" at bounding box center [382, 231] width 764 height 275
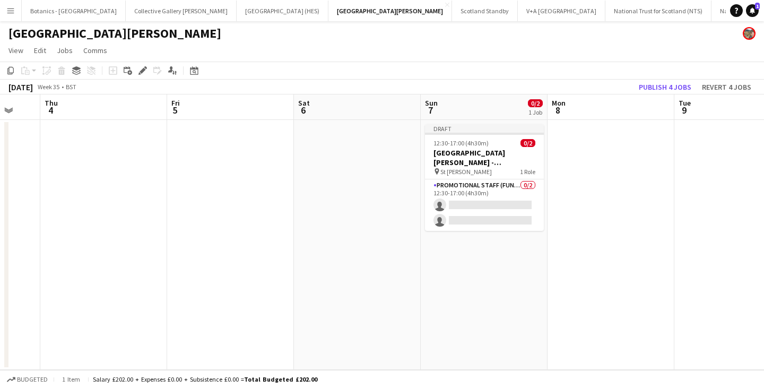
click at [215, 210] on app-calendar-viewport "Mon 1 Tue 2 Wed 3 Thu 4 Fri 5 Sat 6 Sun 7 0/2 1 Job Mon 8 Tue 9 Wed 10 Thu 11 D…" at bounding box center [382, 231] width 764 height 275
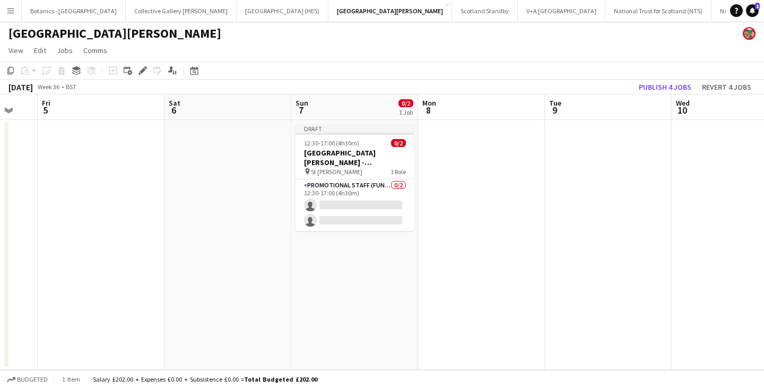
click at [240, 149] on app-date-cell at bounding box center [227, 245] width 127 height 250
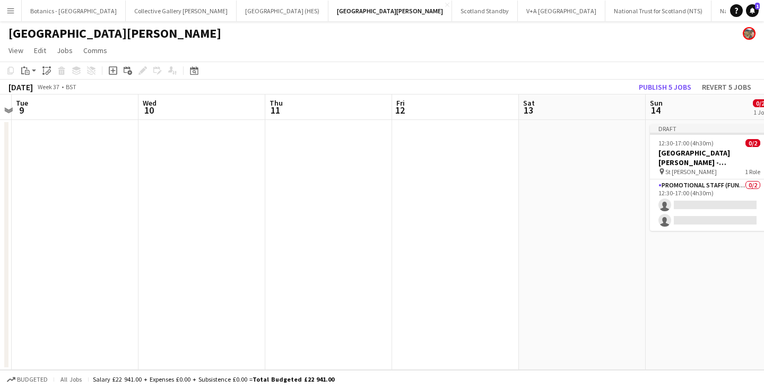
click at [191, 177] on app-calendar-viewport "Sat 6 0/2 1 Job Sun 7 0/2 1 Job Mon 8 Tue 9 Wed 10 Thu 11 Fri 12 Sat 13 Sun 14 …" at bounding box center [382, 231] width 764 height 275
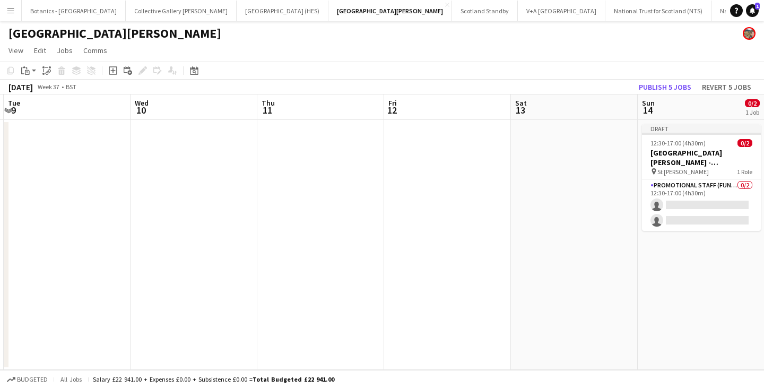
click at [587, 163] on app-date-cell at bounding box center [574, 245] width 127 height 250
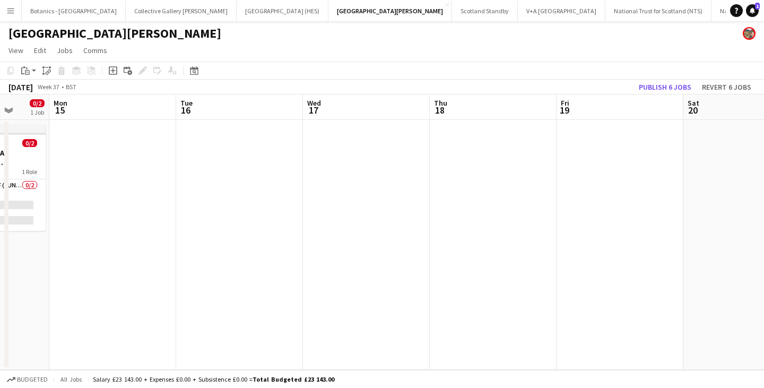
click at [36, 217] on app-calendar-viewport "Fri 12 Sat 13 0/2 1 Job Sun 14 0/2 1 Job Mon 15 Tue 16 Wed 17 Thu 18 Fri 19 Sat…" at bounding box center [382, 231] width 764 height 275
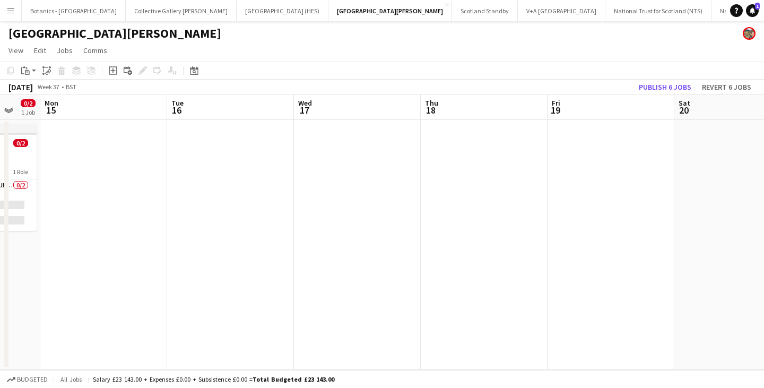
click at [748, 157] on app-date-cell at bounding box center [737, 245] width 127 height 250
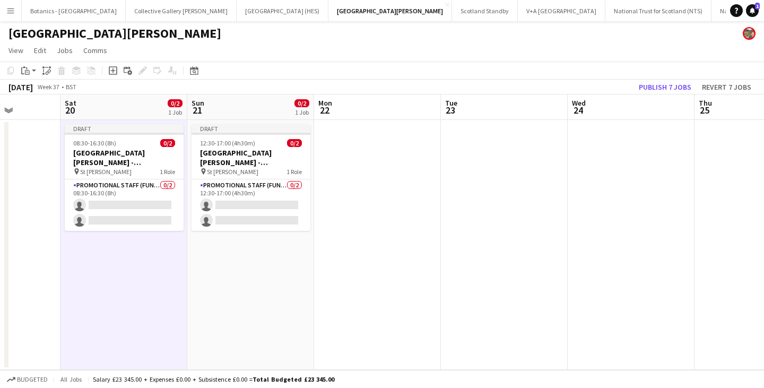
click at [13, 207] on app-calendar-viewport "Wed 17 Thu 18 Fri 19 Sat 20 0/2 1 Job Sun 21 0/2 1 Job Mon 22 Tue 23 Wed 24 Thu…" at bounding box center [382, 231] width 764 height 275
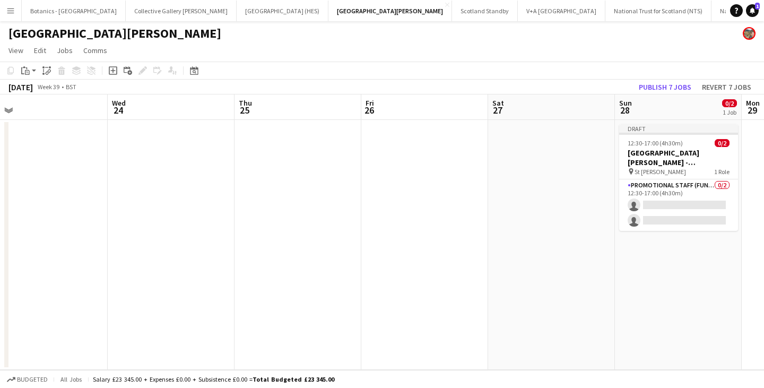
scroll to position [0, 403]
click at [312, 184] on app-calendar-viewport "Sat 20 0/2 1 Job Sun 21 0/2 1 Job Mon 22 Tue 23 Wed 24 Thu 25 Fri 26 Sat 27 Sun…" at bounding box center [382, 231] width 764 height 275
click at [550, 173] on app-date-cell at bounding box center [548, 245] width 127 height 250
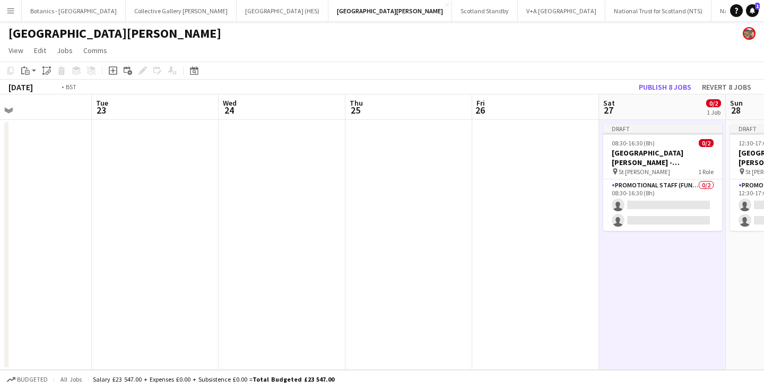
click at [763, 219] on app-calendar-viewport "Sat 20 0/2 1 Job Sun 21 0/2 1 Job Mon 22 Tue 23 Wed 24 Thu 25 Fri 26 Sat 27 0/2…" at bounding box center [382, 231] width 764 height 275
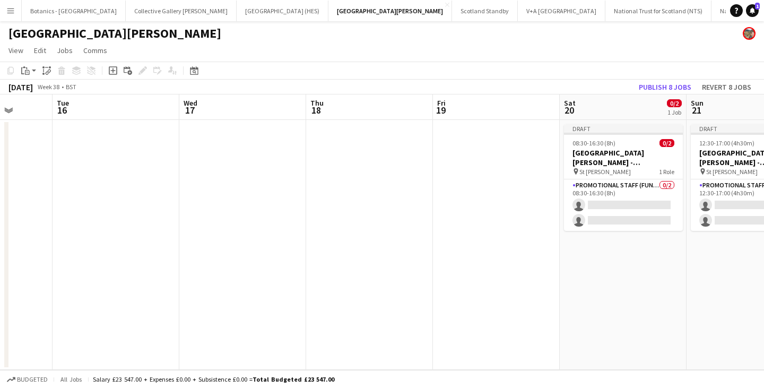
click at [707, 221] on app-calendar-viewport "Sun 14 0/2 1 Job Mon 15 Tue 16 Wed 17 Thu 18 Fri 19 Sat 20 0/2 1 Job Sun 21 0/2…" at bounding box center [382, 231] width 764 height 275
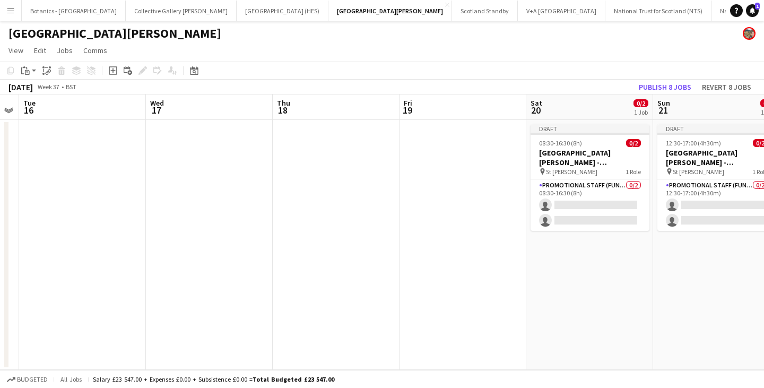
click at [763, 214] on app-calendar-viewport "Sat 13 0/2 1 Job Sun 14 0/2 1 Job Mon 15 Tue 16 Wed 17 Thu 18 Fri 19 Sat 20 0/2…" at bounding box center [382, 231] width 764 height 275
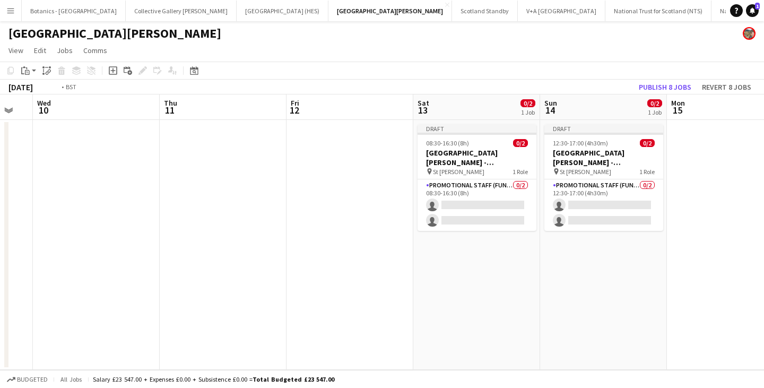
click at [638, 211] on app-calendar-viewport "Sun 7 0/2 1 Job Mon 8 Tue 9 Wed 10 Thu 11 Fri 12 Sat 13 0/2 1 Job Sun 14 0/2 1 …" at bounding box center [382, 231] width 764 height 275
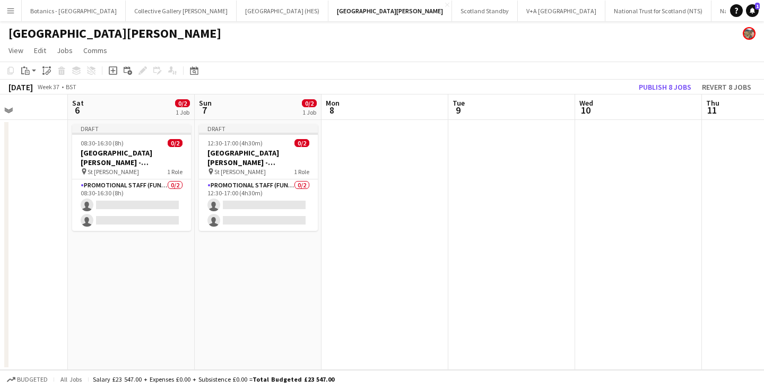
click at [651, 195] on app-calendar-viewport "Wed 3 Thu 4 Fri 5 Sat 6 0/2 1 Job Sun 7 0/2 1 Job Mon 8 Tue 9 Wed 10 Thu 11 Fri…" at bounding box center [382, 231] width 764 height 275
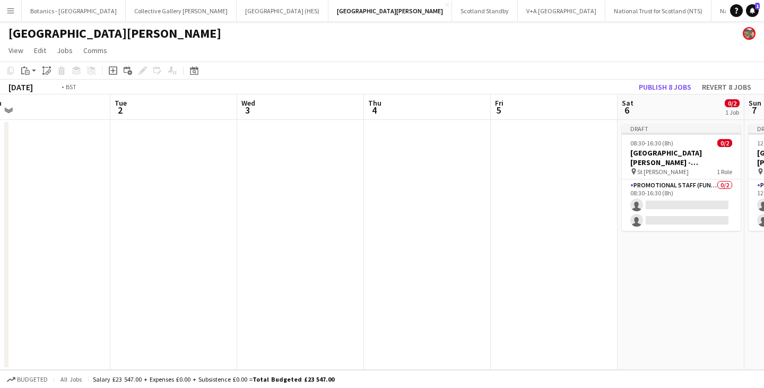
click at [749, 193] on app-calendar-viewport "Sat 30 3/3 1 Job Sun 31 2/2 1 Job Mon 1 Tue 2 Wed 3 Thu 4 Fri 5 Sat 6 0/2 1 Job…" at bounding box center [382, 231] width 764 height 275
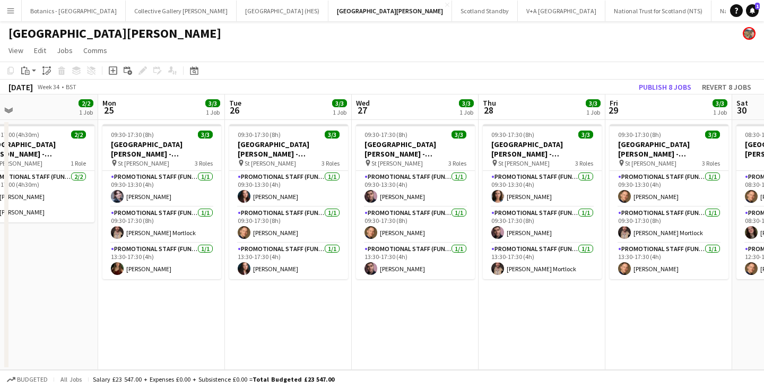
click at [762, 191] on app-calendar-viewport "Fri 22 3/3 1 Job Sat 23 3/3 1 Job Sun 24 2/2 1 Job Mon 25 3/3 1 Job Tue 26 3/3 …" at bounding box center [382, 231] width 764 height 275
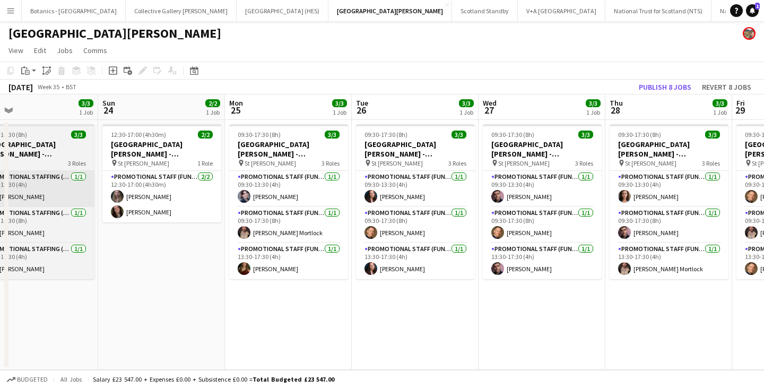
click at [734, 181] on app-calendar-viewport "Thu 21 3/3 1 Job Fri 22 3/3 1 Job Sat 23 3/3 1 Job Sun 24 2/2 1 Job Mon 25 3/3 …" at bounding box center [382, 231] width 764 height 275
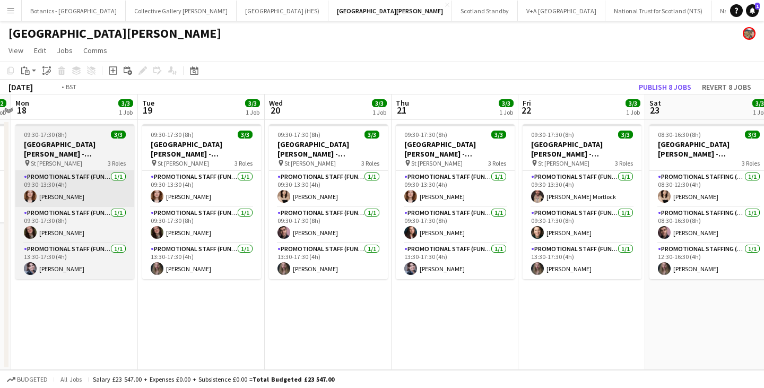
click at [763, 185] on app-calendar-viewport "Sat 16 3/3 1 Job Sun 17 2/2 1 Job Mon 18 3/3 1 Job Tue 19 3/3 1 Job Wed 20 3/3 …" at bounding box center [382, 231] width 764 height 275
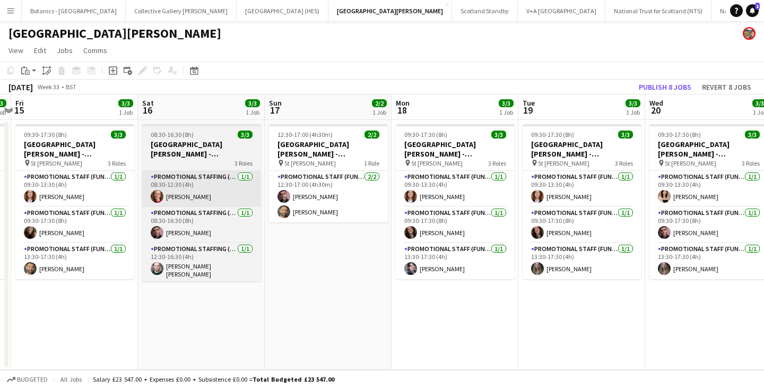
click at [701, 190] on app-calendar-viewport "Wed 13 3/3 1 Job Thu 14 3/3 1 Job Fri 15 3/3 1 Job Sat 16 3/3 1 Job Sun 17 2/2 …" at bounding box center [382, 231] width 764 height 275
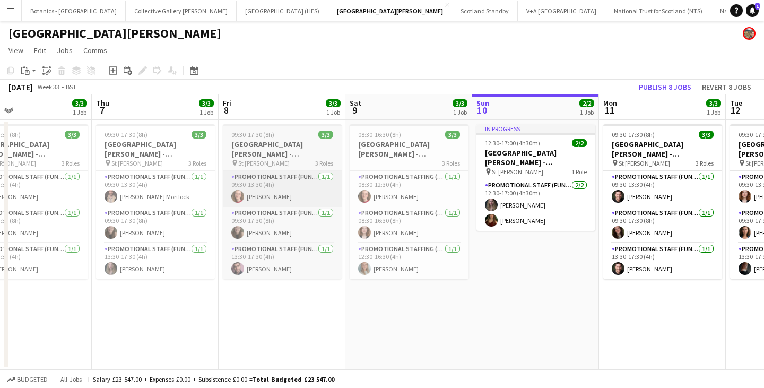
click at [701, 192] on app-calendar-viewport "Mon 4 3/3 1 Job Tue 5 3/3 1 Job Wed 6 3/3 1 Job Thu 7 3/3 1 Job Fri 8 3/3 1 Job…" at bounding box center [382, 231] width 764 height 275
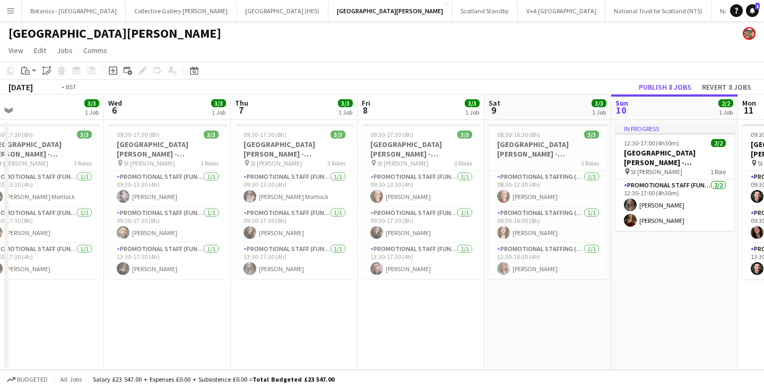
click at [724, 191] on app-calendar-viewport "Sun 3 2/2 1 Job Mon 4 3/3 1 Job Tue 5 3/3 1 Job Wed 6 3/3 1 Job Thu 7 3/3 1 Job…" at bounding box center [382, 231] width 764 height 275
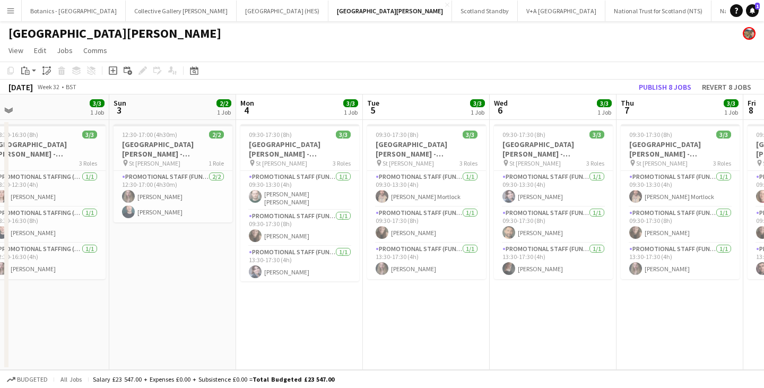
click at [627, 178] on app-calendar-viewport "Thu 31 3/3 2 Jobs Fri 1 3/3 1 Job Sat 2 3/3 1 Job Sun 3 2/2 1 Job Mon 4 3/3 1 J…" at bounding box center [382, 231] width 764 height 275
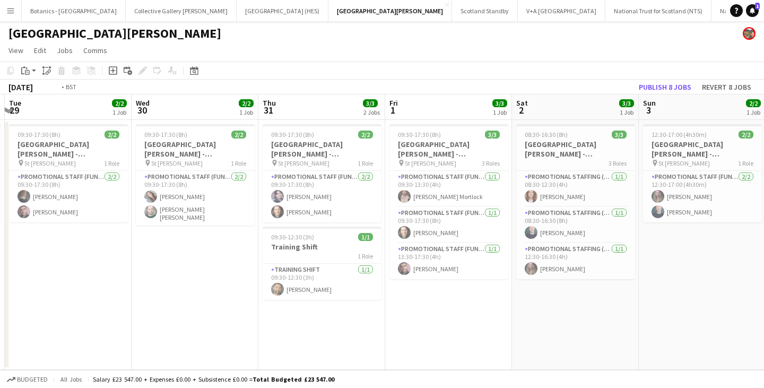
click at [667, 187] on app-calendar-viewport "Sun 27 2/2 1 Job Mon 28 2/2 1 Job Tue 29 2/2 1 Job Wed 30 2/2 1 Job Thu 31 3/3 …" at bounding box center [382, 231] width 764 height 275
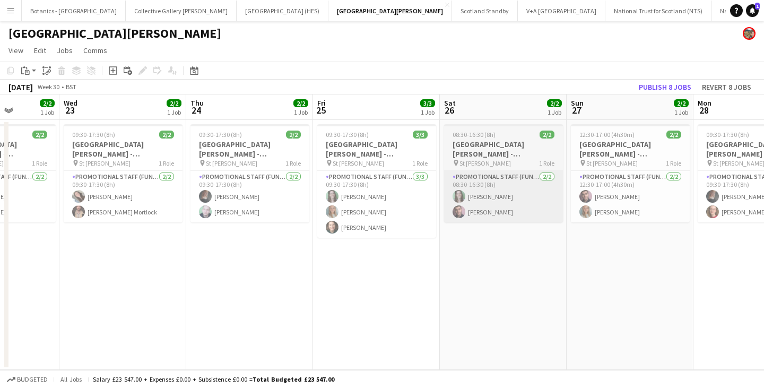
click at [637, 175] on app-calendar-viewport "Sun 20 Mon 21 Tue 22 2/2 1 Job Wed 23 2/2 1 Job Thu 24 2/2 1 Job Fri 25 3/3 1 J…" at bounding box center [382, 231] width 764 height 275
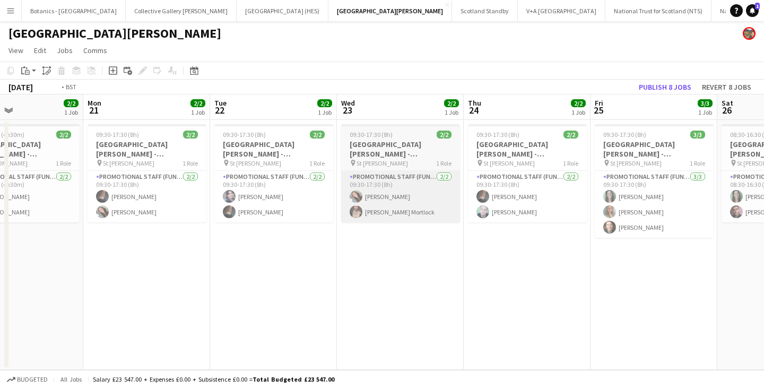
click at [747, 171] on app-calendar-viewport "Sat 19 Sun 20 2/2 1 Job Mon 21 2/2 1 Job Tue 22 2/2 1 Job Wed 23 2/2 1 Job Thu …" at bounding box center [382, 231] width 764 height 275
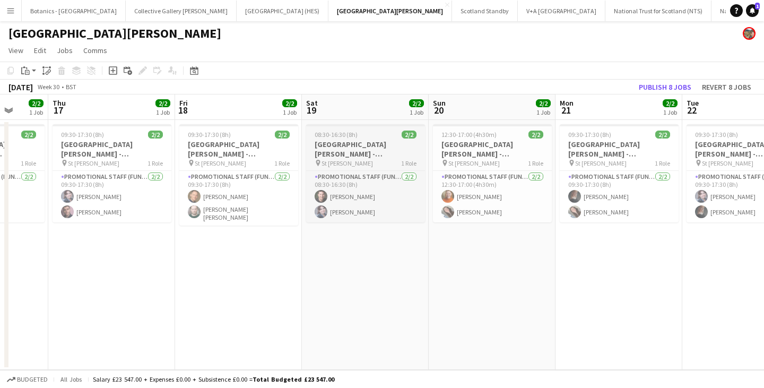
click at [681, 161] on app-calendar-viewport "Tue 15 2/2 1 Job Wed 16 2/2 1 Job Thu 17 2/2 1 Job Fri 18 2/2 1 Job Sat 19 2/2 …" at bounding box center [382, 231] width 764 height 275
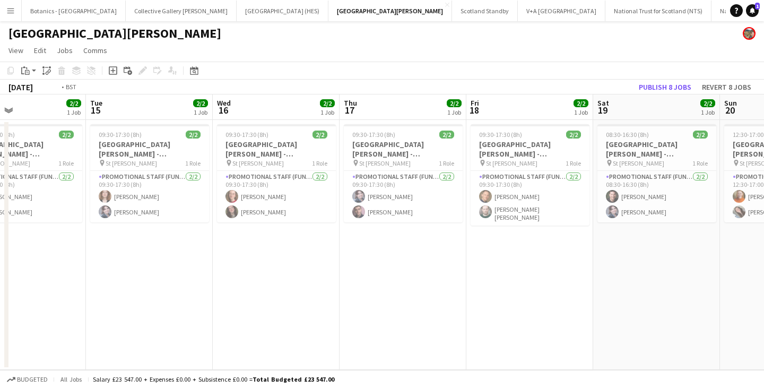
click at [657, 163] on app-calendar-viewport "Sat 12 2/2 1 Job Sun 13 2/2 1 Job Mon 14 2/2 1 Job Tue 15 2/2 1 Job Wed 16 2/2 …" at bounding box center [382, 231] width 764 height 275
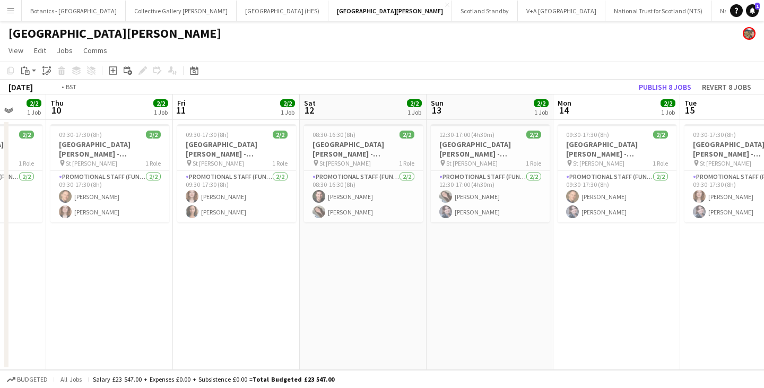
click at [660, 163] on app-calendar-viewport "Tue 8 2/2 1 Job Wed 9 2/2 1 Job Thu 10 2/2 1 Job Fri 11 2/2 1 Job Sat 12 2/2 1 …" at bounding box center [382, 231] width 764 height 275
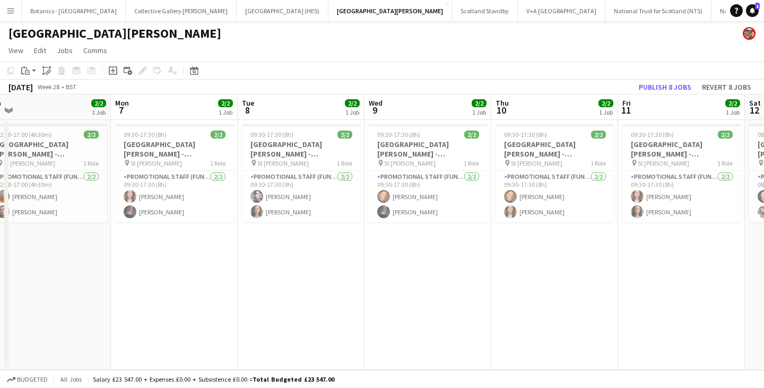
click at [605, 176] on app-calendar-viewport "Fri 4 2/2 1 Job Sat 5 2/2 1 Job Sun 6 2/2 1 Job Mon 7 2/2 1 Job Tue 8 2/2 1 Job…" at bounding box center [382, 231] width 764 height 275
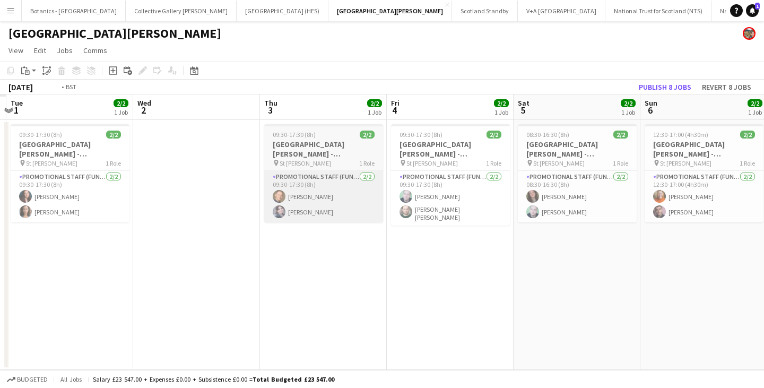
click at [617, 184] on app-calendar-viewport "Sun 29 Mon 30 Tue 1 2/2 1 Job Wed 2 Thu 3 2/2 1 Job Fri 4 2/2 1 Job Sat 5 2/2 1…" at bounding box center [382, 231] width 764 height 275
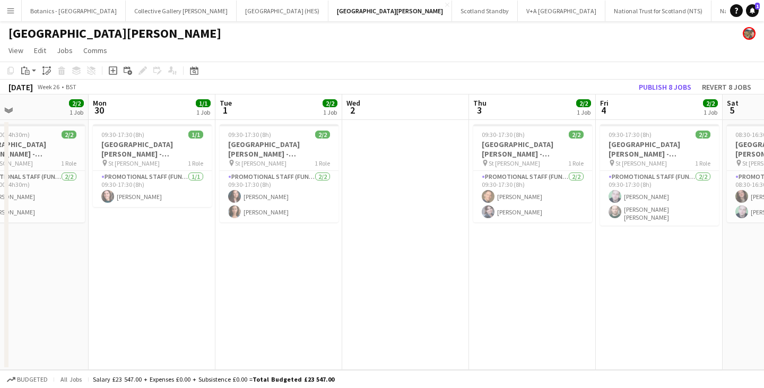
scroll to position [0, 423]
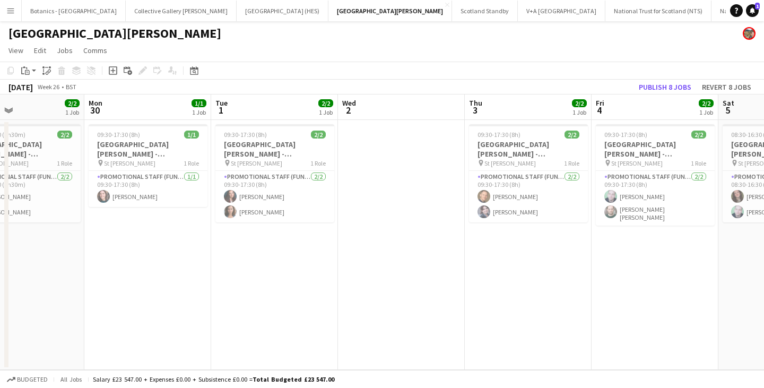
click at [169, 168] on app-calendar-viewport "Thu 26 1/1 1 Job Fri 27 1/1 1 Job Sat 28 2/2 1 Job Sun 29 2/2 1 Job Mon 30 1/1 …" at bounding box center [382, 231] width 764 height 275
click at [279, 151] on h3 "[GEOGRAPHIC_DATA][PERSON_NAME] - Fundraising" at bounding box center [274, 148] width 119 height 19
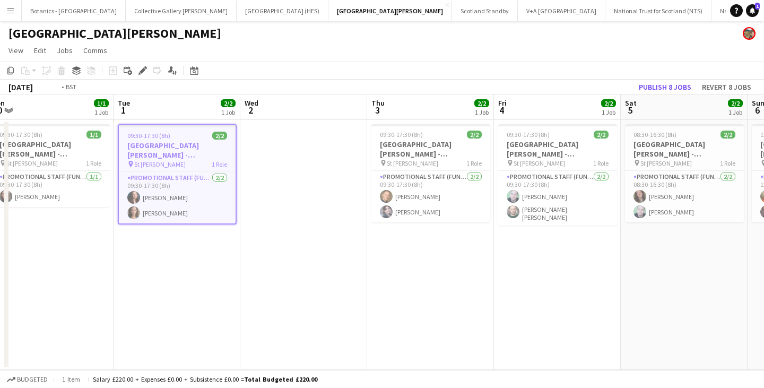
click at [223, 273] on app-calendar-viewport "Fri 27 1/1 1 Job Sat 28 2/2 1 Job Sun 29 2/2 1 Job Mon 30 1/1 1 Job Tue 1 2/2 1…" at bounding box center [382, 231] width 764 height 275
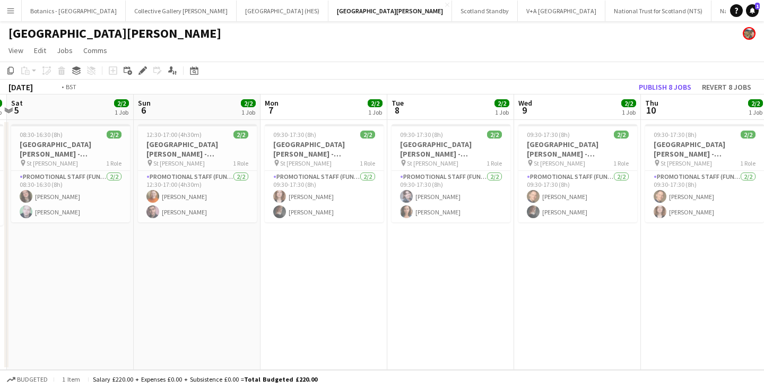
click at [104, 258] on app-calendar-viewport "Wed 2 Thu 3 2/2 1 Job Fri 4 2/2 1 Job Sat 5 2/2 1 Job Sun 6 2/2 1 Job Mon 7 2/2…" at bounding box center [382, 231] width 764 height 275
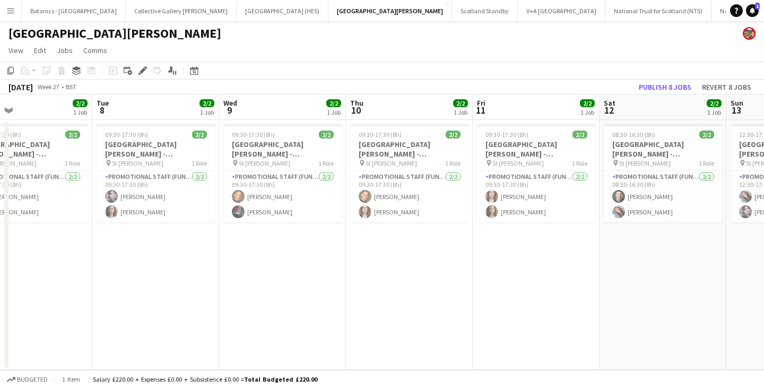
click at [45, 253] on app-calendar-viewport "Fri 4 2/2 1 Job Sat 5 2/2 1 Job Sun 6 2/2 1 Job Mon 7 2/2 1 Job Tue 8 2/2 1 Job…" at bounding box center [382, 231] width 764 height 275
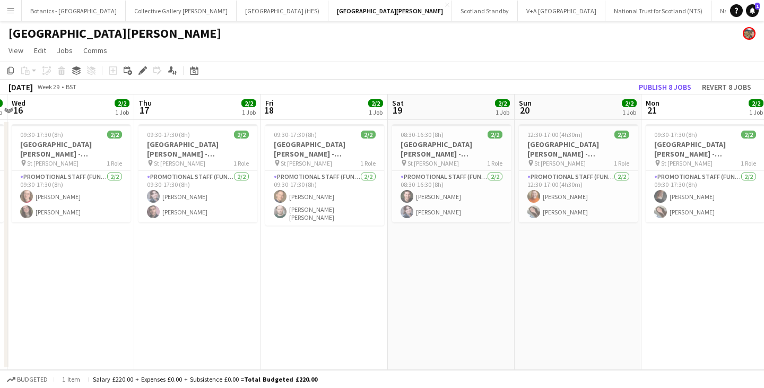
click at [143, 238] on app-calendar-viewport "Sun 13 2/2 1 Job Mon 14 2/2 1 Job Tue 15 2/2 1 Job Wed 16 2/2 1 Job Thu 17 2/2 …" at bounding box center [382, 231] width 764 height 275
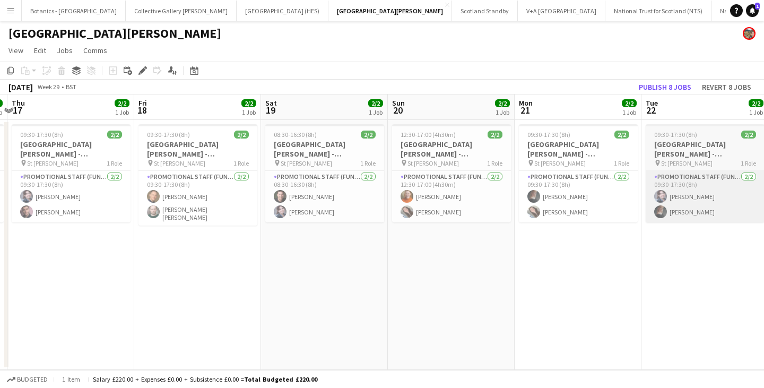
click at [0, 217] on app-calendar-viewport "Mon 14 2/2 1 Job Tue 15 2/2 1 Job Wed 16 2/2 1 Job Thu 17 2/2 1 Job Fri 18 2/2 …" at bounding box center [382, 231] width 764 height 275
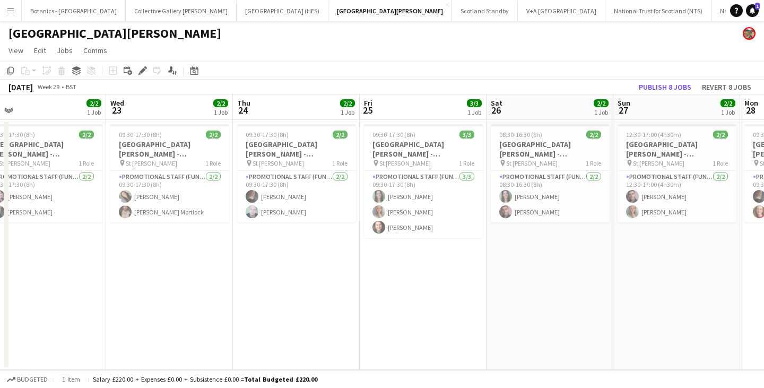
click at [47, 202] on app-calendar-viewport "Sat 19 2/2 1 Job Sun 20 2/2 1 Job Mon 21 2/2 1 Job Tue 22 2/2 1 Job Wed 23 2/2 …" at bounding box center [382, 231] width 764 height 275
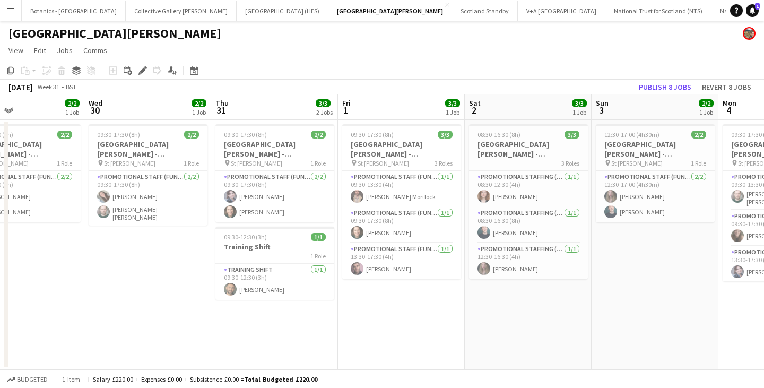
click at [4, 181] on div "Sat 26 2/2 1 Job Sun 27 2/2 1 Job Mon 28 2/2 1 Job Tue 29 2/2 1 Job Wed 30 2/2 …" at bounding box center [382, 231] width 764 height 275
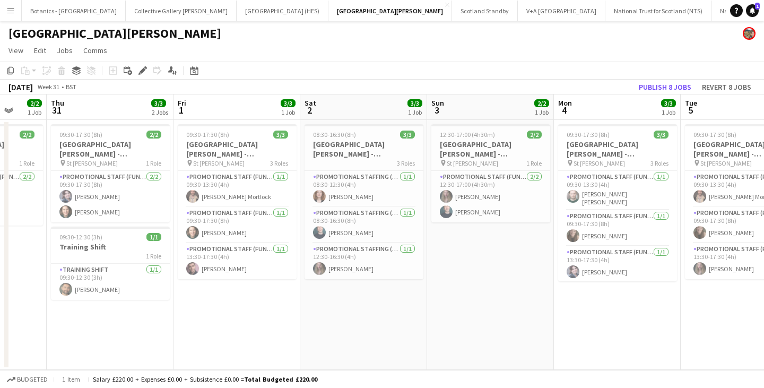
click at [72, 178] on app-calendar-viewport "Mon 28 2/2 1 Job Tue 29 2/2 1 Job Wed 30 2/2 1 Job Thu 31 3/3 2 Jobs Fri 1 3/3 …" at bounding box center [382, 231] width 764 height 275
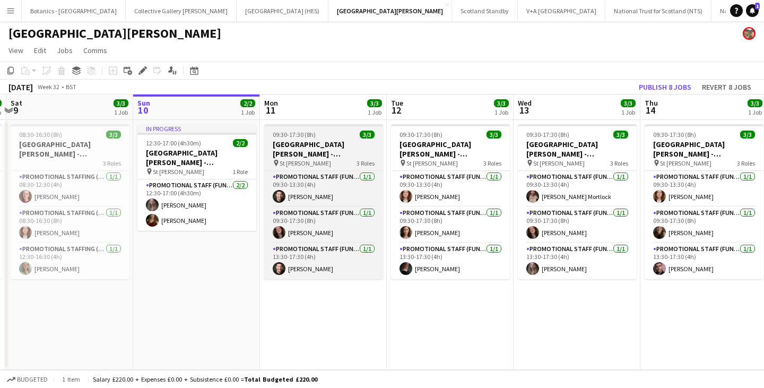
click at [107, 182] on app-calendar-viewport "Wed 6 3/3 1 Job Thu 7 3/3 1 Job Fri 8 3/3 1 Job Sat 9 3/3 1 Job Sun 10 2/2 1 Jo…" at bounding box center [382, 231] width 764 height 275
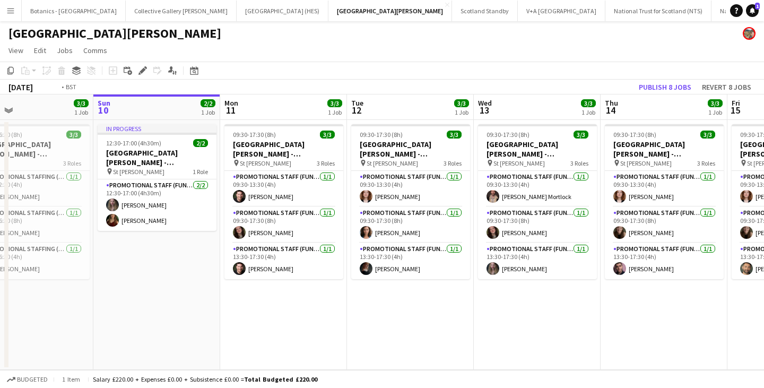
click at [13, 171] on app-calendar-viewport "Wed 6 3/3 1 Job Thu 7 3/3 1 Job Fri 8 3/3 1 Job Sat 9 3/3 1 Job Sun 10 2/2 1 Jo…" at bounding box center [382, 231] width 764 height 275
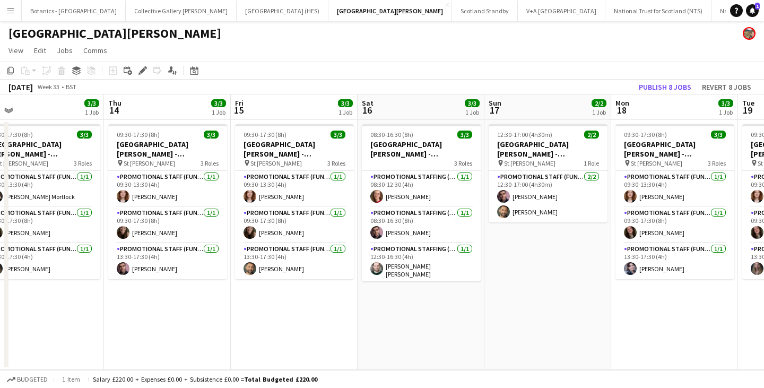
click at [46, 170] on app-calendar-viewport "Sun 10 2/2 1 Job Mon 11 3/3 1 Job Tue 12 3/3 1 Job Wed 13 3/3 1 Job Thu 14 3/3 …" at bounding box center [382, 231] width 764 height 275
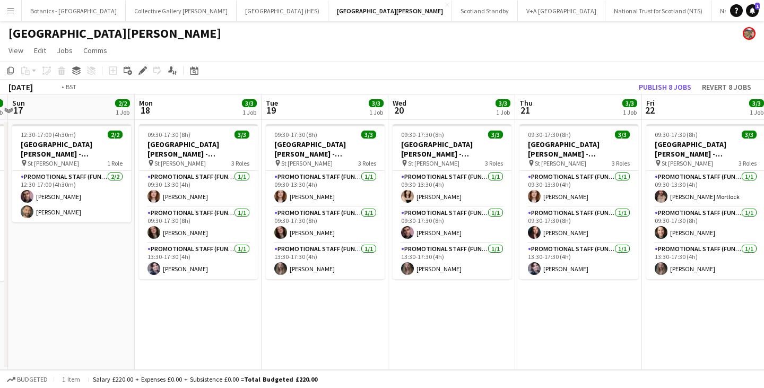
click at [149, 159] on app-calendar-viewport "Thu 14 3/3 1 Job Fri 15 3/3 1 Job Sat 16 3/3 1 Job Sun 17 2/2 1 Job Mon 18 3/3 …" at bounding box center [382, 231] width 764 height 275
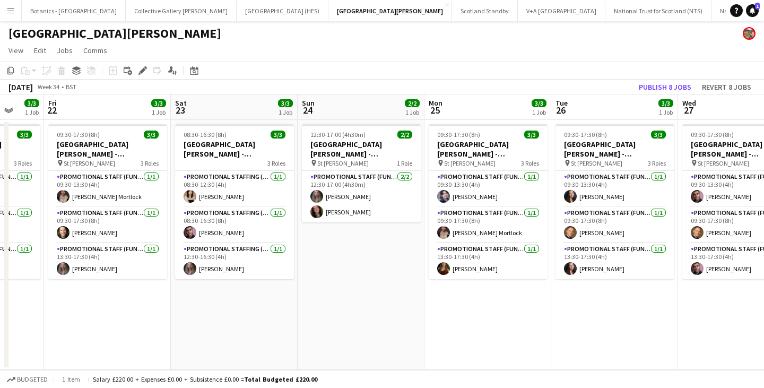
click at [196, 142] on app-calendar-viewport "Mon 18 3/3 1 Job Tue 19 3/3 1 Job Wed 20 3/3 1 Job Thu 21 3/3 1 Job Fri 22 3/3 …" at bounding box center [382, 231] width 764 height 275
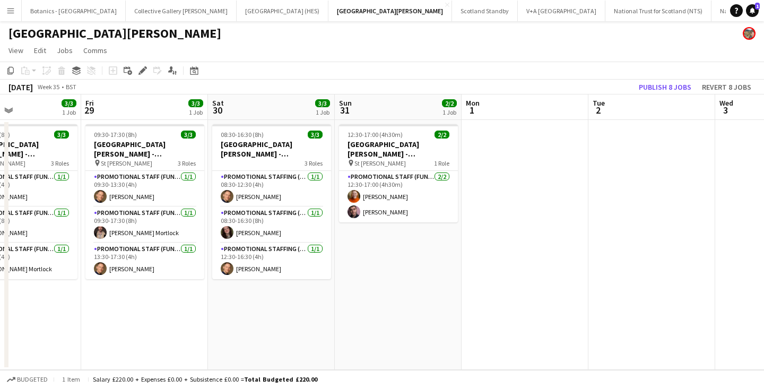
click at [107, 119] on app-calendar-viewport "Mon 25 3/3 1 Job Tue 26 3/3 1 Job Wed 27 3/3 1 Job Thu 28 3/3 1 Job Fri 29 3/3 …" at bounding box center [382, 231] width 764 height 275
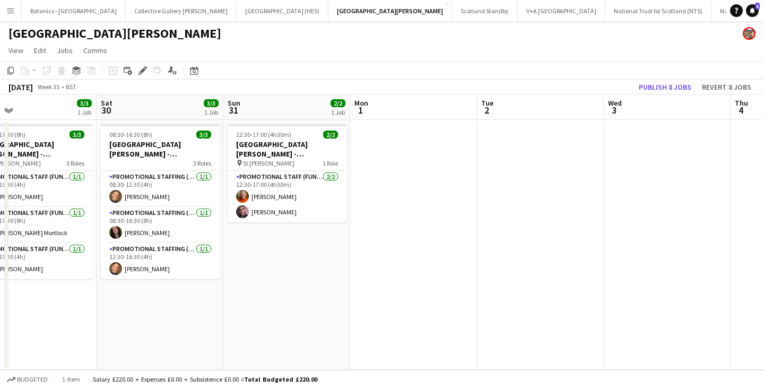
click at [394, 137] on app-date-cell at bounding box center [413, 245] width 127 height 250
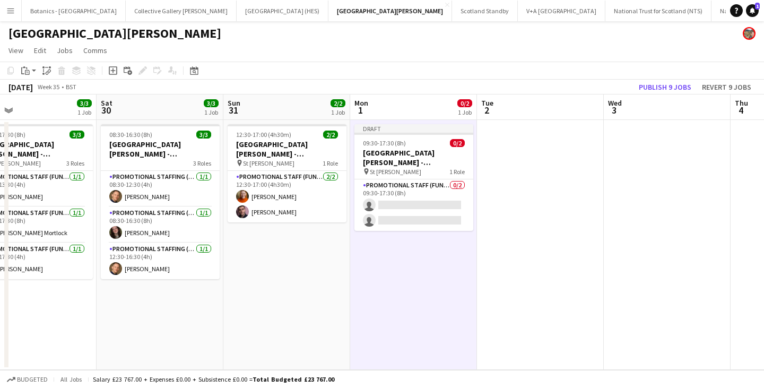
click at [548, 142] on app-date-cell at bounding box center [540, 245] width 127 height 250
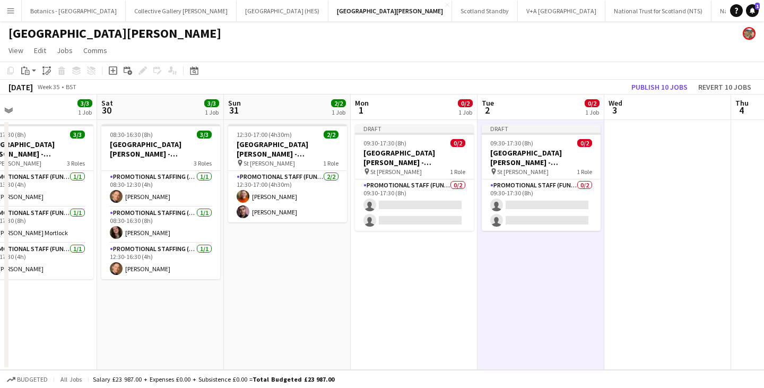
click at [691, 163] on app-date-cell at bounding box center [667, 245] width 127 height 250
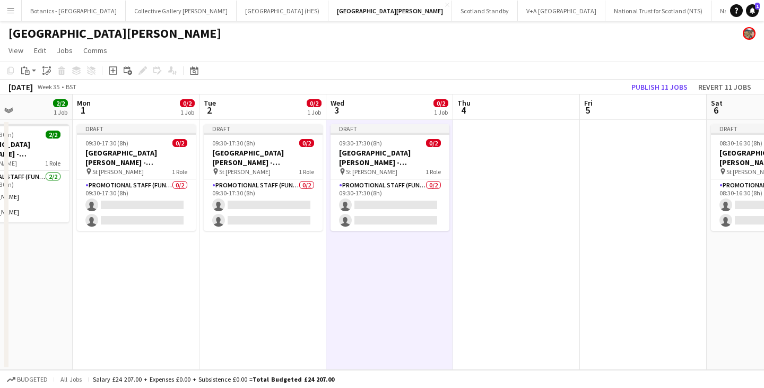
scroll to position [0, 335]
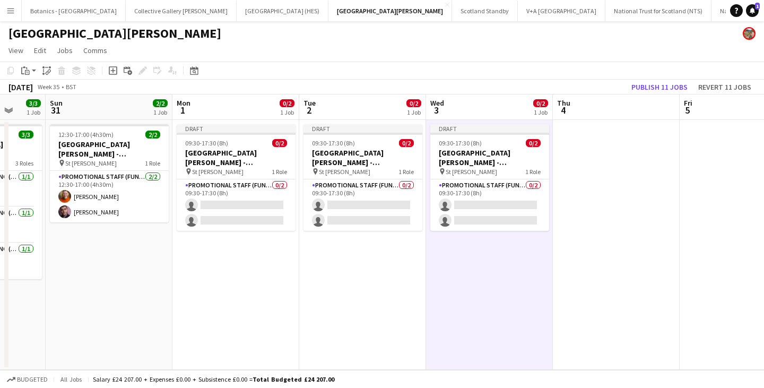
click at [397, 237] on app-calendar-viewport "Thu 28 3/3 1 Job Fri 29 3/3 1 Job Sat 30 3/3 1 Job Sun 31 2/2 1 Job Mon 1 0/2 1…" at bounding box center [382, 231] width 764 height 275
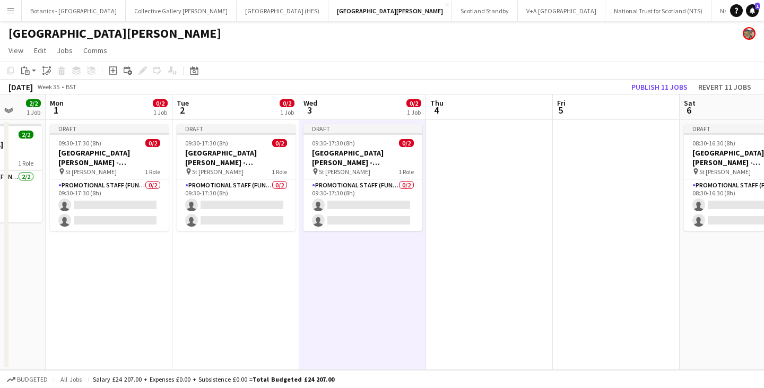
click at [531, 173] on app-date-cell at bounding box center [489, 245] width 127 height 250
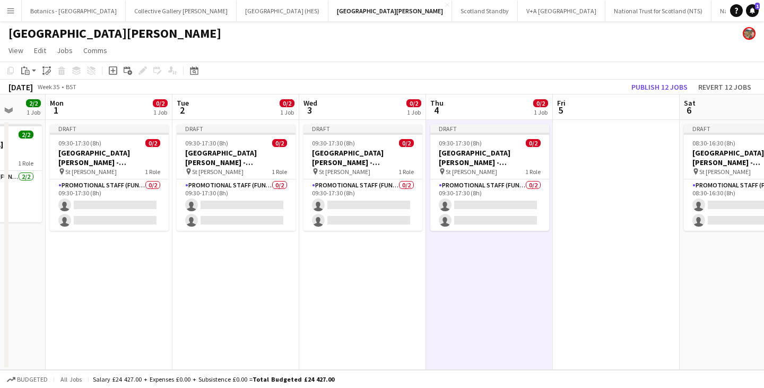
click at [627, 160] on app-date-cell at bounding box center [616, 245] width 127 height 250
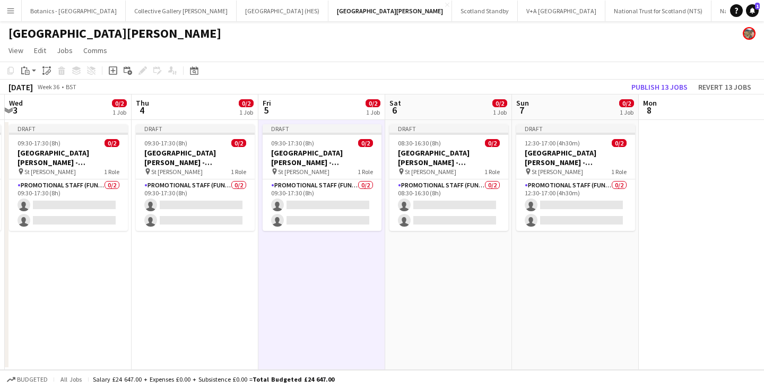
click at [215, 265] on app-calendar-viewport "Sun 31 2/2 1 Job Mon 1 0/2 1 Job Tue 2 0/2 1 Job Wed 3 0/2 1 Job Thu 4 0/2 1 Jo…" at bounding box center [382, 231] width 764 height 275
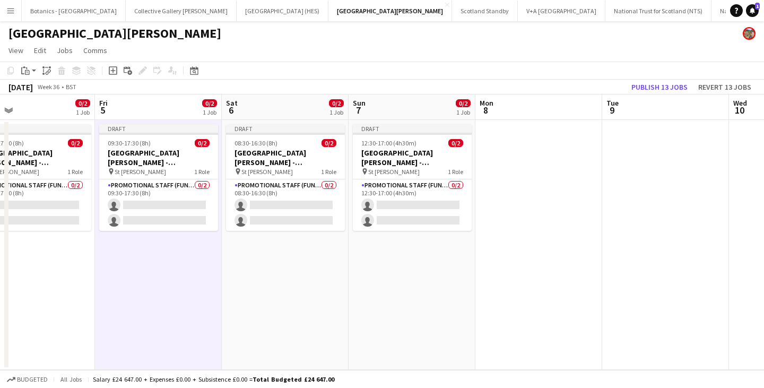
click at [531, 170] on app-date-cell at bounding box center [538, 245] width 127 height 250
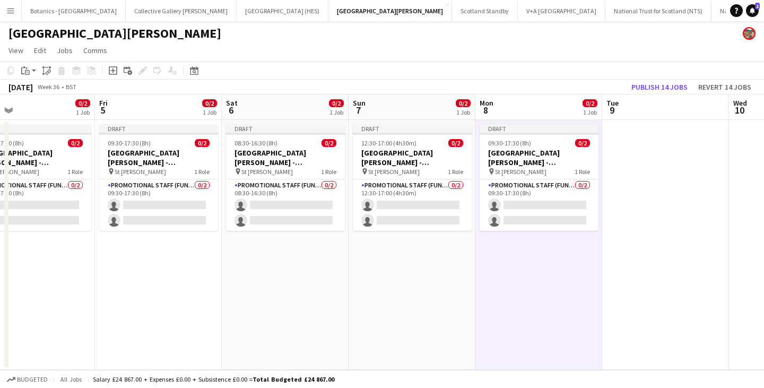
click at [658, 170] on app-date-cell at bounding box center [665, 245] width 127 height 250
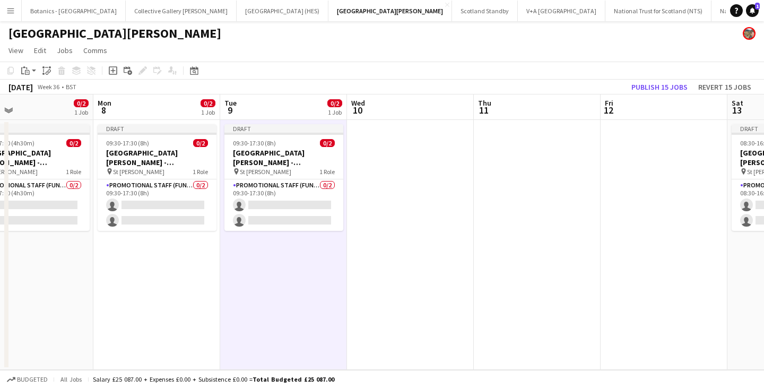
click at [292, 256] on app-calendar-viewport "Thu 4 0/2 1 Job Fri 5 0/2 1 Job Sat 6 0/2 1 Job Sun 7 0/2 1 Job Mon 8 0/2 1 Job…" at bounding box center [382, 231] width 764 height 275
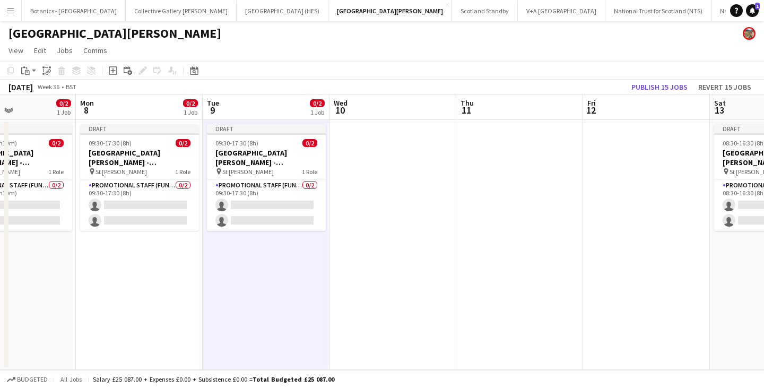
click at [422, 165] on app-date-cell at bounding box center [392, 245] width 127 height 250
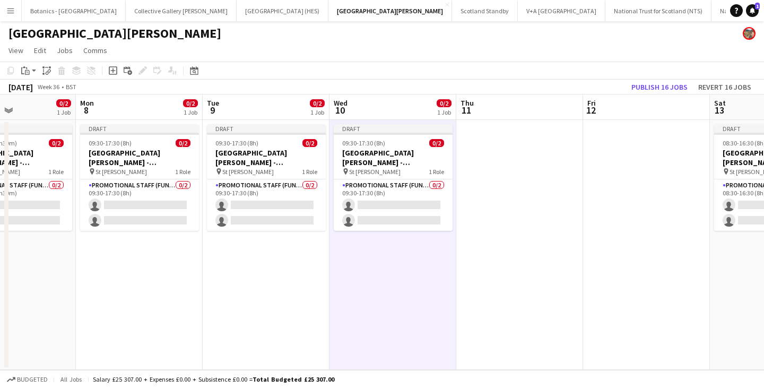
click at [528, 164] on app-date-cell at bounding box center [519, 245] width 127 height 250
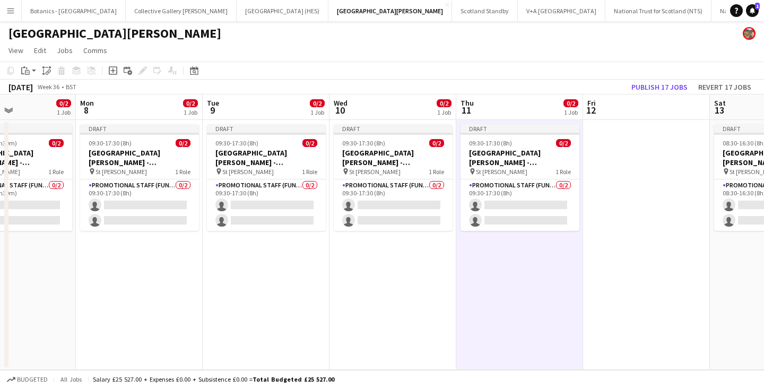
click at [655, 164] on app-date-cell at bounding box center [646, 245] width 127 height 250
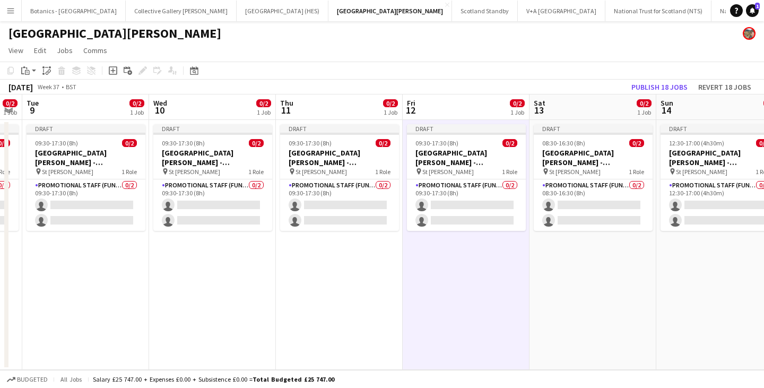
click at [121, 237] on app-calendar-viewport "Sat 6 0/2 1 Job Sun 7 0/2 1 Job Mon 8 0/2 1 Job Tue 9 0/2 1 Job Wed 10 0/2 1 Jo…" at bounding box center [382, 231] width 764 height 275
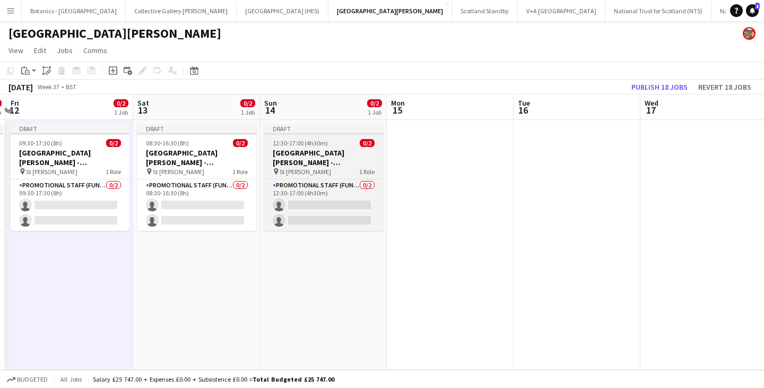
click at [381, 138] on app-job-card "Draft 12:30-17:00 (4h30m) 0/2 [GEOGRAPHIC_DATA][PERSON_NAME] - Fundraising pin …" at bounding box center [323, 177] width 119 height 107
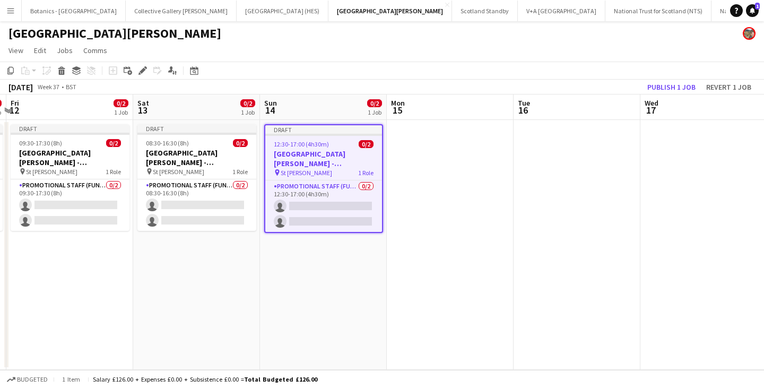
click at [445, 142] on app-date-cell at bounding box center [450, 245] width 127 height 250
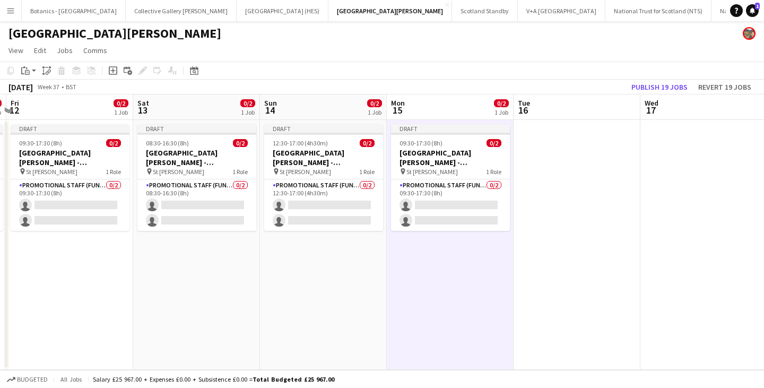
click at [577, 146] on app-date-cell at bounding box center [576, 245] width 127 height 250
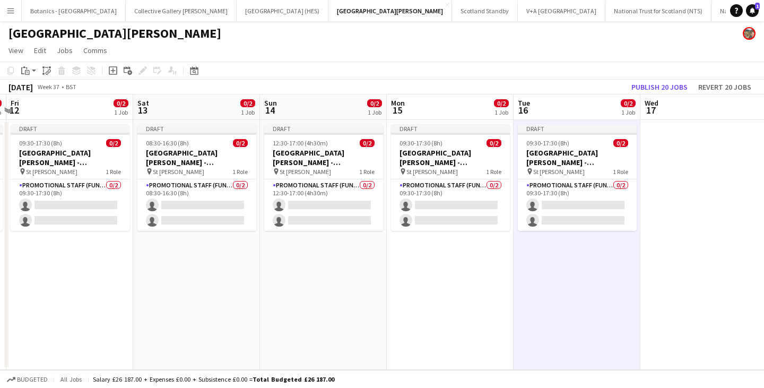
click at [689, 156] on app-date-cell at bounding box center [703, 245] width 127 height 250
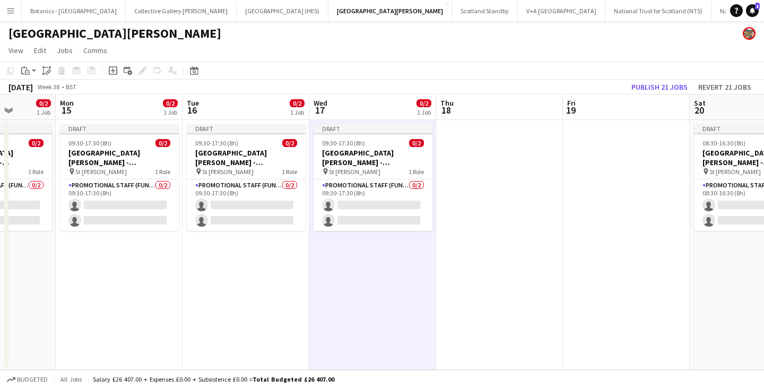
click at [218, 242] on app-calendar-viewport "Fri 12 0/2 1 Job Sat 13 0/2 1 Job Sun 14 0/2 1 Job Mon 15 0/2 1 Job Tue 16 0/2 …" at bounding box center [382, 231] width 764 height 275
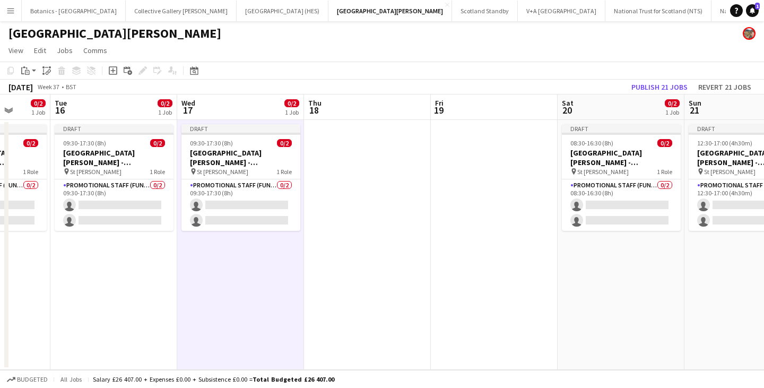
click at [403, 144] on app-date-cell at bounding box center [367, 245] width 127 height 250
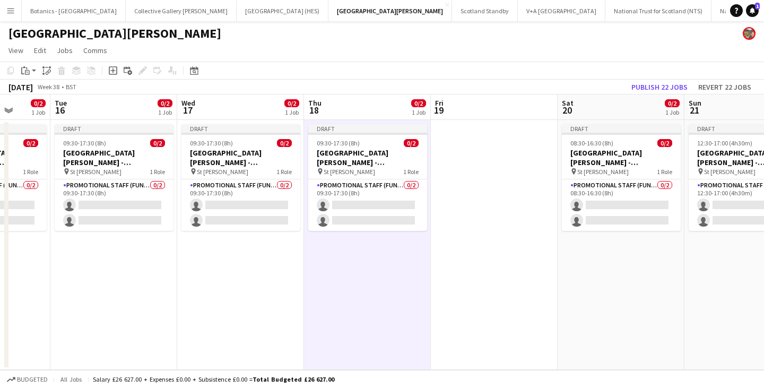
click at [487, 142] on app-date-cell at bounding box center [494, 245] width 127 height 250
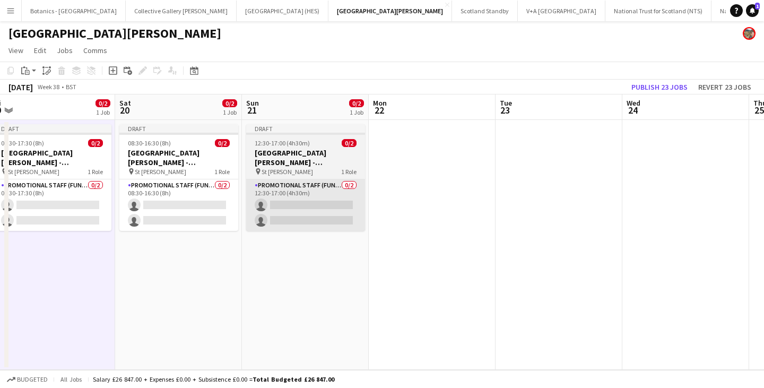
click at [55, 231] on app-calendar-viewport "Tue 16 0/2 1 Job Wed 17 0/2 1 Job Thu 18 0/2 1 Job Fri 19 0/2 1 Job Sat 20 0/2 …" at bounding box center [382, 231] width 764 height 275
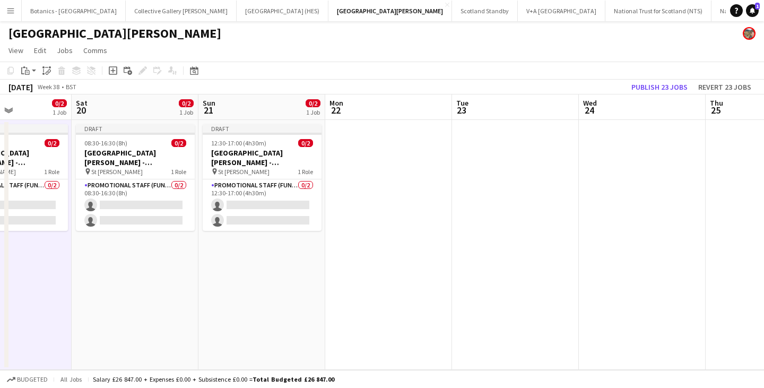
click at [385, 147] on app-date-cell at bounding box center [388, 245] width 127 height 250
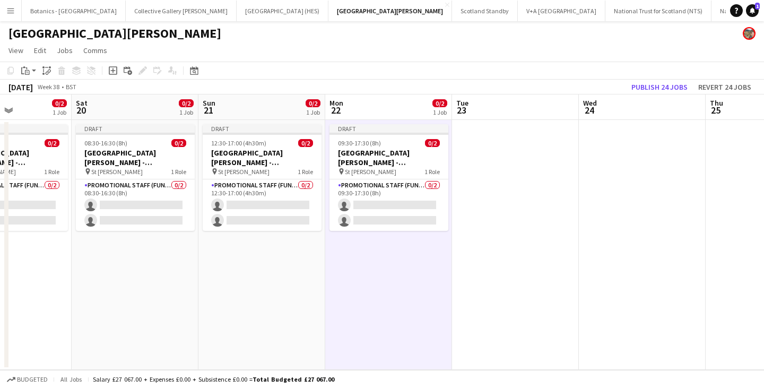
click at [513, 149] on app-date-cell at bounding box center [515, 245] width 127 height 250
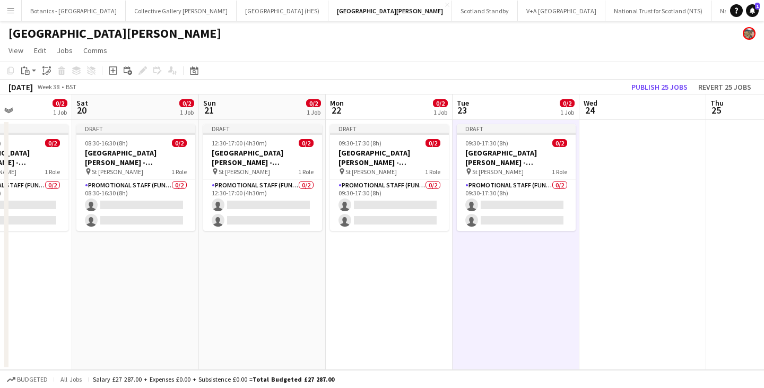
click at [641, 159] on app-date-cell at bounding box center [642, 245] width 127 height 250
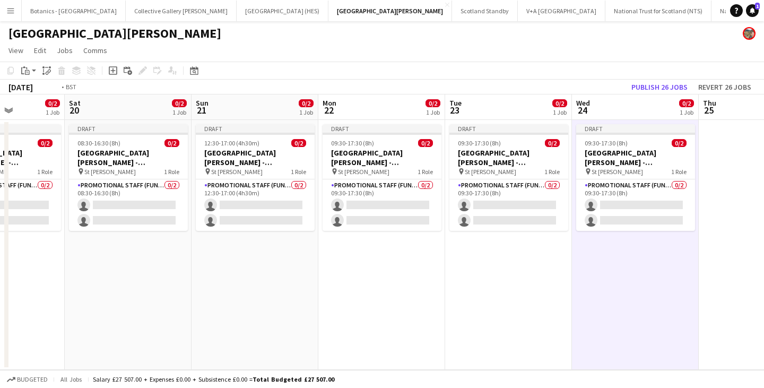
click at [308, 260] on app-calendar-viewport "Wed 17 0/2 1 Job Thu 18 0/2 1 Job Fri 19 0/2 1 Job Sat 20 0/2 1 Job Sun 21 0/2 …" at bounding box center [382, 231] width 764 height 275
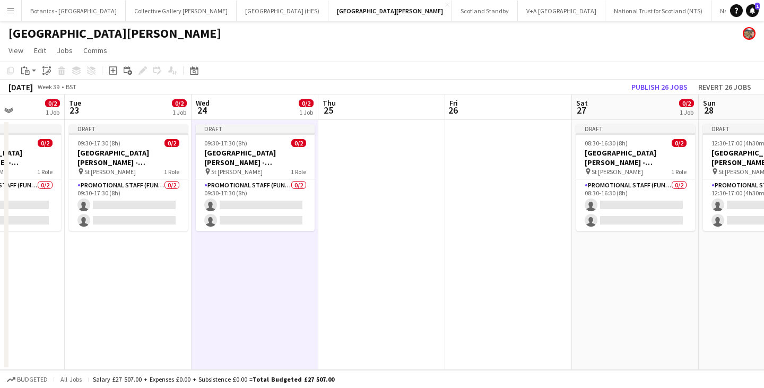
scroll to position [0, 326]
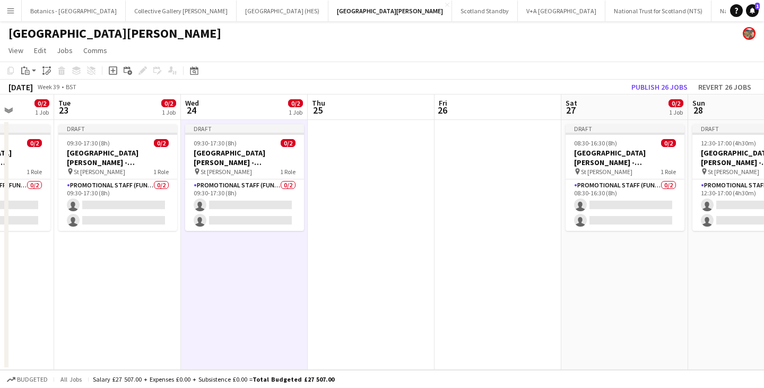
click at [345, 180] on app-date-cell at bounding box center [371, 245] width 127 height 250
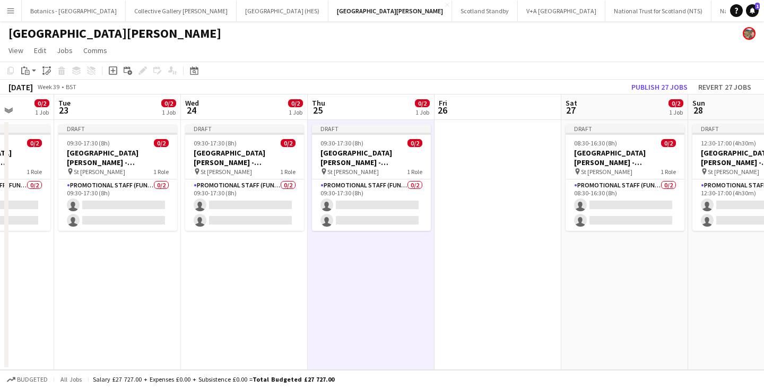
click at [511, 149] on app-date-cell at bounding box center [497, 245] width 127 height 250
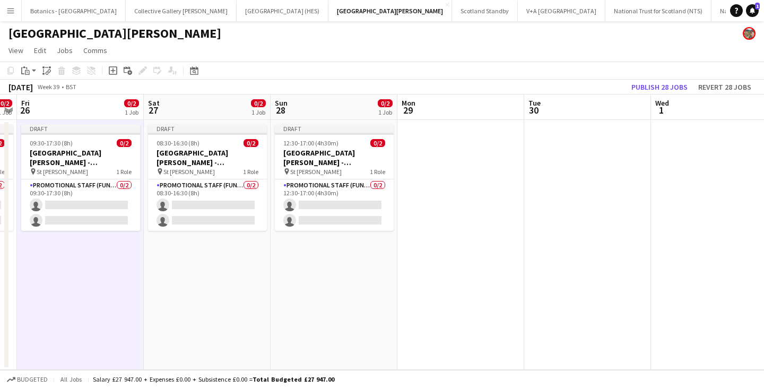
click at [174, 277] on app-calendar-viewport "Tue 23 0/2 1 Job Wed 24 0/2 1 Job Thu 25 0/2 1 Job Fri 26 0/2 1 Job Sat 27 0/2 …" at bounding box center [382, 231] width 764 height 275
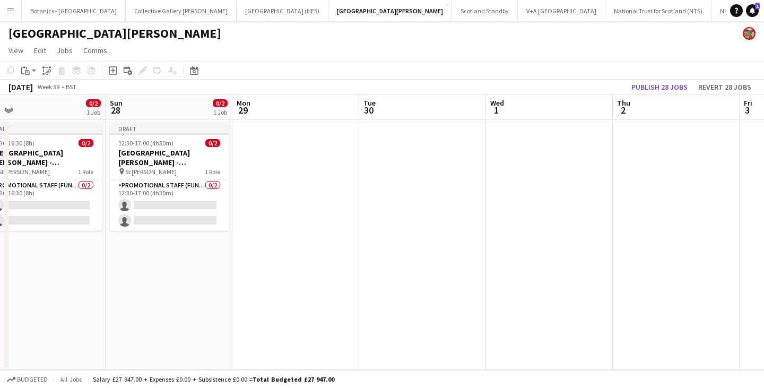
click at [277, 177] on app-date-cell at bounding box center [295, 245] width 127 height 250
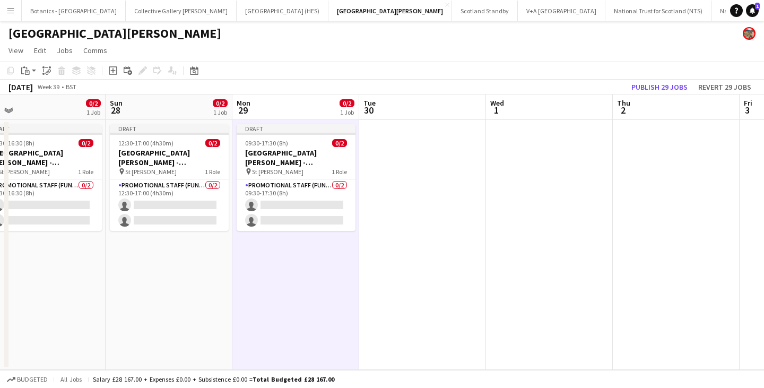
click at [425, 155] on app-date-cell at bounding box center [422, 245] width 127 height 250
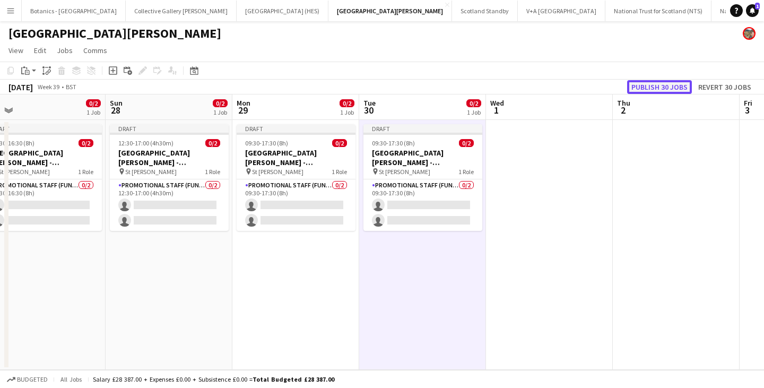
click at [660, 87] on button "Publish 30 jobs" at bounding box center [659, 87] width 65 height 14
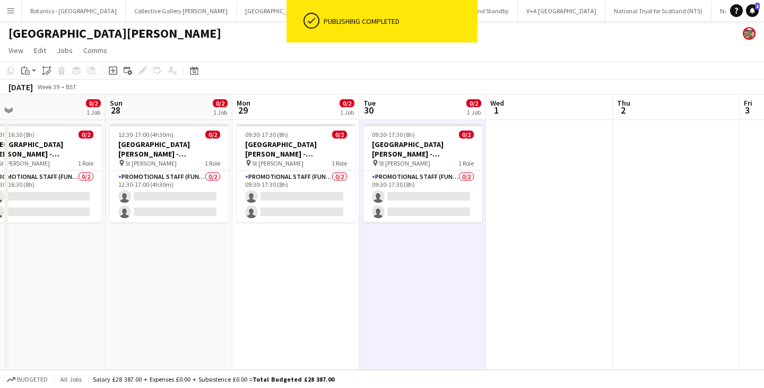
click at [399, 49] on app-page-menu "View Day view expanded Day view collapsed Month view Date picker Jump to [DATE]…" at bounding box center [382, 51] width 764 height 20
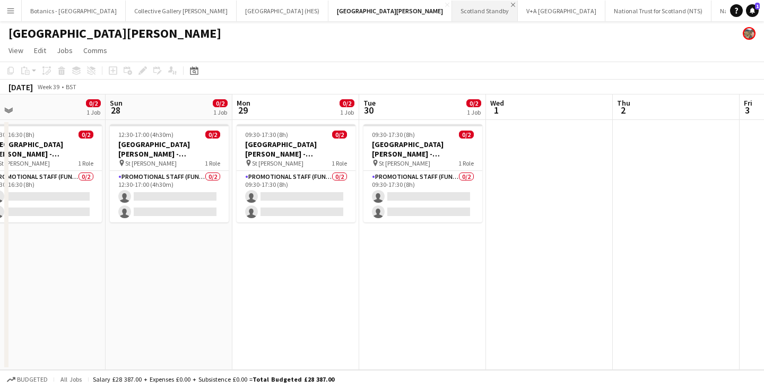
click at [452, 4] on button "Scotland Standby Close" at bounding box center [485, 11] width 66 height 21
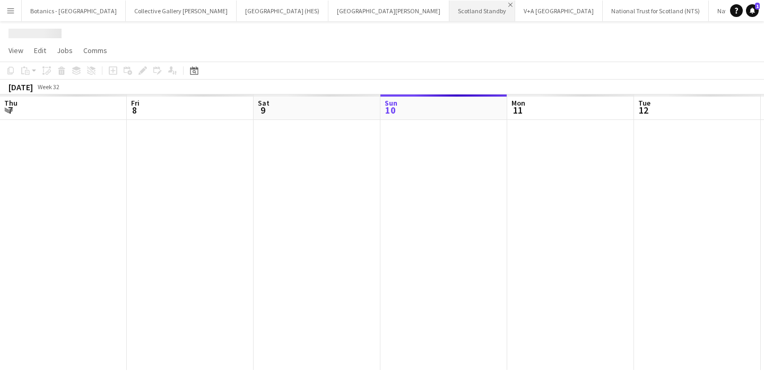
scroll to position [0, 254]
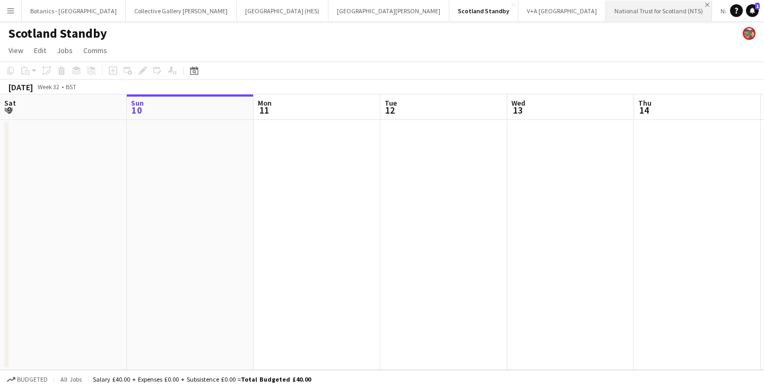
click at [705, 4] on app-icon "Close" at bounding box center [707, 5] width 4 height 4
click at [661, 3] on app-icon "Close" at bounding box center [663, 5] width 4 height 4
click at [606, 2] on button "Caerlaverock Castle Close" at bounding box center [644, 11] width 76 height 21
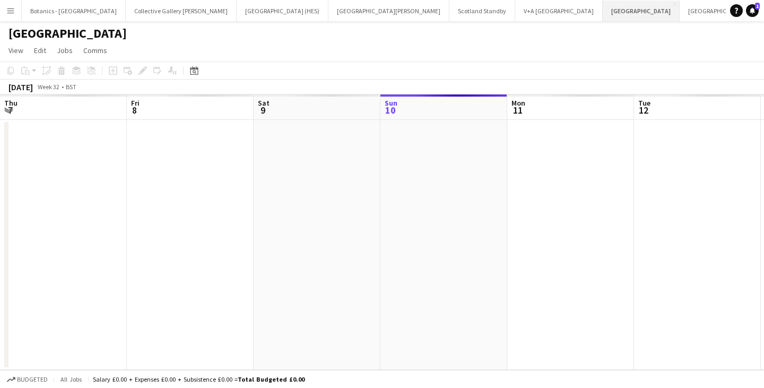
scroll to position [0, 254]
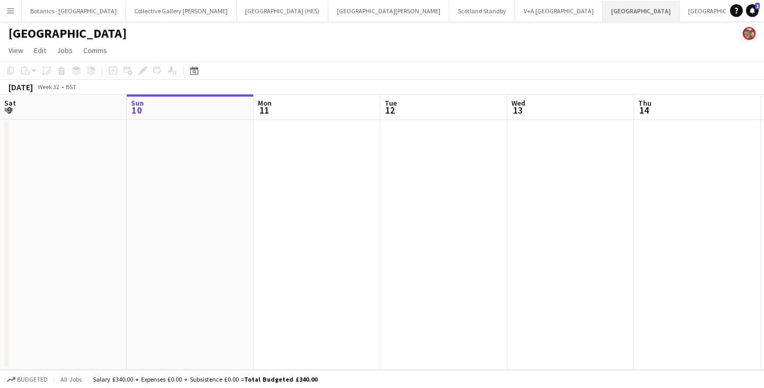
click at [603, 2] on button "Caerlaverock Castle Close" at bounding box center [641, 11] width 77 height 21
click at [673, 3] on app-icon "Close" at bounding box center [675, 5] width 4 height 4
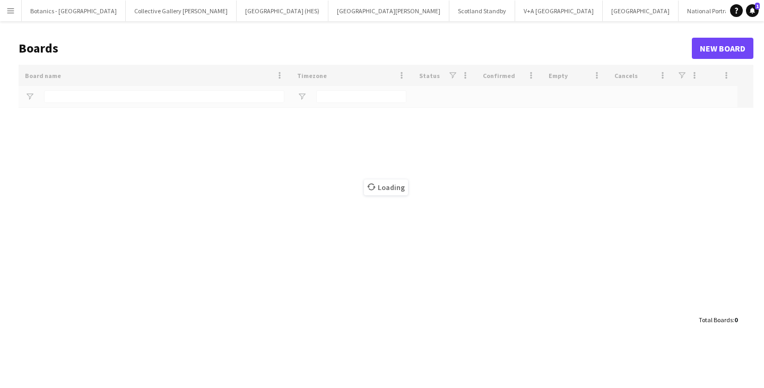
type input "***"
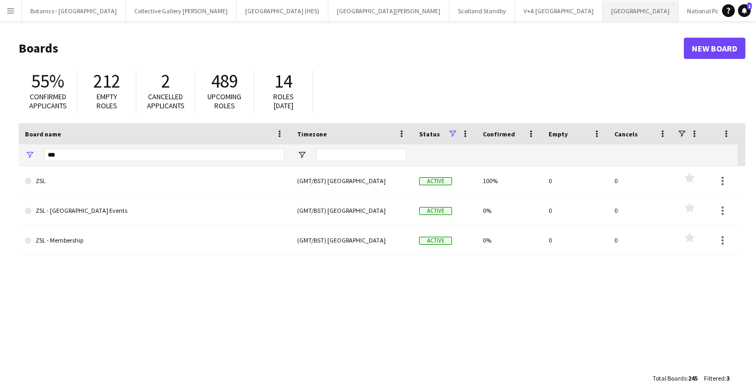
click at [603, 7] on button "[GEOGRAPHIC_DATA] Close" at bounding box center [641, 11] width 76 height 21
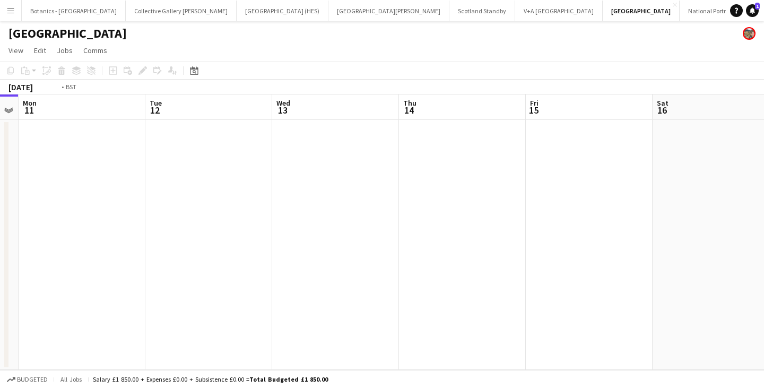
click at [58, 216] on app-calendar-viewport "Fri 8 Sat 9 Sun 10 Mon 11 Tue 12 Wed 13 Thu 14 Fri 15 Sat 16 Sun 17 Mon 18" at bounding box center [382, 231] width 764 height 275
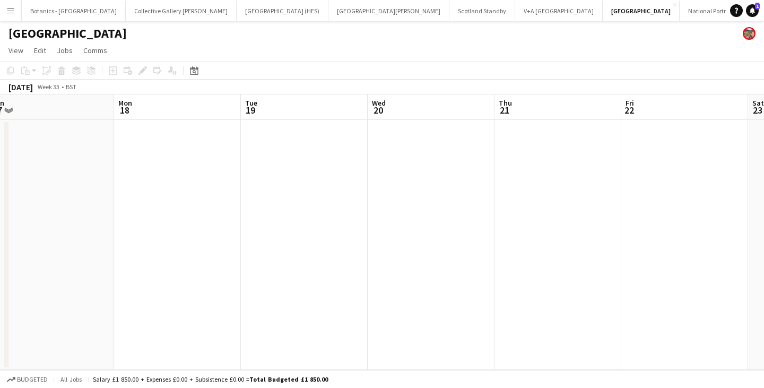
click at [132, 216] on app-calendar-viewport "Thu 14 Fri 15 Sat 16 Sun 17 Mon 18 Tue 19 Wed 20 Thu 21 Fri 22 Sat 23 Sun 24" at bounding box center [382, 231] width 764 height 275
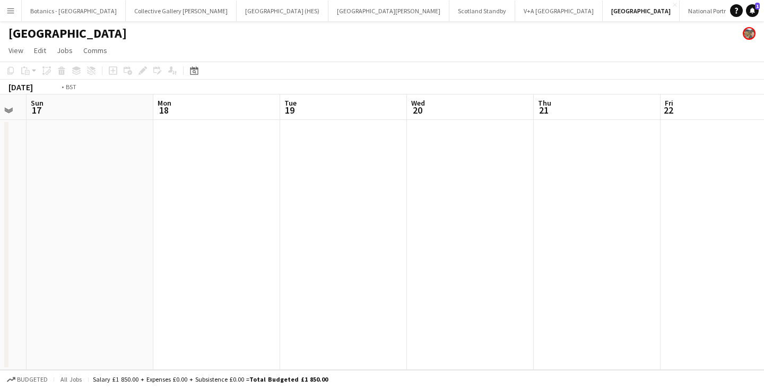
click at [67, 206] on app-calendar-viewport "Thu 14 Fri 15 Sat 16 Sun 17 Mon 18 Tue 19 Wed 20 Thu 21 Fri 22 Sat 23 Sun 24" at bounding box center [382, 231] width 764 height 275
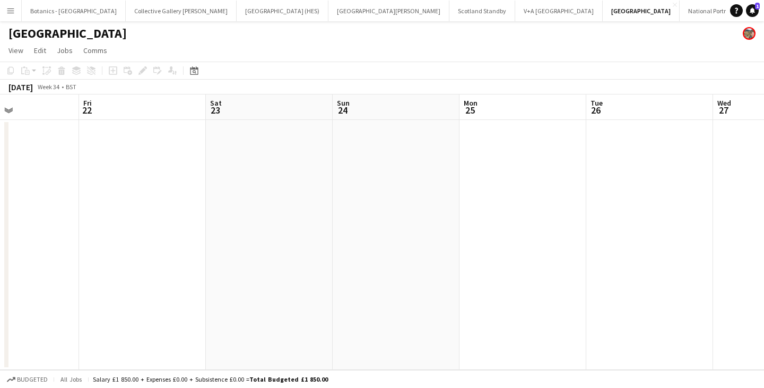
click at [121, 212] on app-calendar-viewport "Tue 19 Wed 20 Thu 21 Fri 22 Sat 23 Sun 24 Mon 25 Tue 26 Wed 27 Thu 28 Fri 29" at bounding box center [382, 231] width 764 height 275
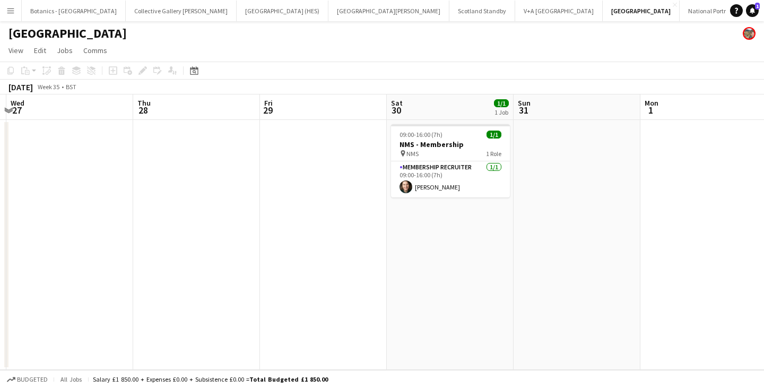
click at [297, 211] on app-calendar-viewport "Sun 24 Mon 25 Tue 26 Wed 27 Thu 28 Fri 29 Sat 30 1/1 1 Job Sun 31 Mon 1 Tue 2 W…" at bounding box center [382, 231] width 764 height 275
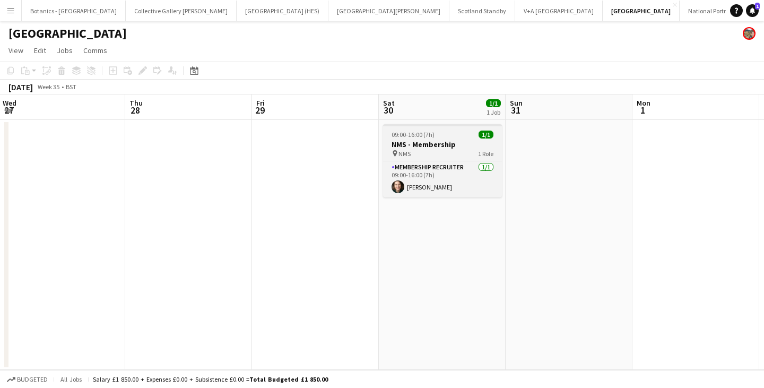
click at [432, 135] on span "09:00-16:00 (7h)" at bounding box center [412, 134] width 43 height 8
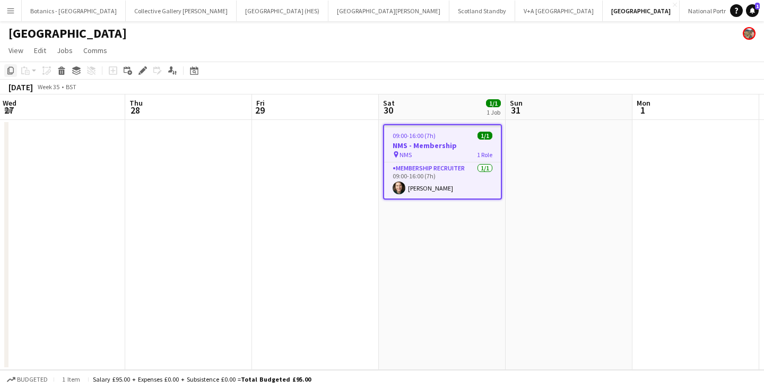
click at [11, 72] on icon "Copy" at bounding box center [10, 70] width 8 height 8
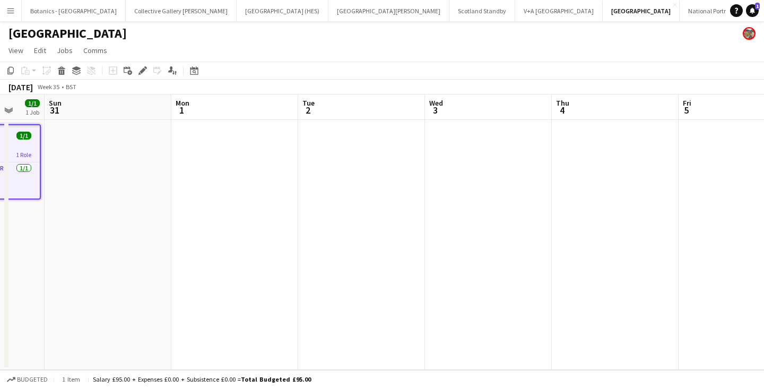
drag, startPoint x: 671, startPoint y: 221, endPoint x: 200, endPoint y: 221, distance: 471.0
click at [199, 221] on app-calendar-viewport "Thu 28 Fri 29 Sat 30 1/1 1 Job Sun 31 Mon 1 Tue 2 Wed 3 Thu 4 Fri 5 Sat 6 Sun 7…" at bounding box center [382, 231] width 764 height 275
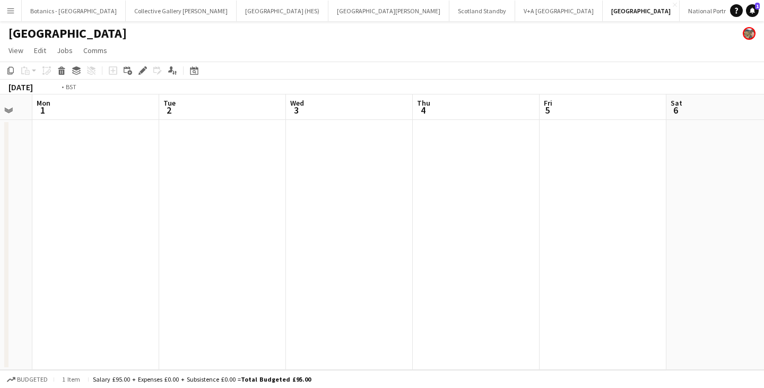
drag, startPoint x: 652, startPoint y: 215, endPoint x: 260, endPoint y: 210, distance: 392.0
click at [260, 210] on app-calendar-viewport "Fri 29 Sat 30 1/1 1 Job Sun 31 Mon 1 Tue 2 Wed 3 Thu 4 Fri 5 Sat 6 Sun 7 Mon 8 …" at bounding box center [382, 231] width 764 height 275
click at [461, 169] on app-date-cell at bounding box center [457, 245] width 127 height 250
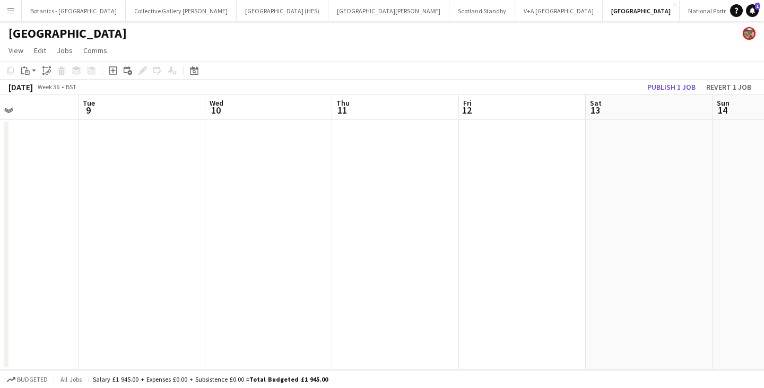
drag, startPoint x: 697, startPoint y: 240, endPoint x: 117, endPoint y: 245, distance: 580.3
click at [117, 245] on app-calendar-viewport "Fri 5 Sat 6 0/1 1 Job Sun 7 Mon 8 Tue 9 Wed 10 Thu 11 Fri 12 Sat 13 Sun 14 Mon …" at bounding box center [382, 231] width 764 height 275
click at [628, 197] on app-date-cell at bounding box center [623, 245] width 127 height 250
drag, startPoint x: 726, startPoint y: 216, endPoint x: 102, endPoint y: 210, distance: 624.3
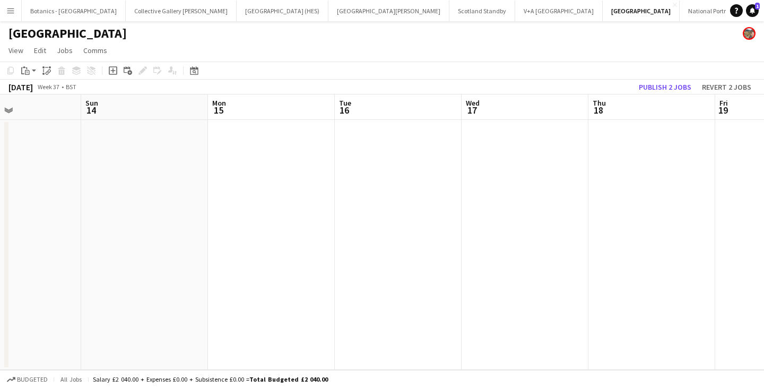
click at [109, 211] on app-calendar-viewport "Wed 10 Thu 11 Fri 12 0/1 1 Job Sat 13 Sun 14 Mon 15 Tue 16 Wed 17 Thu 18 Fri 19…" at bounding box center [382, 231] width 764 height 275
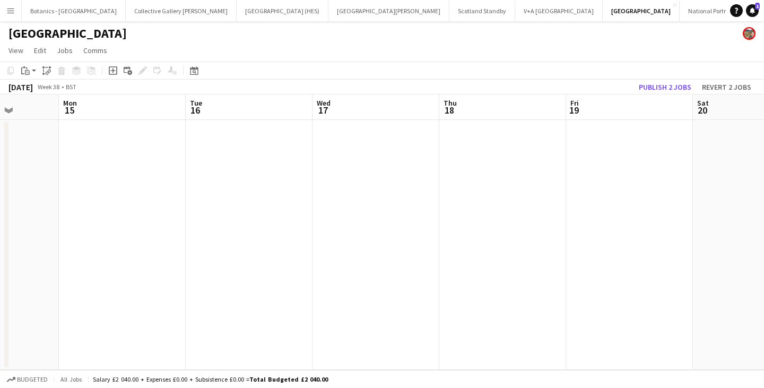
scroll to position [0, 351]
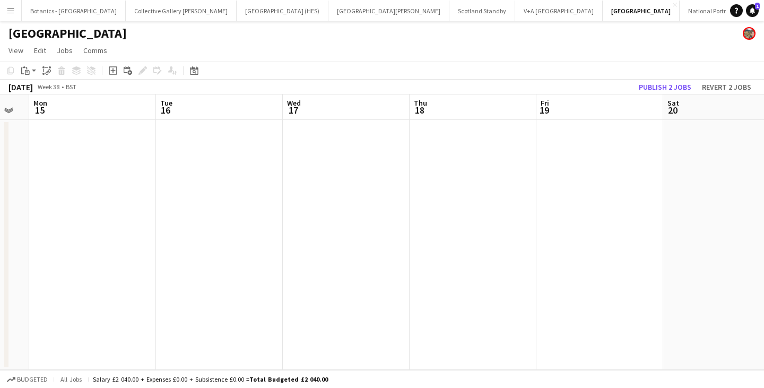
drag, startPoint x: 644, startPoint y: 194, endPoint x: 229, endPoint y: 198, distance: 415.3
click at [229, 198] on app-calendar-viewport "Fri 12 0/1 1 Job Sat 13 Sun 14 Mon 15 Tue 16 Wed 17 Thu 18 Fri 19 Sat 20 Sun 21…" at bounding box center [382, 231] width 764 height 275
click at [596, 153] on app-date-cell at bounding box center [599, 245] width 127 height 250
drag, startPoint x: 744, startPoint y: 220, endPoint x: 108, endPoint y: 207, distance: 636.1
click at [1, 221] on app-calendar-viewport "Fri 19 Sat 20 0/1 1 Job Sun 21 Mon 22 Tue 23 Wed 24 Thu 25 Fri 26 Sat 27 Sun 28…" at bounding box center [382, 231] width 764 height 275
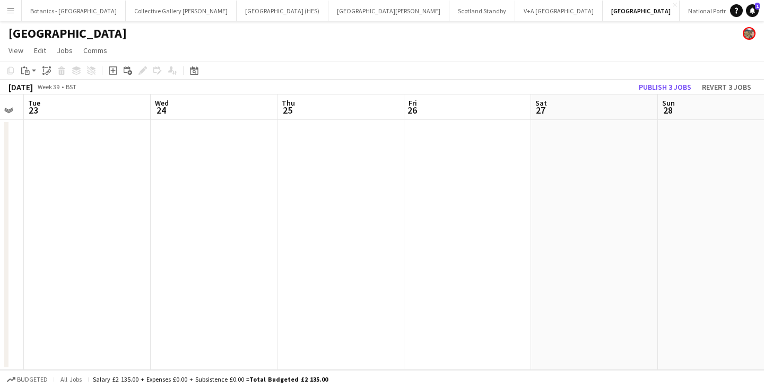
drag, startPoint x: 604, startPoint y: 210, endPoint x: 216, endPoint y: 215, distance: 387.8
click at [216, 215] on app-calendar-viewport "Sat 20 0/1 1 Job Sun 21 Mon 22 Tue 23 Wed 24 Thu 25 Fri 26 Sat 27 Sun 28 Mon 29…" at bounding box center [382, 231] width 764 height 275
click at [309, 160] on app-date-cell at bounding box center [340, 245] width 127 height 250
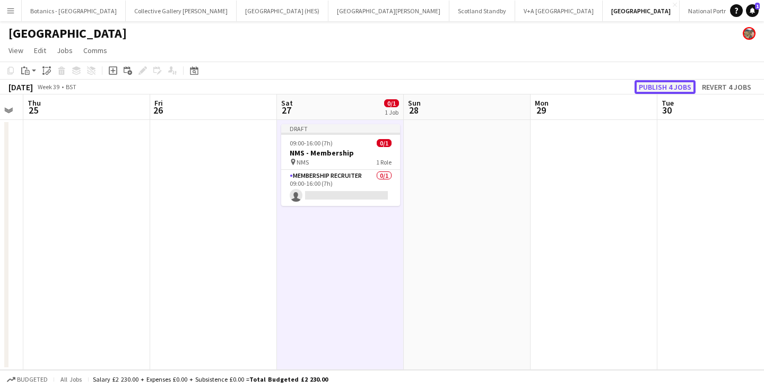
click at [665, 83] on button "Publish 4 jobs" at bounding box center [664, 87] width 61 height 14
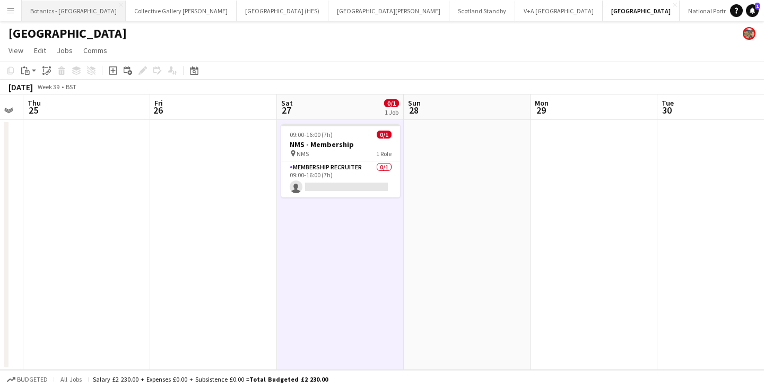
click at [51, 11] on button "Botanics - [GEOGRAPHIC_DATA] Close" at bounding box center [74, 11] width 104 height 21
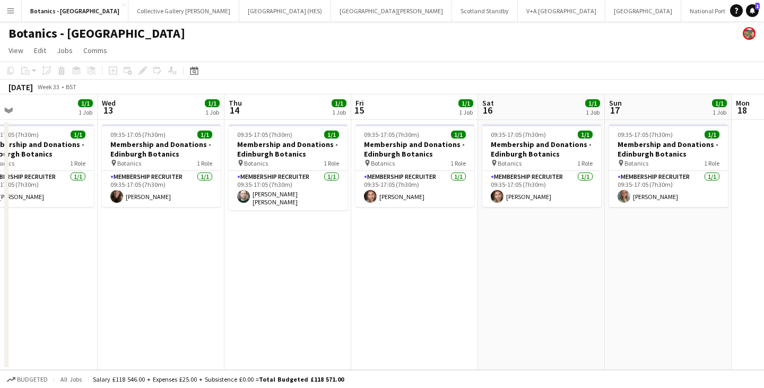
drag, startPoint x: 641, startPoint y: 251, endPoint x: 409, endPoint y: 234, distance: 232.9
click at [147, 264] on app-calendar-viewport "Sat 9 2/2 2 Jobs Sun 10 2/2 2 Jobs Mon 11 2/2 1 Job Tue 12 1/1 1 Job Wed 13 1/1…" at bounding box center [382, 231] width 764 height 275
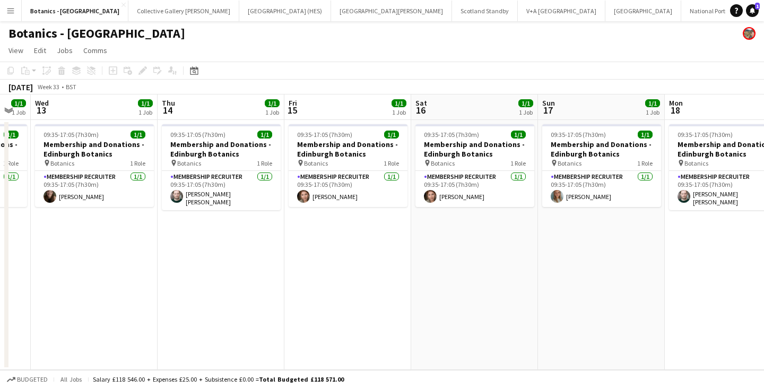
drag, startPoint x: 685, startPoint y: 232, endPoint x: 65, endPoint y: 241, distance: 620.1
click at [67, 240] on app-calendar-viewport "Sun 10 2/2 2 Jobs Mon 11 2/2 1 Job Tue 12 1/1 1 Job Wed 13 1/1 1 Job Thu 14 1/1…" at bounding box center [382, 231] width 764 height 275
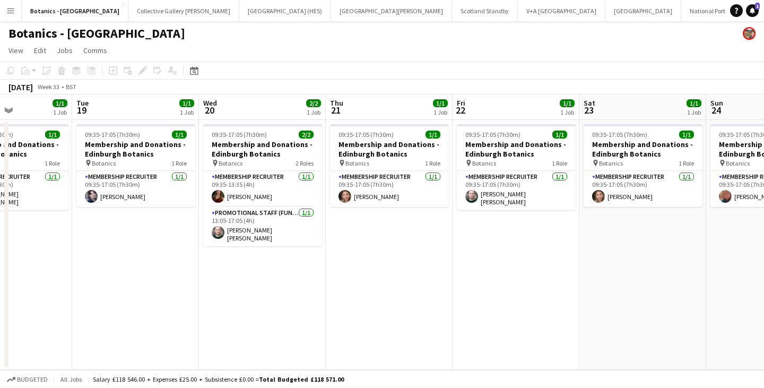
drag, startPoint x: 379, startPoint y: 259, endPoint x: 328, endPoint y: 241, distance: 54.3
click at [0, 255] on app-calendar-viewport "Sat 16 1/1 1 Job Sun 17 1/1 1 Job Mon 18 1/1 1 Job Tue 19 1/1 1 Job Wed 20 2/2 …" at bounding box center [382, 231] width 764 height 275
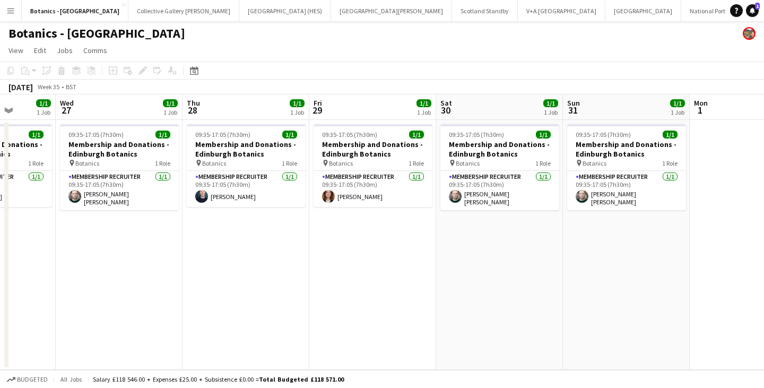
drag, startPoint x: 608, startPoint y: 247, endPoint x: 587, endPoint y: 246, distance: 21.2
click at [0, 242] on app-calendar-viewport "Sat 23 1/1 1 Job Sun 24 1/1 1 Job Mon 25 1/1 1 Job Tue 26 1/1 1 Job Wed 27 1/1 …" at bounding box center [382, 231] width 764 height 275
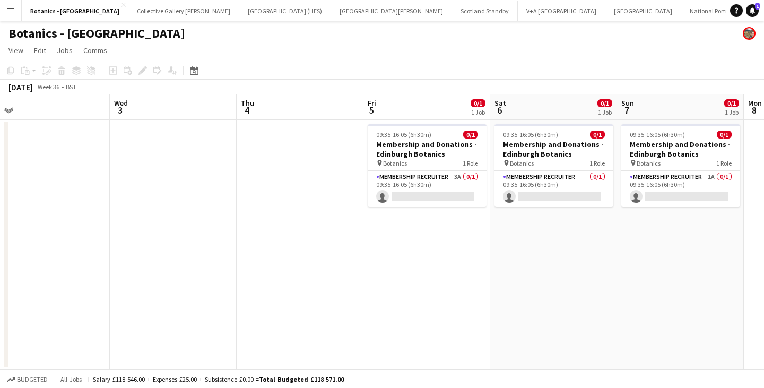
drag, startPoint x: 304, startPoint y: 248, endPoint x: 0, endPoint y: 242, distance: 304.5
click at [0, 242] on app-calendar-viewport "Sat 30 1/1 1 Job Sun 31 1/1 1 Job Mon 1 Tue 2 Wed 3 Thu 4 Fri 5 0/1 1 Job Sat 6…" at bounding box center [382, 231] width 764 height 275
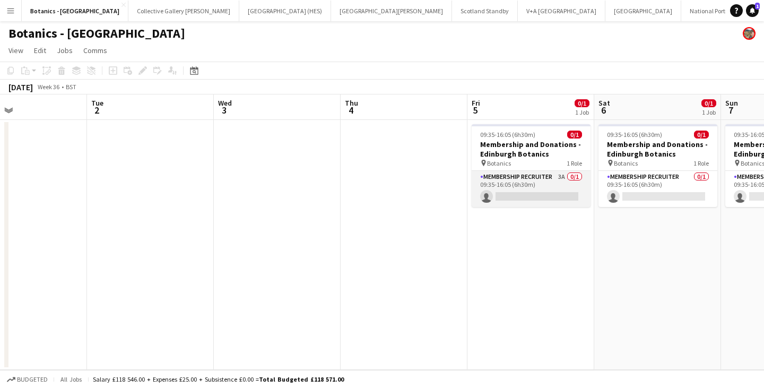
click at [548, 186] on app-card-role "Membership Recruiter 3A 0/1 09:35-16:05 (6h30m) single-neutral-actions" at bounding box center [531, 189] width 119 height 36
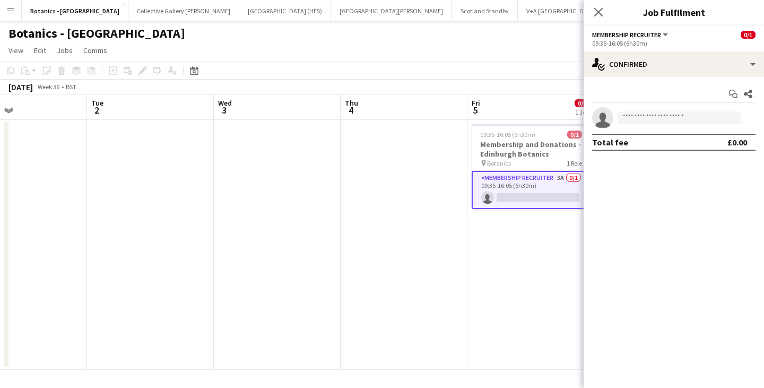
drag, startPoint x: 630, startPoint y: 277, endPoint x: 607, endPoint y: 275, distance: 22.4
click at [607, 275] on mat-expansion-panel "check Confirmed Start chat Share single-neutral-actions Total fee £0.00" at bounding box center [673, 232] width 180 height 311
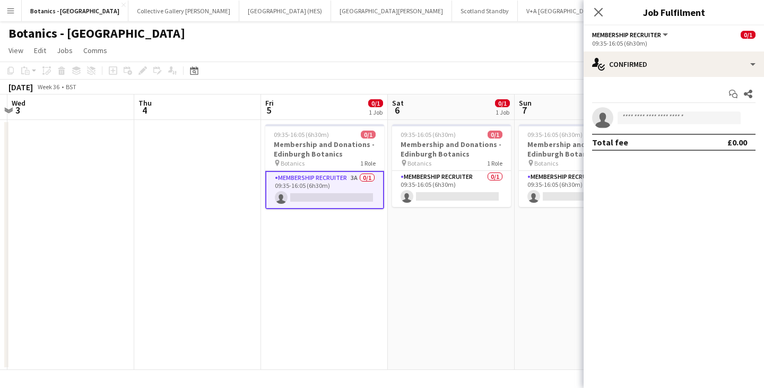
scroll to position [0, 374]
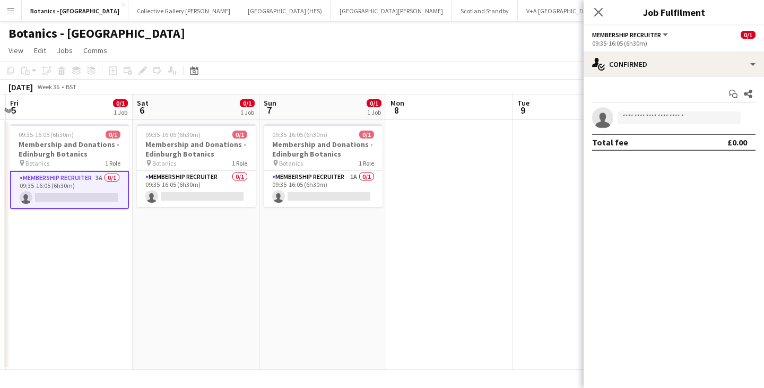
drag, startPoint x: 508, startPoint y: 271, endPoint x: 47, endPoint y: 264, distance: 461.5
click at [47, 264] on app-calendar-viewport "Tue 2 Wed 3 Thu 4 Fri 5 0/1 1 Job Sat 6 0/1 1 Job Sun 7 0/1 1 Job Mon 8 Tue 9 W…" at bounding box center [382, 231] width 764 height 275
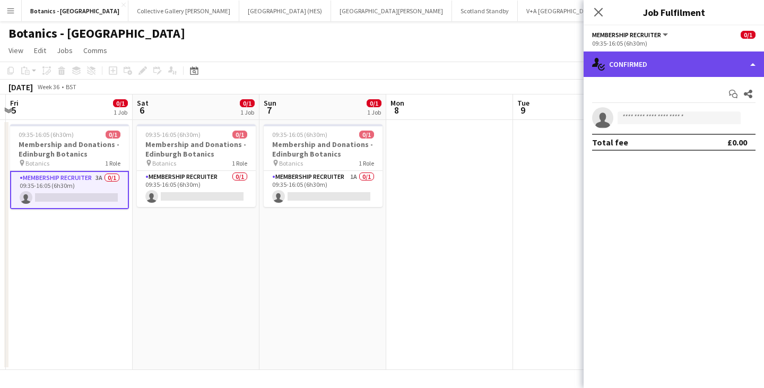
click at [651, 53] on div "single-neutral-actions-check-2 Confirmed" at bounding box center [673, 63] width 180 height 25
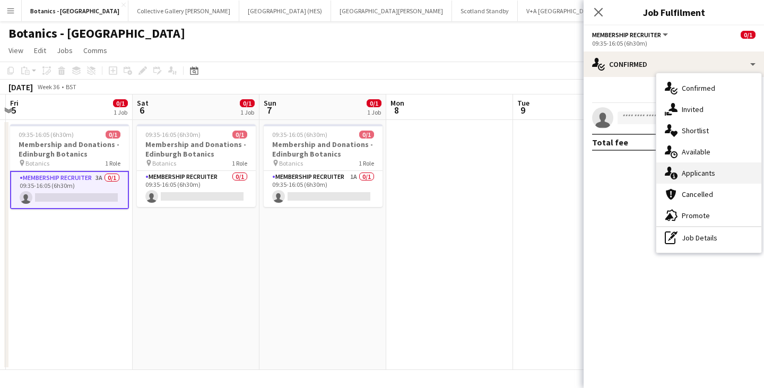
click at [700, 175] on div "single-neutral-actions-information Applicants" at bounding box center [708, 172] width 105 height 21
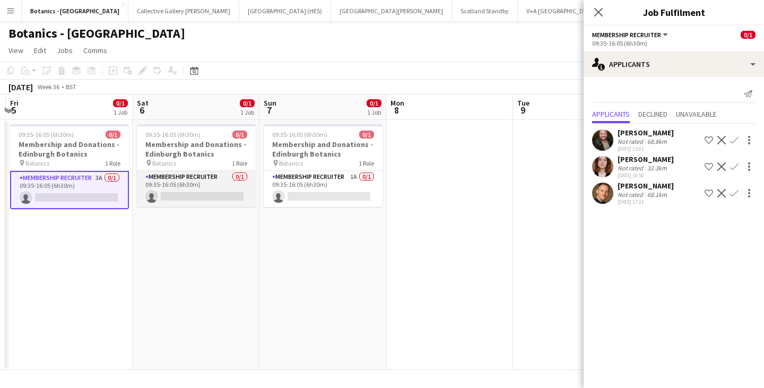
click at [172, 183] on app-card-role "Membership Recruiter 0/1 09:35-16:05 (6h30m) single-neutral-actions" at bounding box center [196, 189] width 119 height 36
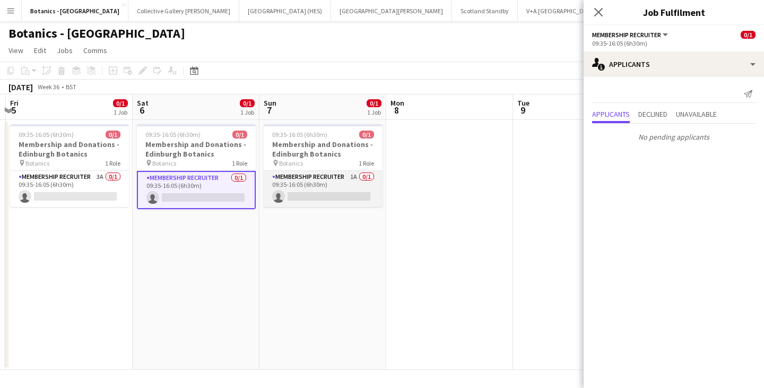
click at [294, 173] on app-card-role "Membership Recruiter 1A 0/1 09:35-16:05 (6h30m) single-neutral-actions" at bounding box center [323, 189] width 119 height 36
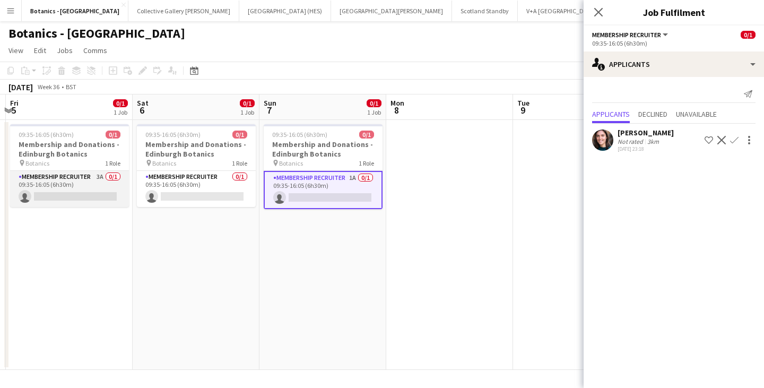
click at [120, 177] on app-card-role "Membership Recruiter 3A 0/1 09:35-16:05 (6h30m) single-neutral-actions" at bounding box center [69, 189] width 119 height 36
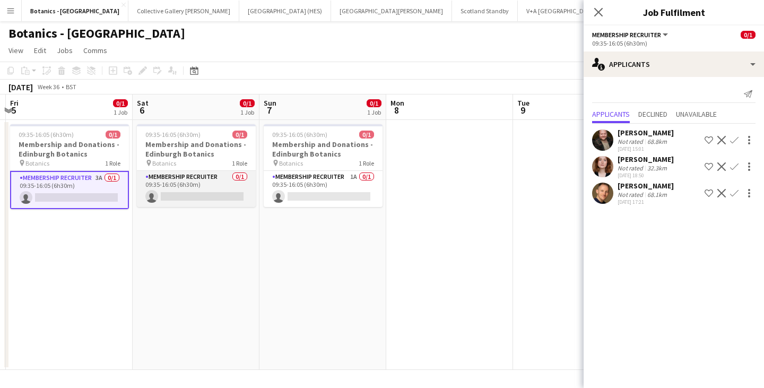
click at [201, 187] on app-card-role "Membership Recruiter 0/1 09:35-16:05 (6h30m) single-neutral-actions" at bounding box center [196, 189] width 119 height 36
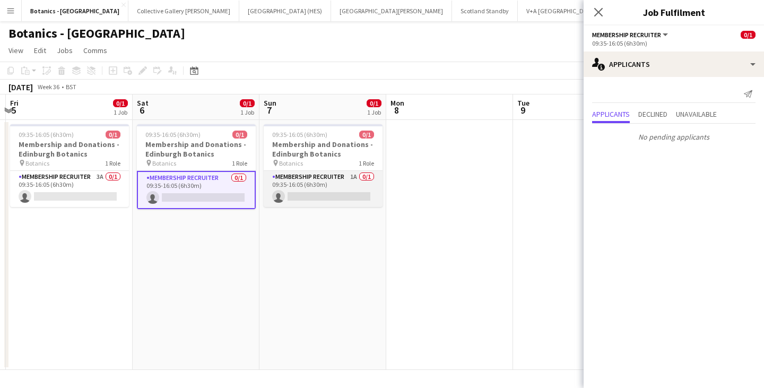
click at [310, 191] on app-card-role "Membership Recruiter 1A 0/1 09:35-16:05 (6h30m) single-neutral-actions" at bounding box center [323, 189] width 119 height 36
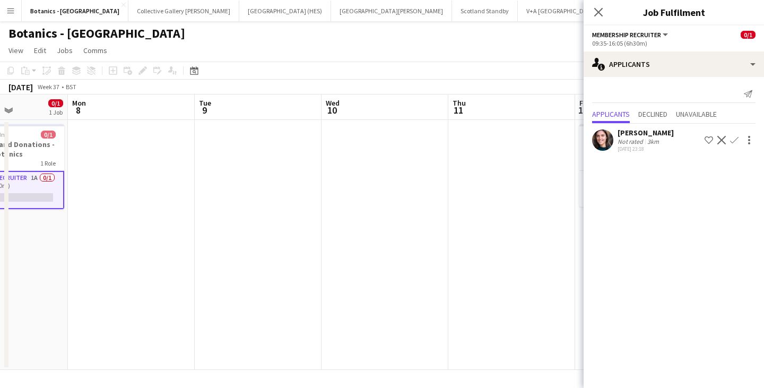
drag, startPoint x: 493, startPoint y: 221, endPoint x: 51, endPoint y: 231, distance: 441.9
click at [51, 231] on app-calendar-viewport "Fri 5 0/1 1 Job Sat 6 0/1 1 Job Sun 7 0/1 1 Job Mon 8 Tue 9 Wed 10 Thu 11 Fri 1…" at bounding box center [382, 231] width 764 height 275
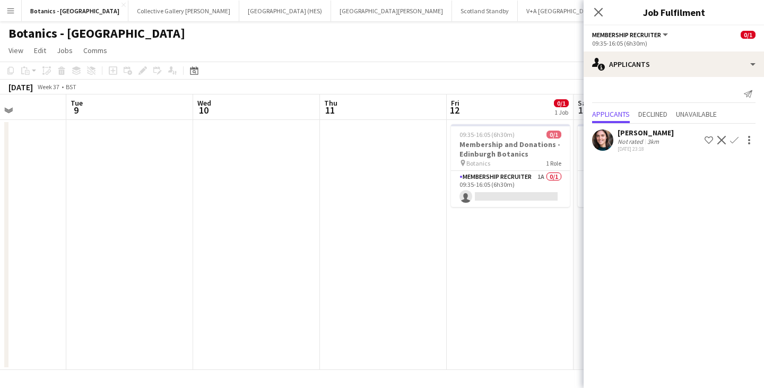
drag, startPoint x: 493, startPoint y: 194, endPoint x: 509, endPoint y: 215, distance: 26.5
click at [493, 194] on app-card-role "Membership Recruiter 1A 0/1 09:35-16:05 (6h30m) single-neutral-actions" at bounding box center [510, 189] width 119 height 36
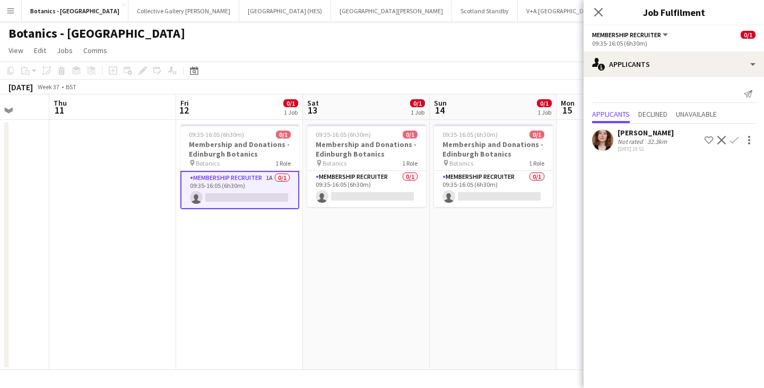
scroll to position [0, 396]
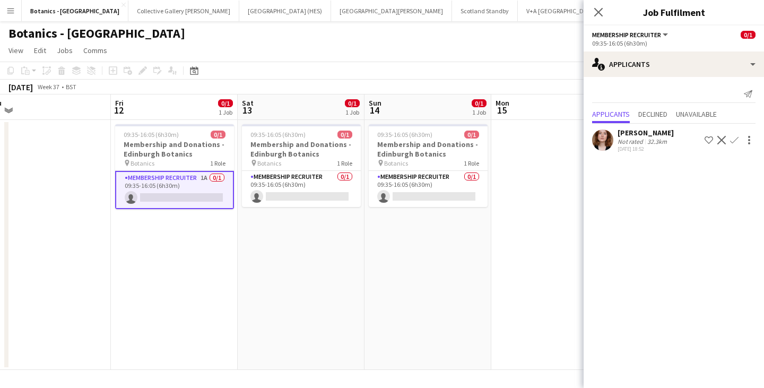
drag, startPoint x: 525, startPoint y: 250, endPoint x: 85, endPoint y: 232, distance: 440.6
click at [63, 255] on app-calendar-viewport "Mon 8 Tue 9 Wed 10 Thu 11 Fri 12 0/1 1 Job Sat 13 0/1 1 Job Sun 14 0/1 1 Job Mo…" at bounding box center [382, 231] width 764 height 275
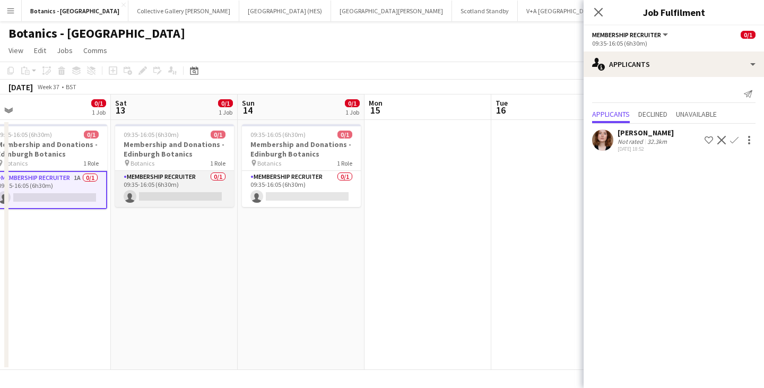
click at [156, 188] on app-card-role "Membership Recruiter 0/1 09:35-16:05 (6h30m) single-neutral-actions" at bounding box center [174, 189] width 119 height 36
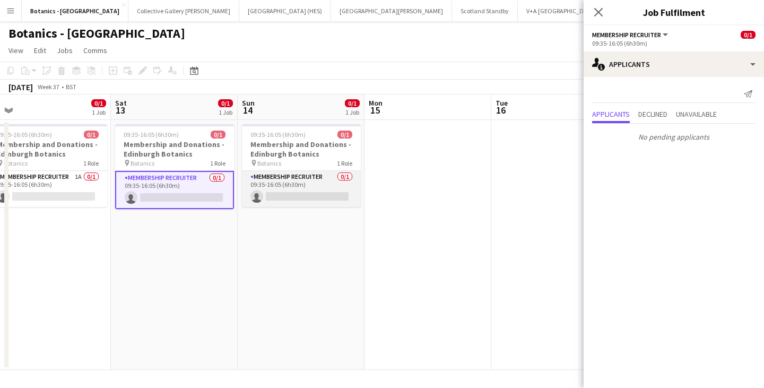
click at [306, 181] on app-card-role "Membership Recruiter 0/1 09:35-16:05 (6h30m) single-neutral-actions" at bounding box center [301, 189] width 119 height 36
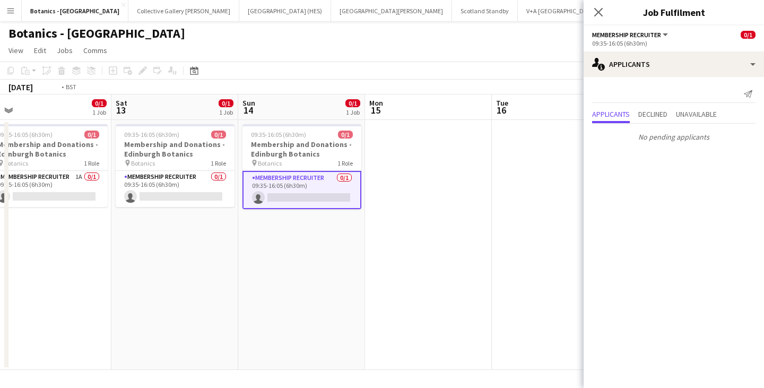
scroll to position [0, 363]
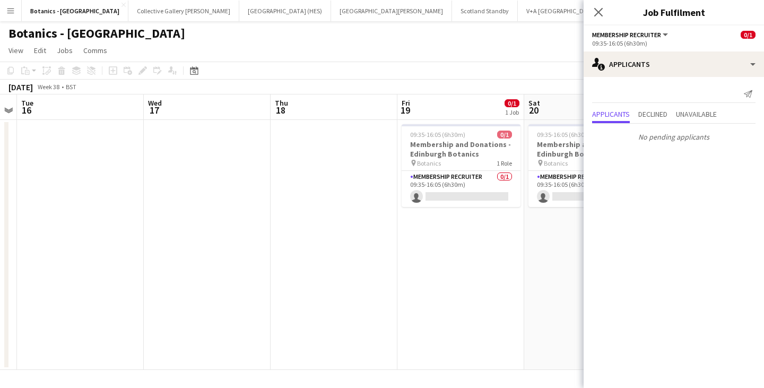
drag, startPoint x: 474, startPoint y: 250, endPoint x: 0, endPoint y: 265, distance: 474.4
click at [0, 265] on app-calendar-viewport "Sat 13 0/1 1 Job Sun 14 0/1 1 Job Mon 15 Tue 16 Wed 17 Thu 18 Fri 19 0/1 1 Job …" at bounding box center [382, 231] width 764 height 275
click at [467, 205] on app-card-role "Membership Recruiter 0/1 09:35-16:05 (6h30m) single-neutral-actions" at bounding box center [461, 189] width 119 height 36
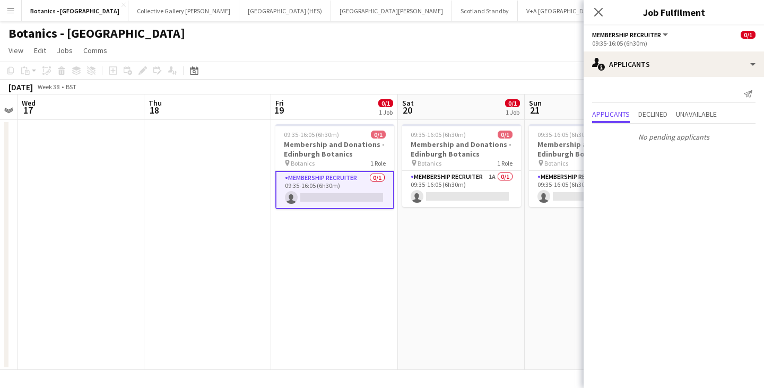
drag, startPoint x: 494, startPoint y: 242, endPoint x: 291, endPoint y: 220, distance: 204.4
click at [264, 250] on app-calendar-viewport "Sun 14 0/1 1 Job Mon 15 Tue 16 Wed 17 Thu 18 Fri 19 0/1 1 Job Sat 20 0/1 1 Job …" at bounding box center [382, 231] width 764 height 275
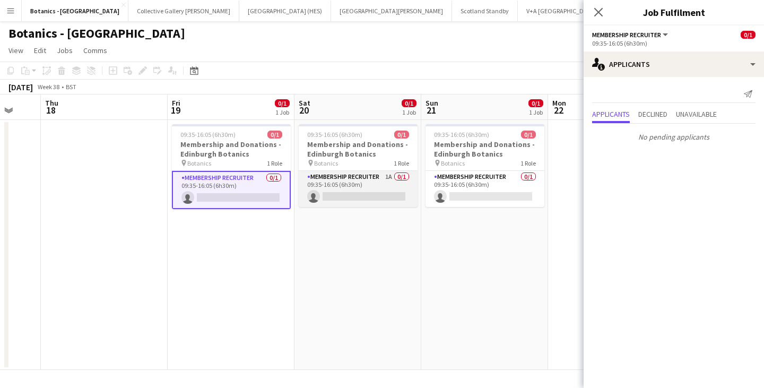
click at [325, 188] on app-card-role "Membership Recruiter 1A 0/1 09:35-16:05 (6h30m) single-neutral-actions" at bounding box center [358, 189] width 119 height 36
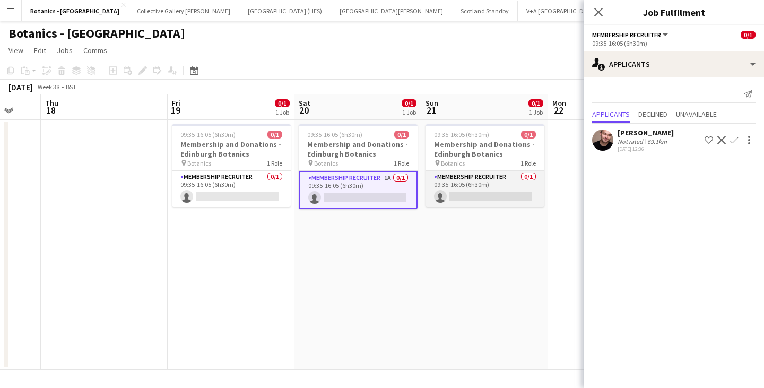
click at [485, 184] on app-card-role "Membership Recruiter 0/1 09:35-16:05 (6h30m) single-neutral-actions" at bounding box center [484, 189] width 119 height 36
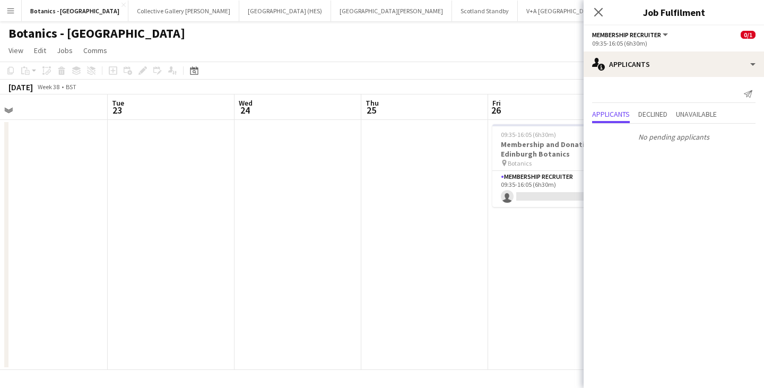
scroll to position [0, 367]
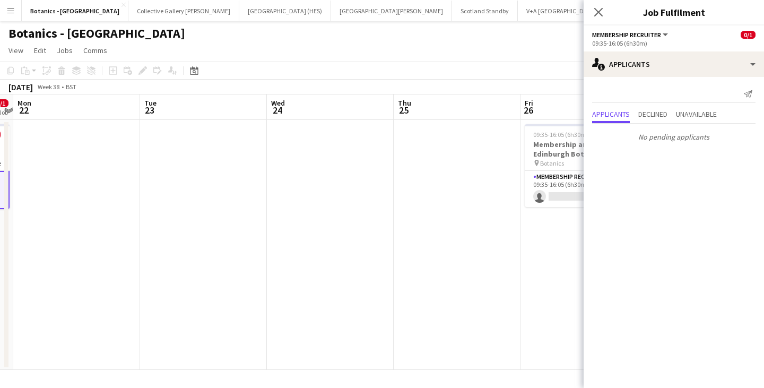
drag, startPoint x: 535, startPoint y: 240, endPoint x: 0, endPoint y: 252, distance: 534.8
click at [0, 252] on app-calendar-viewport "Fri 19 0/1 1 Job Sat 20 0/1 1 Job Sun 21 0/1 1 Job Mon 22 Tue 23 Wed 24 Thu 25 …" at bounding box center [382, 231] width 764 height 275
click at [547, 195] on app-card-role "Membership Recruiter 0/1 09:35-16:05 (6h30m) single-neutral-actions" at bounding box center [584, 189] width 119 height 36
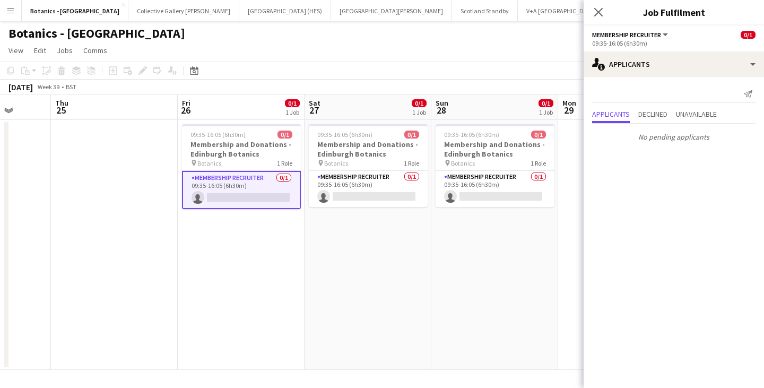
drag, startPoint x: 545, startPoint y: 236, endPoint x: 55, endPoint y: 230, distance: 490.1
click at [55, 230] on app-calendar-viewport "Mon 22 Tue 23 Wed 24 Thu 25 Fri 26 0/1 1 Job Sat 27 0/1 1 Job Sun 28 0/1 1 Job …" at bounding box center [382, 231] width 764 height 275
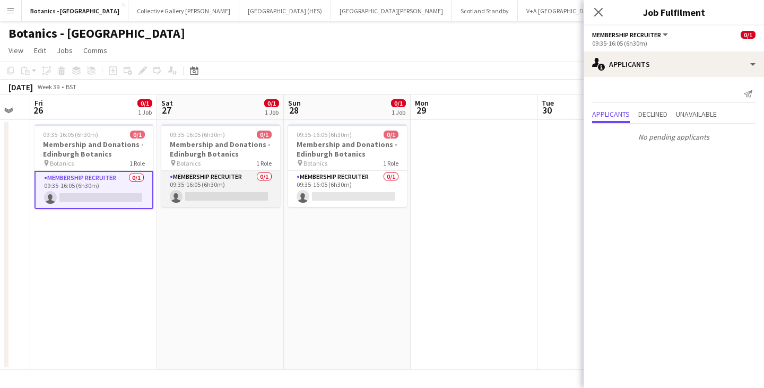
click at [215, 182] on app-card-role "Membership Recruiter 0/1 09:35-16:05 (6h30m) single-neutral-actions" at bounding box center [220, 189] width 119 height 36
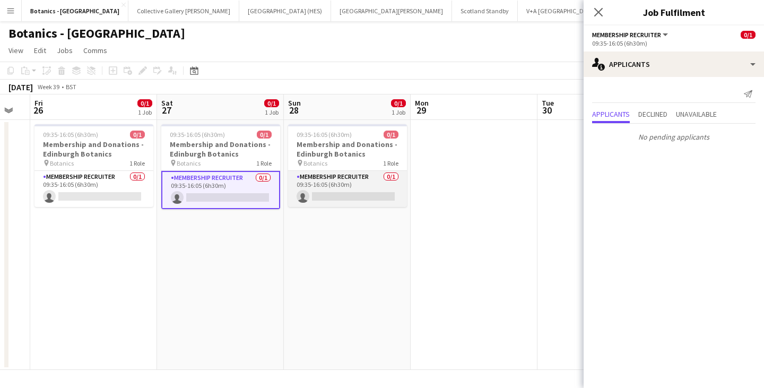
click at [346, 186] on app-card-role "Membership Recruiter 0/1 09:35-16:05 (6h30m) single-neutral-actions" at bounding box center [347, 189] width 119 height 36
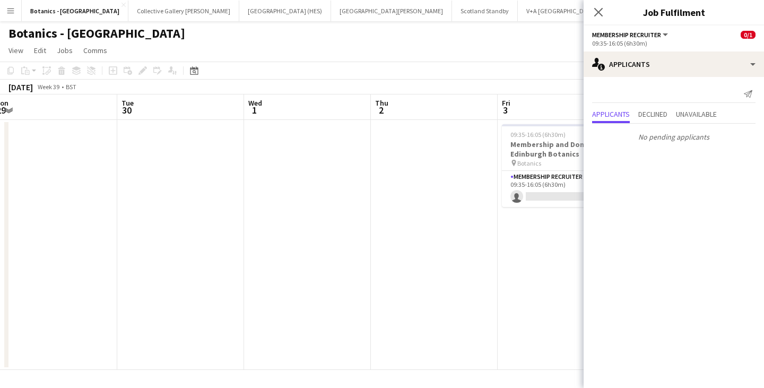
scroll to position [0, 369]
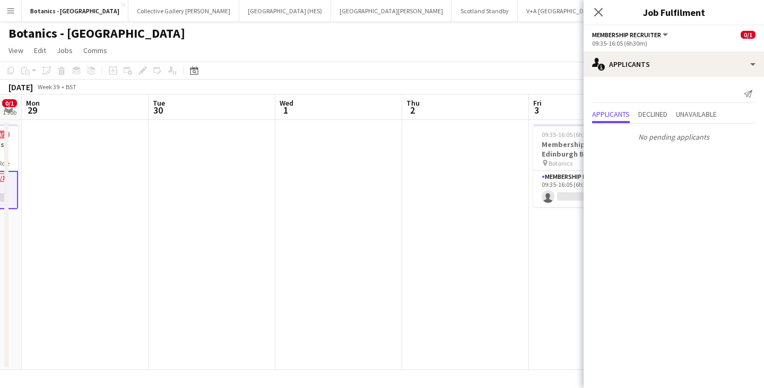
drag, startPoint x: 546, startPoint y: 225, endPoint x: 145, endPoint y: 234, distance: 400.6
click at [147, 235] on app-calendar-viewport "Fri 26 0/1 1 Job Sat 27 0/1 1 Job Sun 28 0/1 1 Job Mon 29 Tue 30 Wed 1 Thu 2 Fr…" at bounding box center [382, 231] width 764 height 275
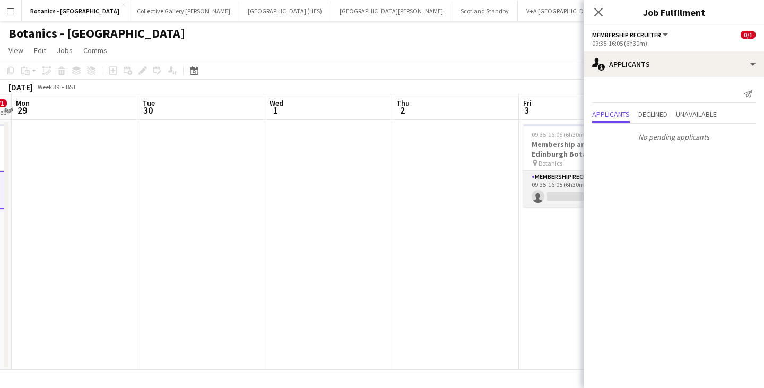
click at [555, 191] on app-card-role "Membership Recruiter 0/1 09:35-16:05 (6h30m) single-neutral-actions" at bounding box center [582, 189] width 119 height 36
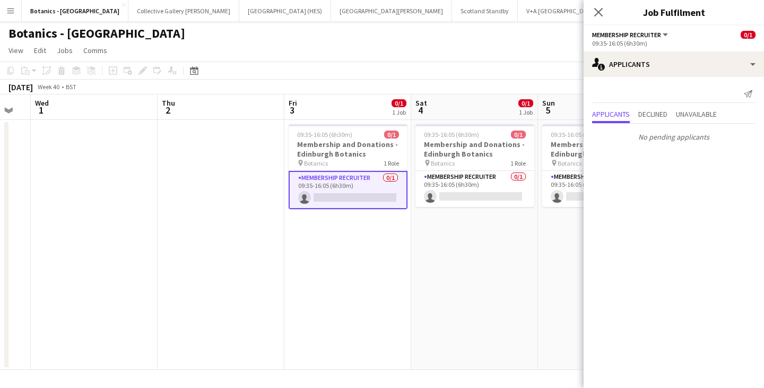
scroll to position [0, 338]
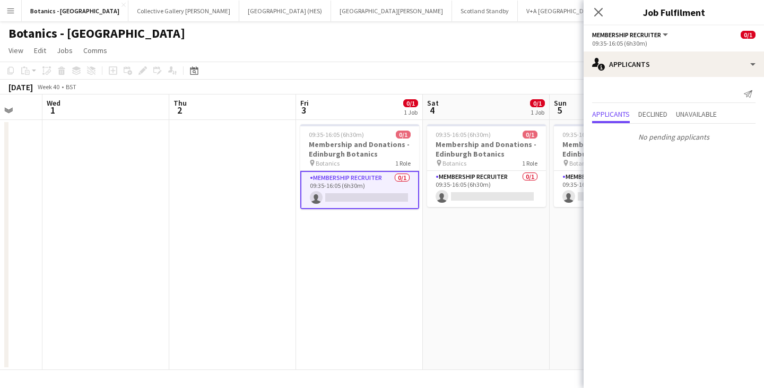
drag, startPoint x: 555, startPoint y: 222, endPoint x: 332, endPoint y: 233, distance: 223.1
click at [332, 233] on app-calendar-viewport "Sun 28 0/1 1 Job Mon 29 Tue 30 Wed 1 Thu 2 Fri 3 0/1 1 Job Sat 4 0/1 1 Job Sun …" at bounding box center [382, 231] width 764 height 275
click at [128, 15] on button "Collective Gallery [PERSON_NAME][GEOGRAPHIC_DATA]" at bounding box center [183, 11] width 111 height 21
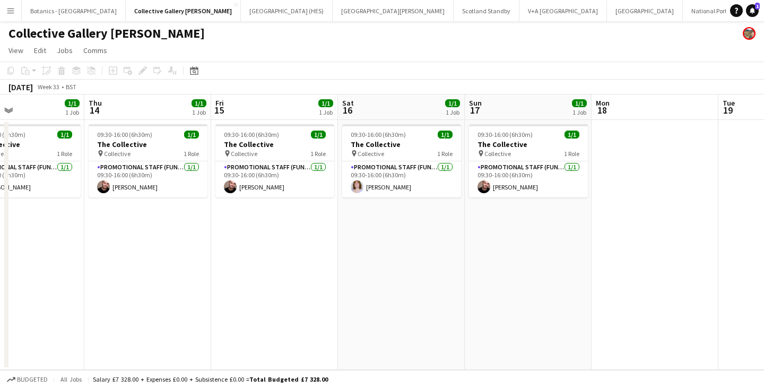
drag, startPoint x: 582, startPoint y: 211, endPoint x: 166, endPoint y: 205, distance: 415.9
click at [76, 211] on app-calendar-viewport "Sun 10 1/2 2 Jobs Mon 11 Tue 12 Wed 13 1/1 1 Job Thu 14 1/1 1 Job Fri 15 1/1 1 …" at bounding box center [382, 231] width 764 height 275
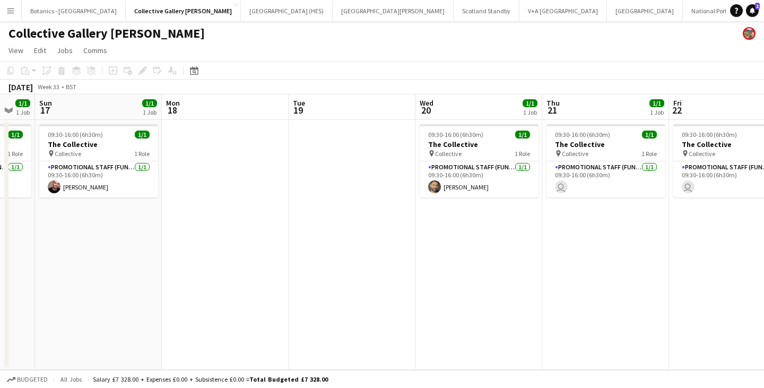
drag, startPoint x: 201, startPoint y: 211, endPoint x: 204, endPoint y: 204, distance: 8.1
click at [56, 211] on app-calendar-viewport "Thu 14 1/1 1 Job Fri 15 1/1 1 Job Sat 16 1/1 1 Job Sun 17 1/1 1 Job Mon 18 Tue …" at bounding box center [382, 231] width 764 height 275
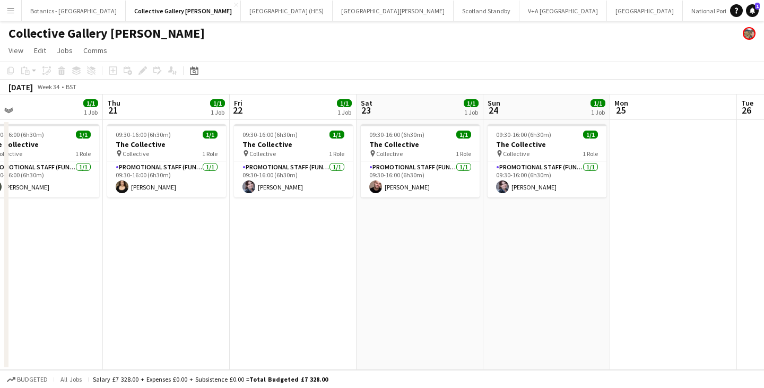
drag, startPoint x: 345, startPoint y: 216, endPoint x: 165, endPoint y: 212, distance: 179.8
click at [110, 219] on app-calendar-viewport "Sun 17 1/1 1 Job Mon 18 Tue 19 Wed 20 1/1 1 Job Thu 21 1/1 1 Job Fri 22 1/1 1 J…" at bounding box center [382, 231] width 764 height 275
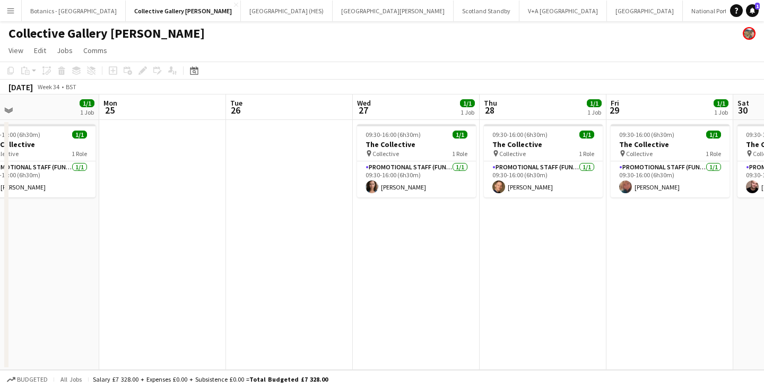
drag, startPoint x: 193, startPoint y: 217, endPoint x: 382, endPoint y: 206, distance: 189.7
click at [179, 217] on app-calendar-viewport "Fri 22 1/1 1 Job Sat 23 1/1 1 Job Sun 24 1/1 1 Job Mon 25 Tue 26 Wed 27 1/1 1 J…" at bounding box center [382, 231] width 764 height 275
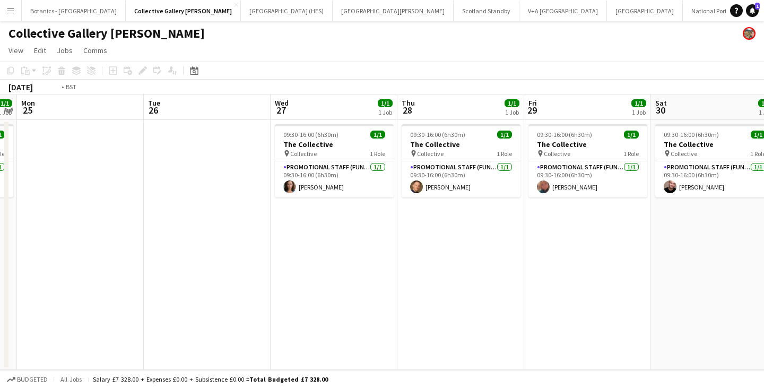
drag, startPoint x: 157, startPoint y: 223, endPoint x: 134, endPoint y: 222, distance: 23.3
click at [134, 223] on app-calendar-viewport "Fri 22 1/1 1 Job Sat 23 1/1 1 Job Sun 24 1/1 1 Job Mon 25 Tue 26 Wed 27 1/1 1 J…" at bounding box center [382, 231] width 764 height 275
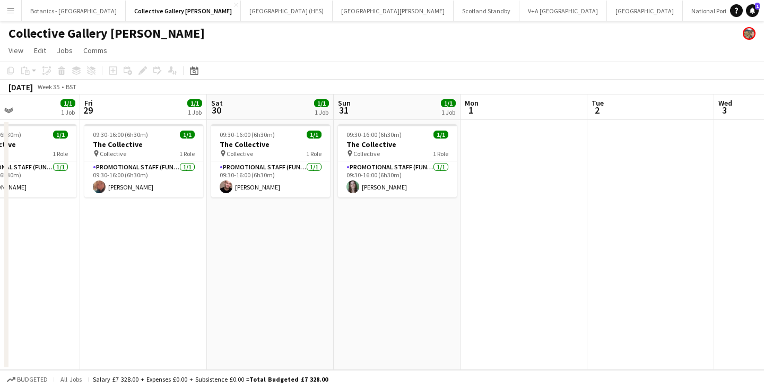
click at [103, 222] on app-calendar-viewport "Mon 25 Tue 26 Wed 27 1/1 1 Job Thu 28 1/1 1 Job Fri 29 1/1 1 Job Sat 30 1/1 1 J…" at bounding box center [382, 231] width 764 height 275
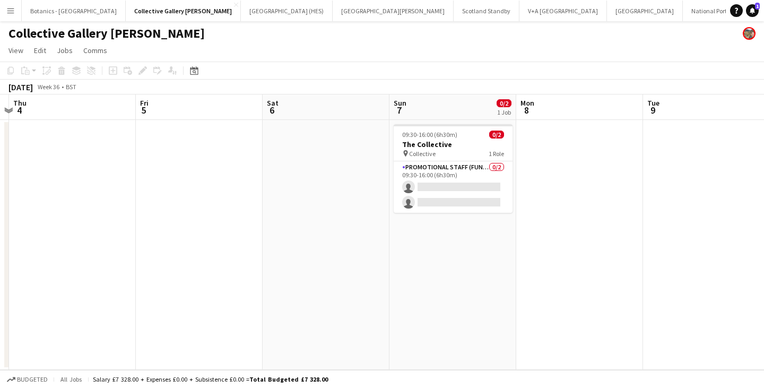
scroll to position [0, 376]
drag, startPoint x: 222, startPoint y: 210, endPoint x: 166, endPoint y: 198, distance: 57.5
click at [123, 206] on app-calendar-viewport "Mon 1 Tue 2 Wed 3 Thu 4 Fri 5 Sat 6 Sun 7 0/2 1 Job Mon 8 Tue 9 Wed 10 Thu 11 0…" at bounding box center [382, 231] width 764 height 275
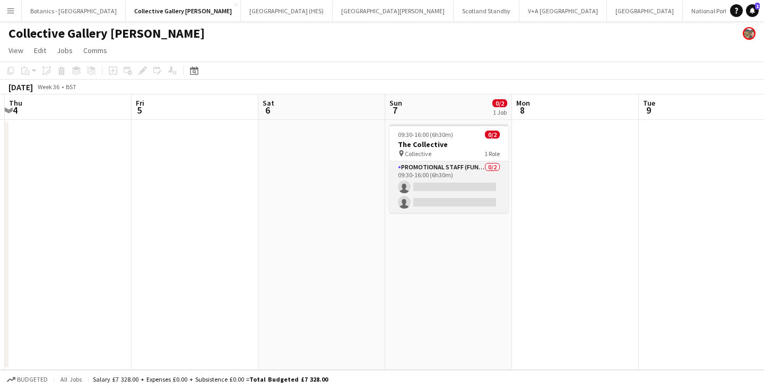
click at [501, 177] on app-card-role "Promotional Staff (Fundraiser) 0/2 09:30-16:00 (6h30m) single-neutral-actions s…" at bounding box center [448, 186] width 119 height 51
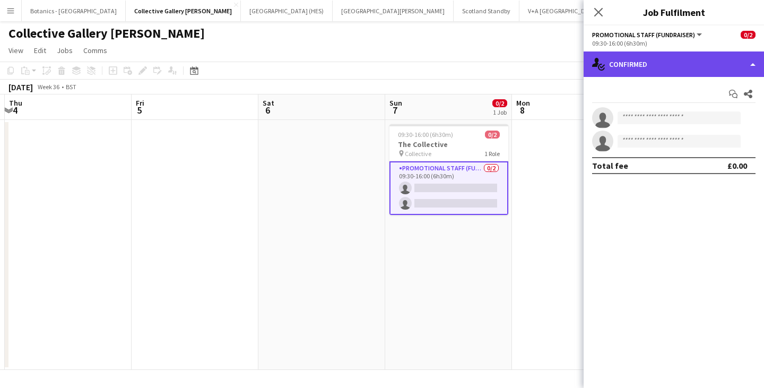
click at [629, 65] on div "single-neutral-actions-check-2 Confirmed" at bounding box center [673, 63] width 180 height 25
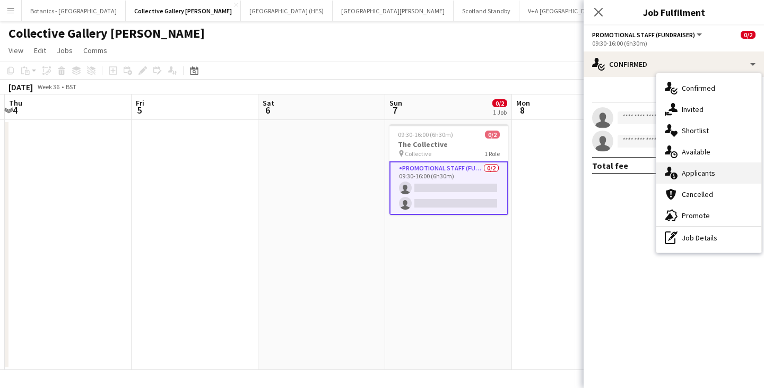
click at [690, 176] on div "single-neutral-actions-information Applicants" at bounding box center [708, 172] width 105 height 21
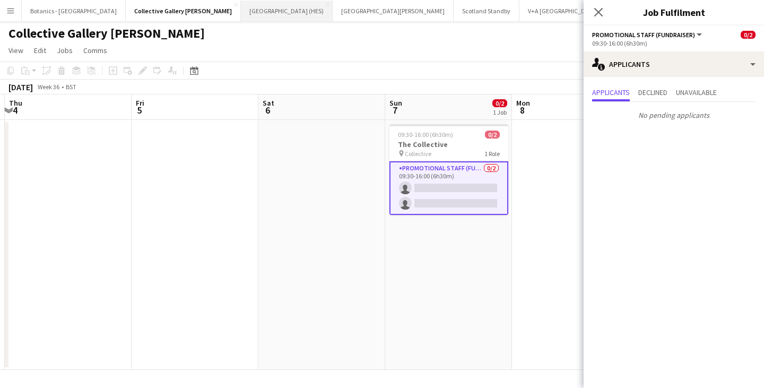
click at [241, 16] on button "[GEOGRAPHIC_DATA] (HES) Close" at bounding box center [287, 11] width 92 height 21
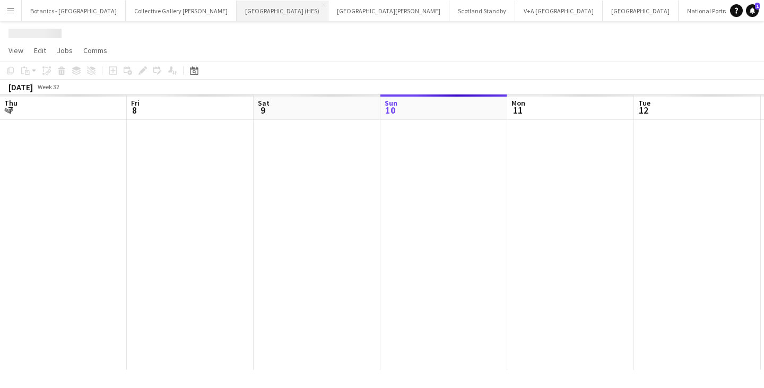
scroll to position [0, 254]
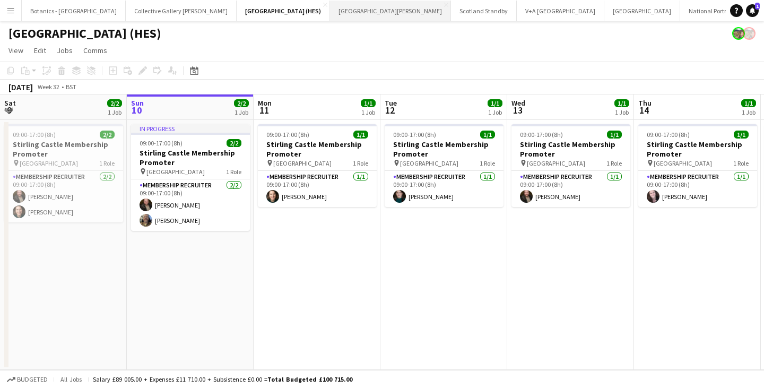
click at [330, 16] on button "[GEOGRAPHIC_DATA][PERSON_NAME] [GEOGRAPHIC_DATA] Close" at bounding box center [390, 11] width 121 height 21
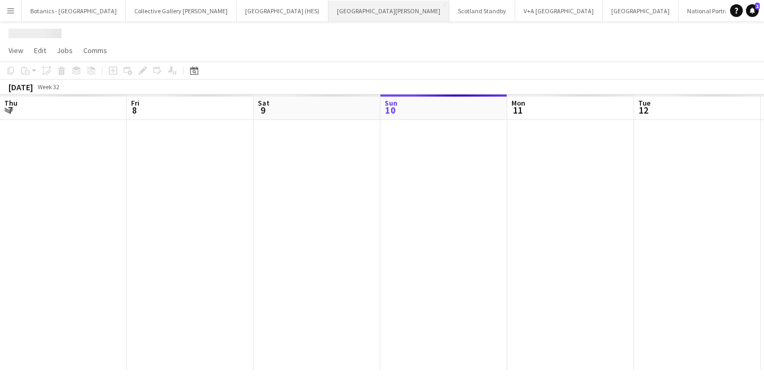
scroll to position [0, 254]
